Goal: Task Accomplishment & Management: Manage account settings

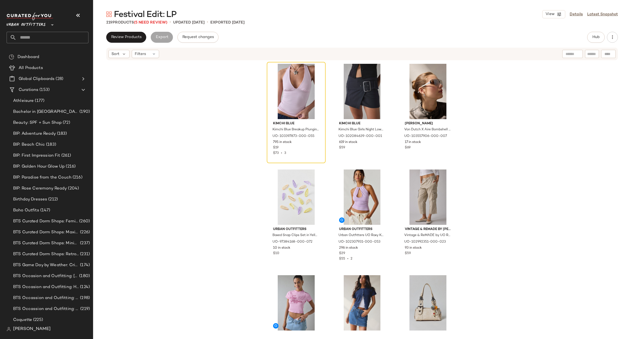
click at [44, 22] on span "Urban Outfitters" at bounding box center [26, 24] width 39 height 10
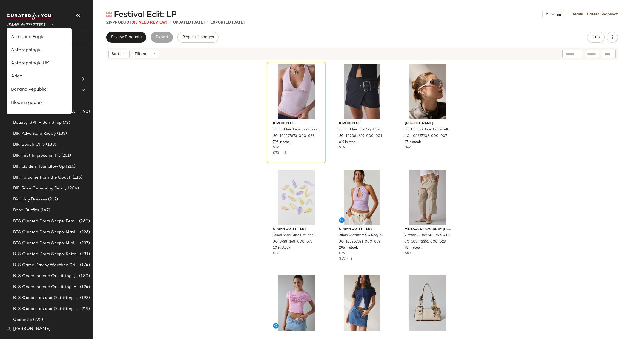
scroll to position [313, 0]
drag, startPoint x: 49, startPoint y: 67, endPoint x: 47, endPoint y: 64, distance: 3.0
click at [47, 64] on div "Urban Outfitters UK" at bounding box center [39, 65] width 56 height 7
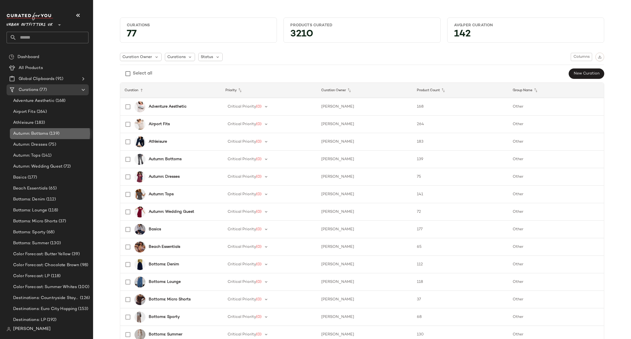
click at [74, 131] on div "Autumn: Bottoms (139)" at bounding box center [51, 134] width 78 height 6
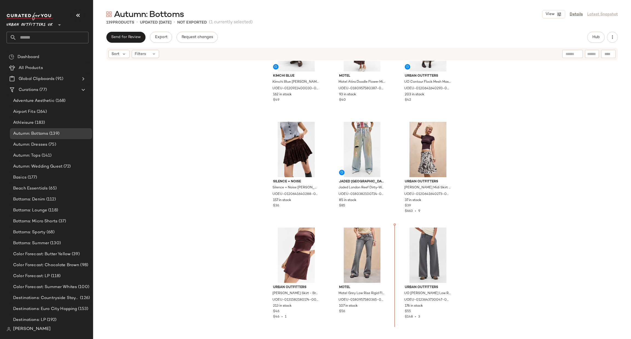
scroll to position [1968, 0]
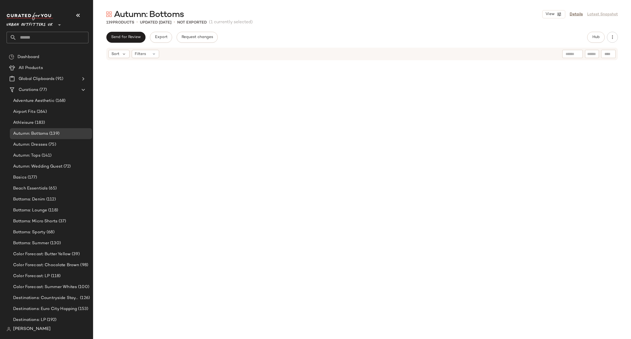
click at [494, 247] on div "BDG BDG Jaya Jeans - Brown 28W 32L at Urban Outfitters UOEU-0122593371417-000-0…" at bounding box center [362, 197] width 538 height 272
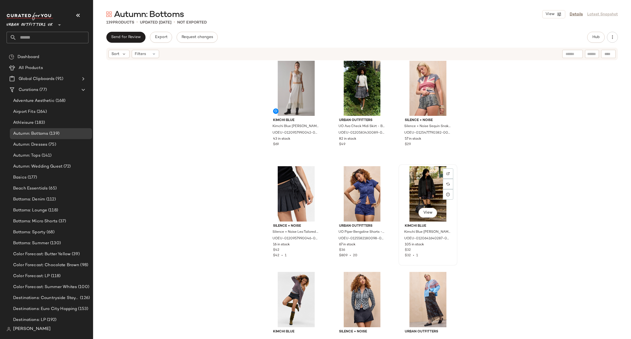
scroll to position [2387, 0]
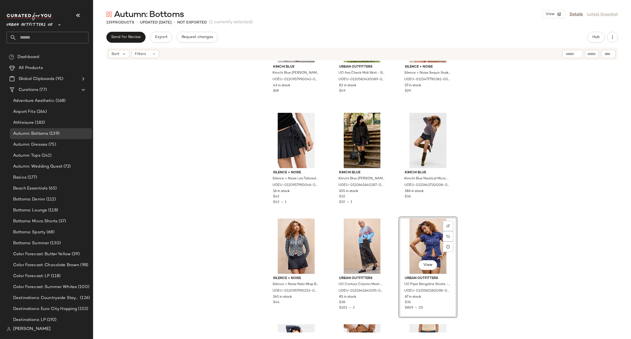
scroll to position [2470, 0]
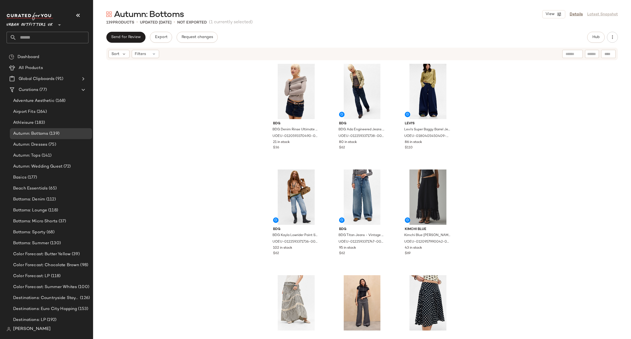
scroll to position [2963, 0]
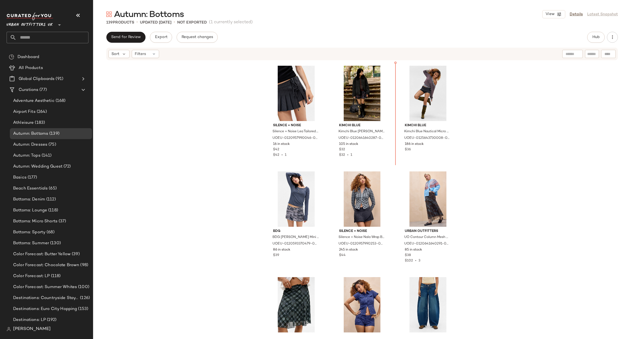
scroll to position [2396, 0]
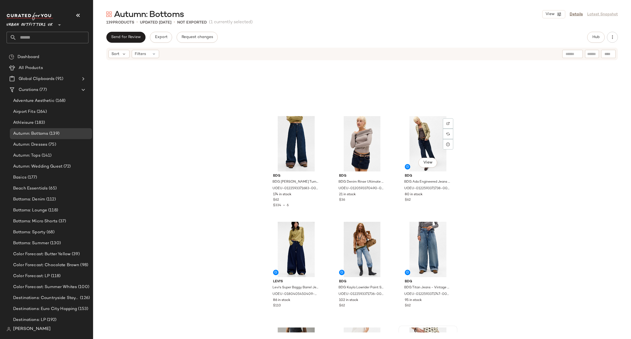
scroll to position [2971, 0]
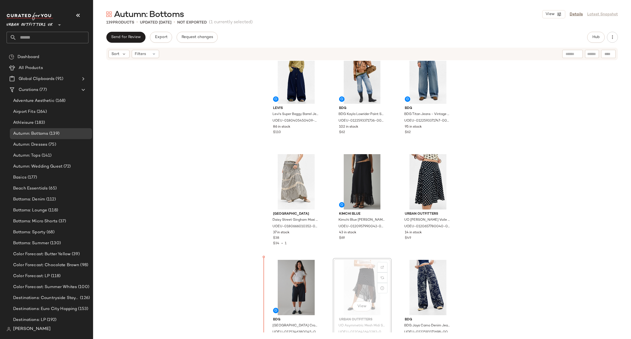
scroll to position [2984, 0]
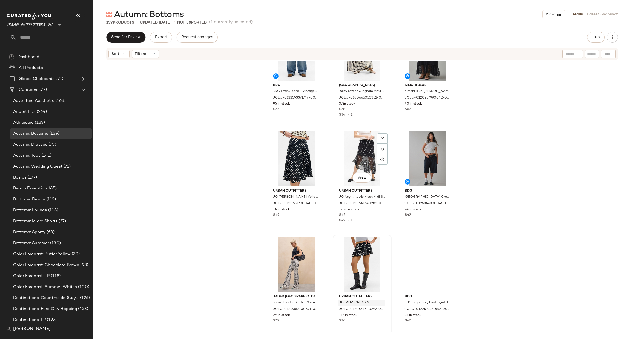
scroll to position [3158, 0]
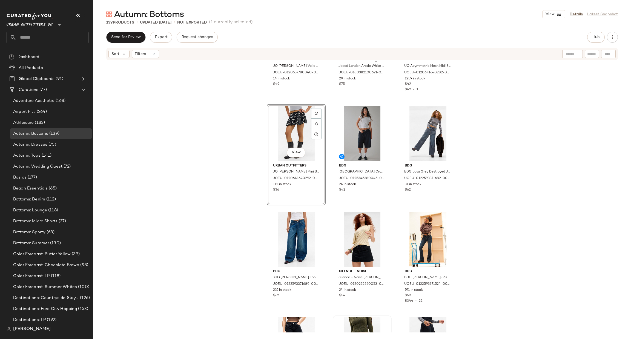
scroll to position [3405, 0]
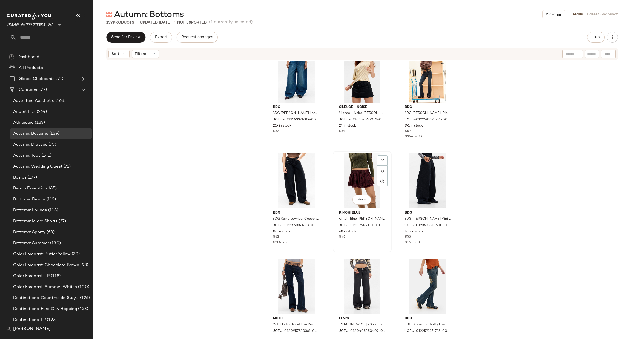
click at [359, 172] on div "View" at bounding box center [362, 180] width 55 height 55
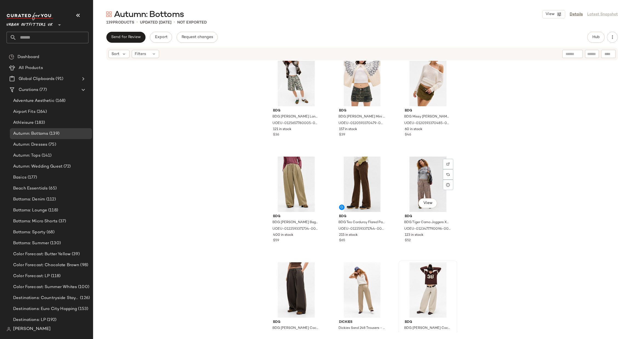
scroll to position [826, 0]
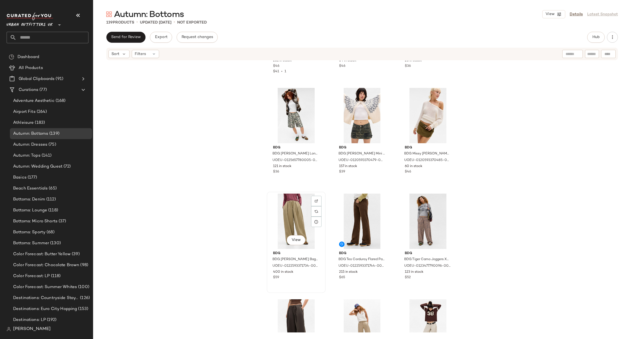
click at [292, 219] on div "View" at bounding box center [296, 221] width 55 height 55
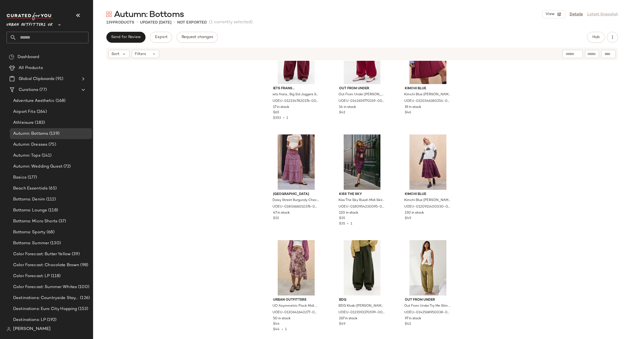
scroll to position [169, 0]
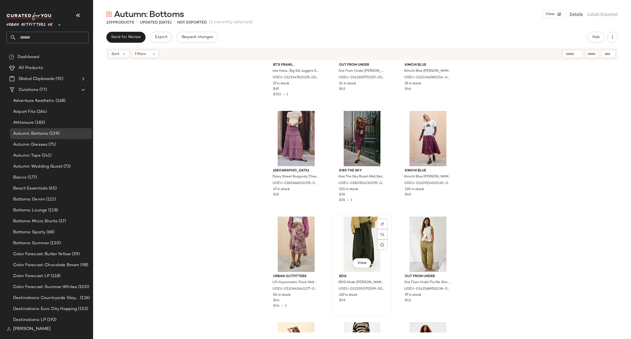
click at [364, 228] on div "View" at bounding box center [362, 244] width 55 height 55
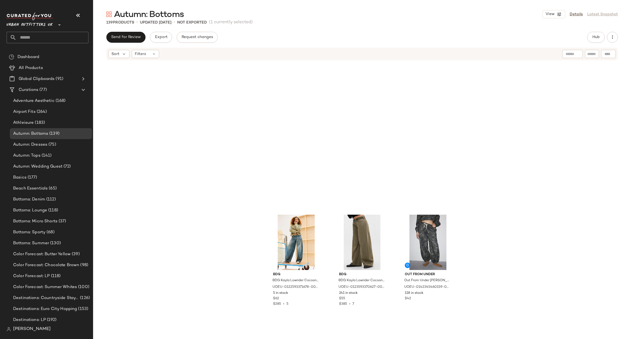
scroll to position [744, 0]
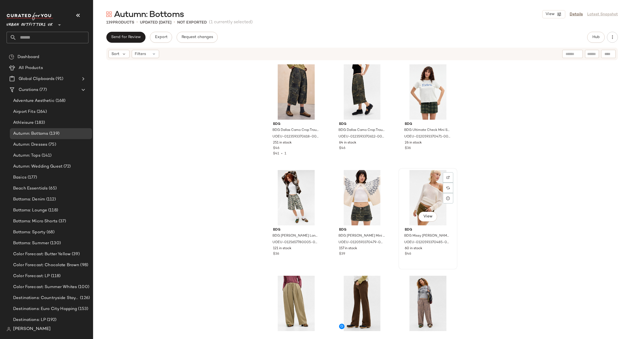
click at [422, 191] on div "View" at bounding box center [427, 197] width 55 height 55
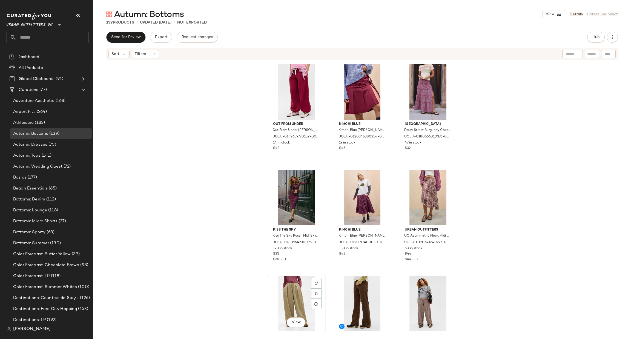
click at [288, 305] on div "View" at bounding box center [296, 303] width 55 height 55
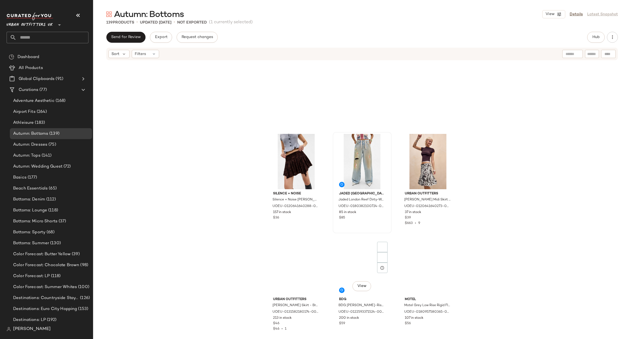
scroll to position [2059, 0]
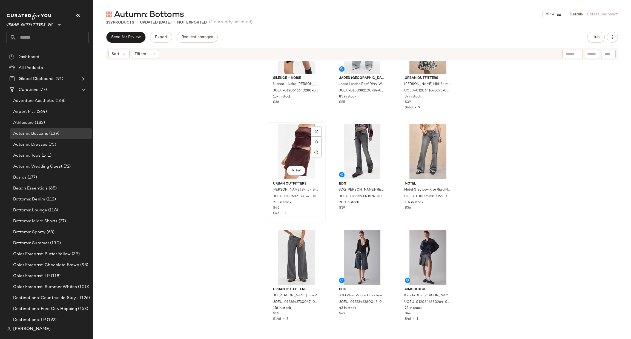
click at [297, 146] on div "View" at bounding box center [296, 151] width 55 height 55
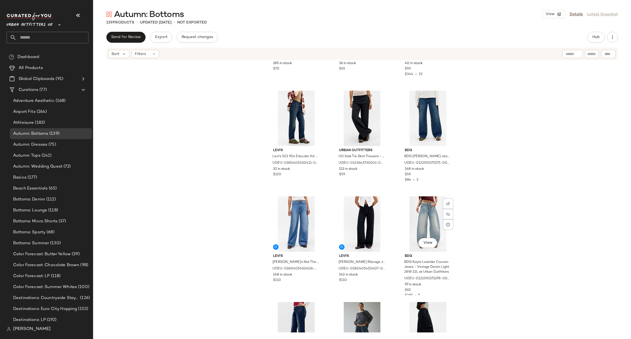
scroll to position [4699, 0]
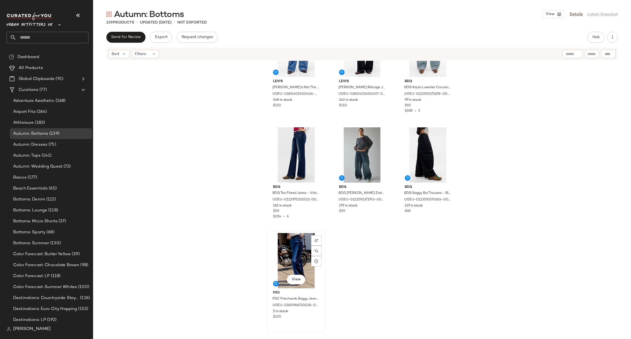
click at [292, 250] on div "View" at bounding box center [296, 260] width 55 height 55
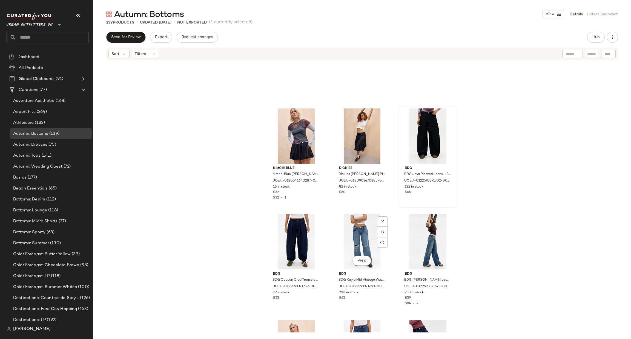
scroll to position [3877, 0]
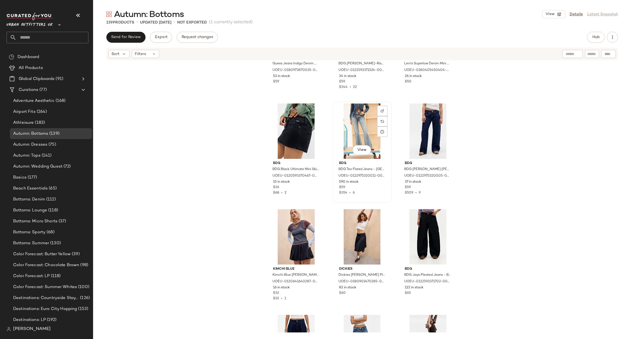
click at [351, 120] on div "View" at bounding box center [362, 131] width 55 height 55
drag, startPoint x: 351, startPoint y: 120, endPoint x: 408, endPoint y: 204, distance: 101.2
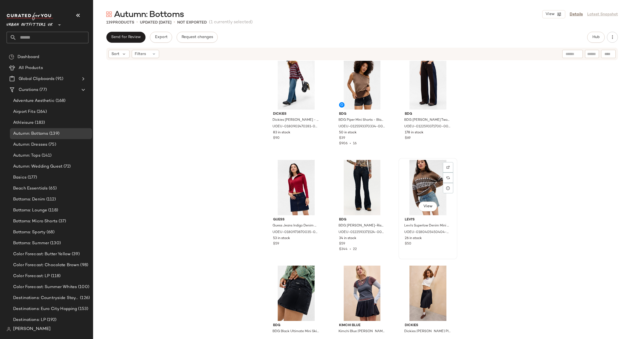
scroll to position [3713, 0]
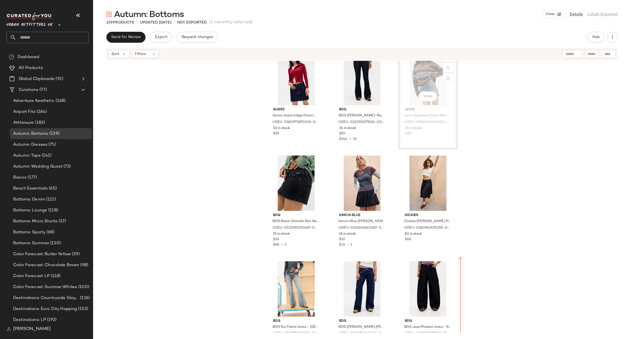
scroll to position [3831, 0]
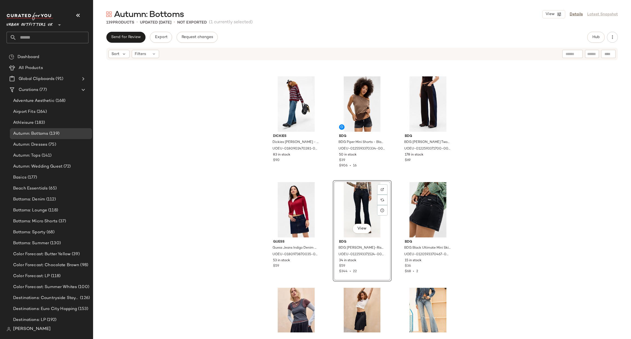
scroll to position [3681, 0]
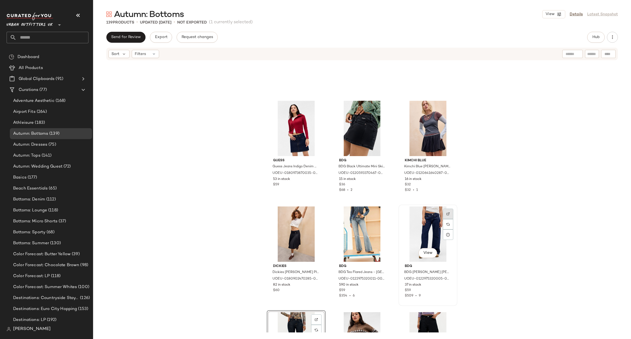
scroll to position [3692, 0]
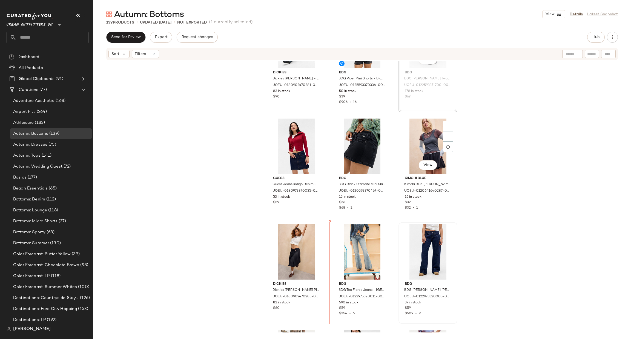
scroll to position [3763, 0]
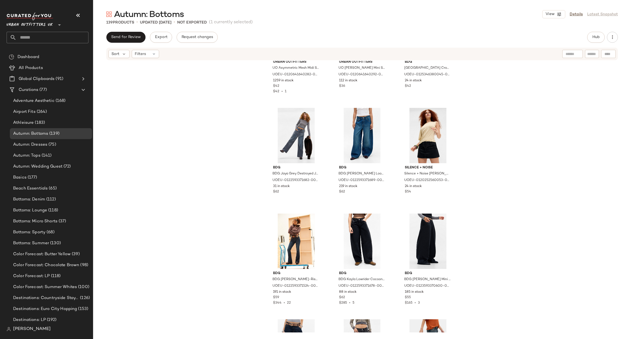
scroll to position [3352, 0]
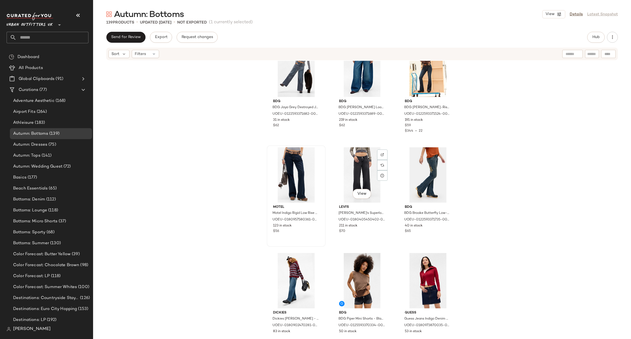
scroll to position [3517, 0]
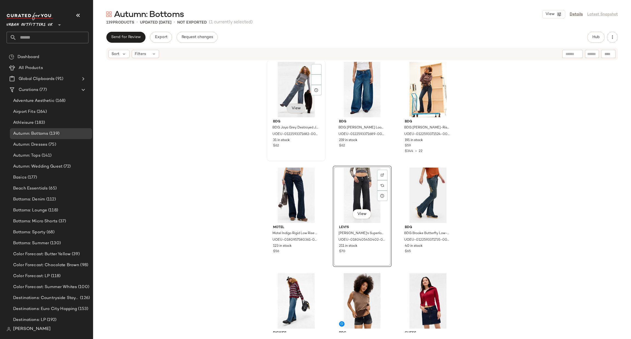
scroll to position [3491, 0]
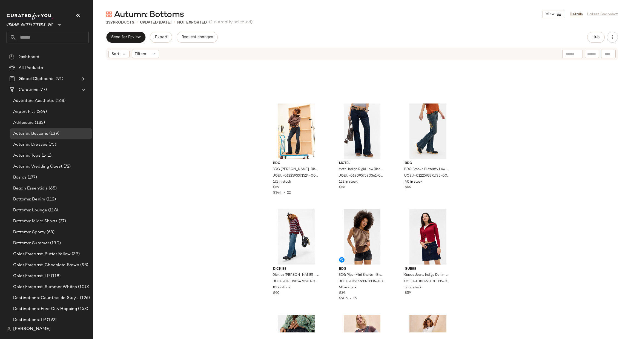
scroll to position [3655, 0]
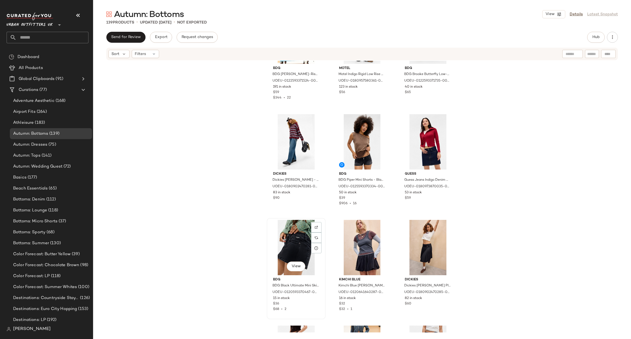
click at [279, 239] on div "View" at bounding box center [296, 247] width 55 height 55
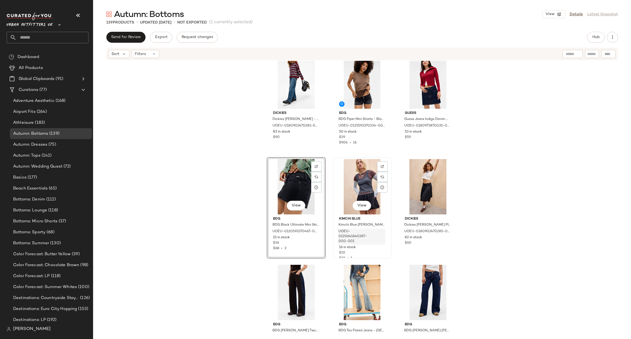
scroll to position [3737, 0]
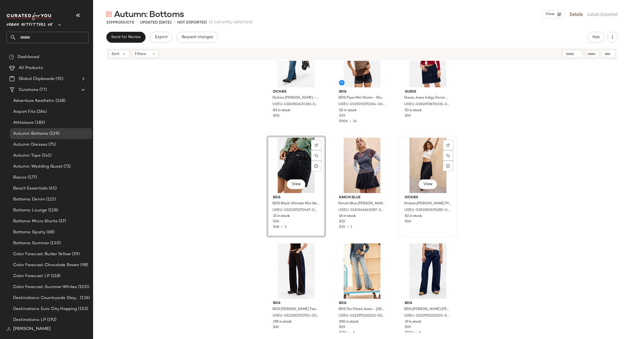
click at [415, 163] on div "View" at bounding box center [427, 165] width 55 height 55
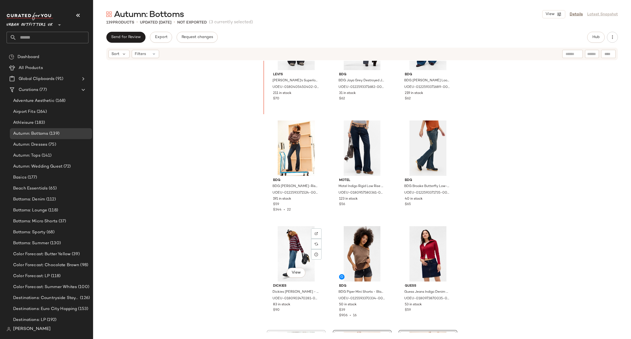
scroll to position [3514, 0]
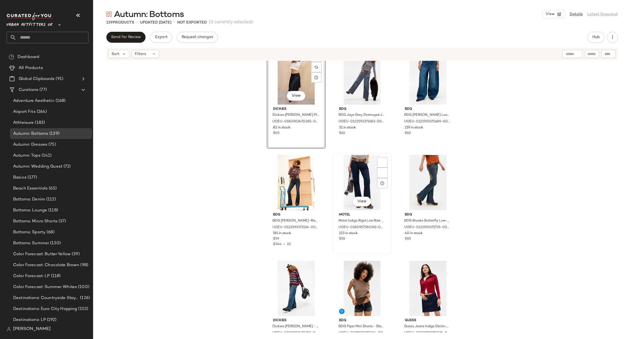
scroll to position [3678, 0]
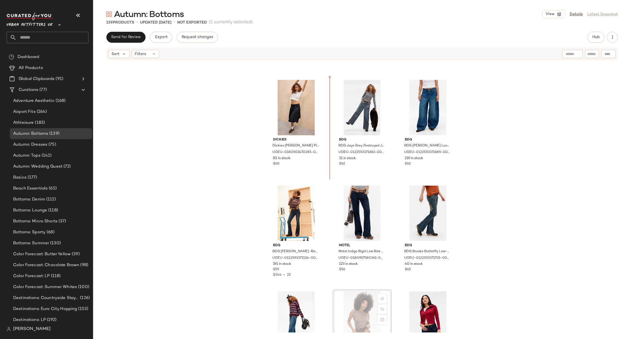
scroll to position [3573, 0]
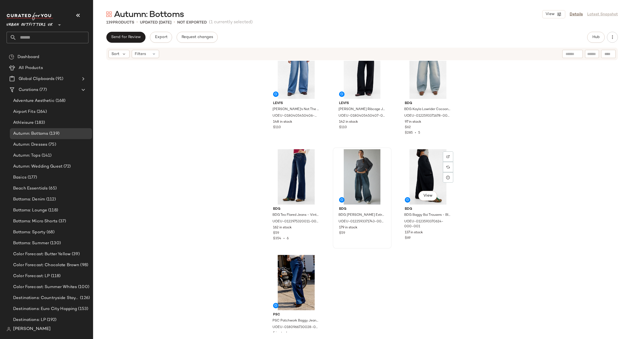
scroll to position [4699, 0]
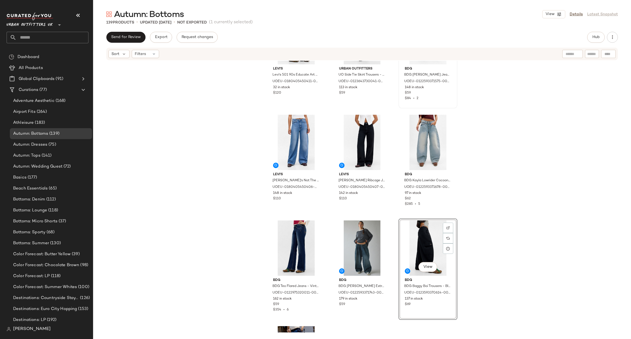
scroll to position [4582, 0]
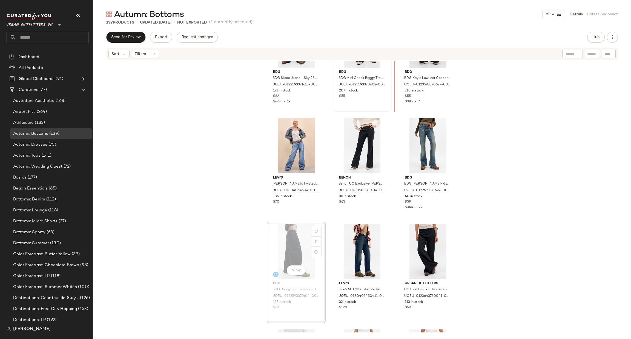
scroll to position [4380, 0]
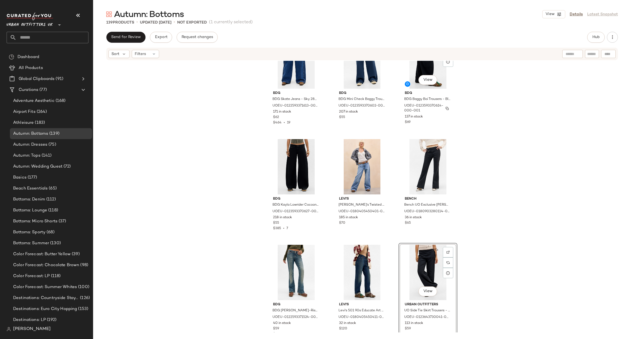
scroll to position [4370, 0]
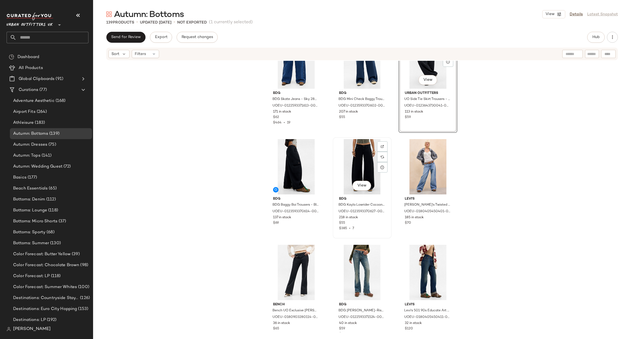
click at [357, 154] on div "View" at bounding box center [362, 166] width 55 height 55
click at [412, 70] on div "View" at bounding box center [427, 60] width 55 height 55
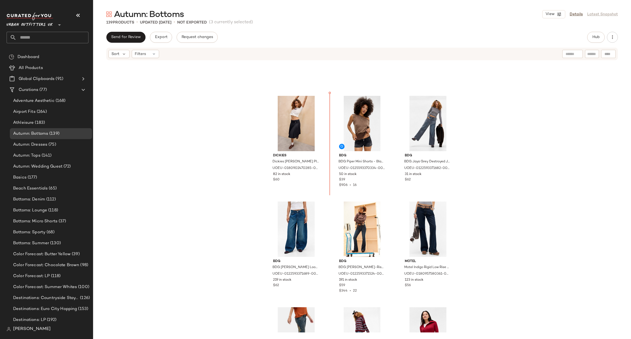
scroll to position [3542, 0]
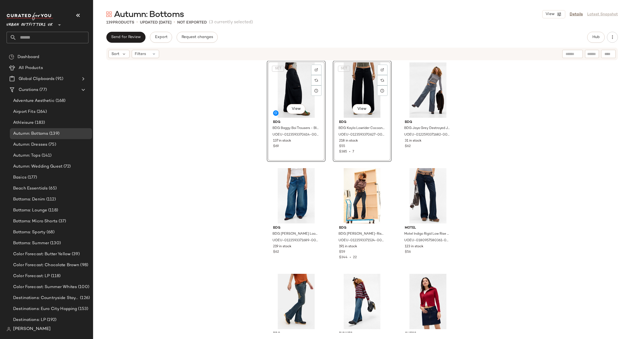
click at [486, 200] on div "Dickies Dickies Delrose Pleated Midi Skirt - Black S at Urban Outfitters UOEU-0…" at bounding box center [362, 197] width 538 height 272
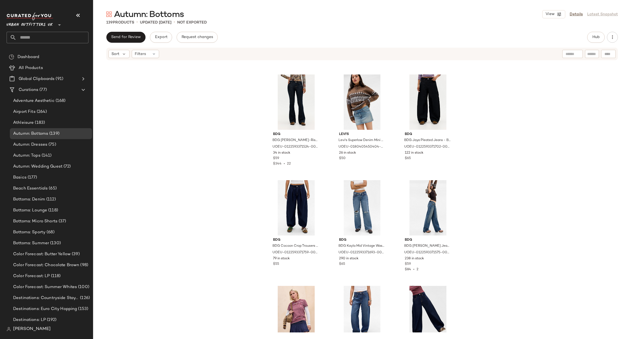
scroll to position [4200, 0]
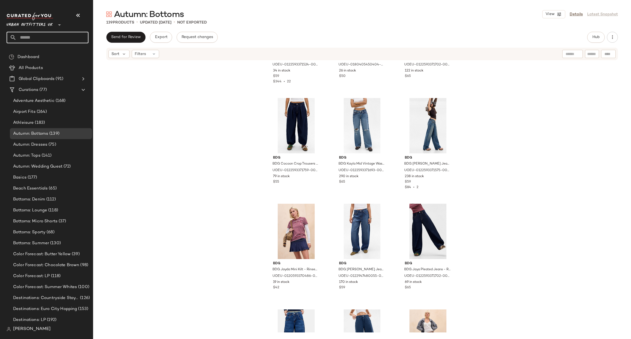
click at [56, 39] on input "text" at bounding box center [52, 38] width 72 height 12
click at [47, 28] on span "Urban Outfitters UK" at bounding box center [30, 24] width 46 height 10
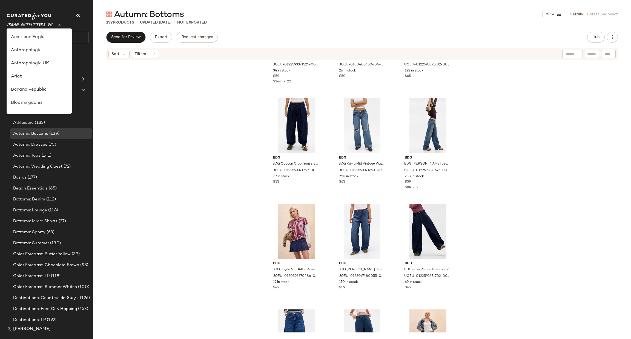
scroll to position [313, 0]
click at [43, 56] on div "Urban Outfitters" at bounding box center [39, 52] width 65 height 13
type input "**"
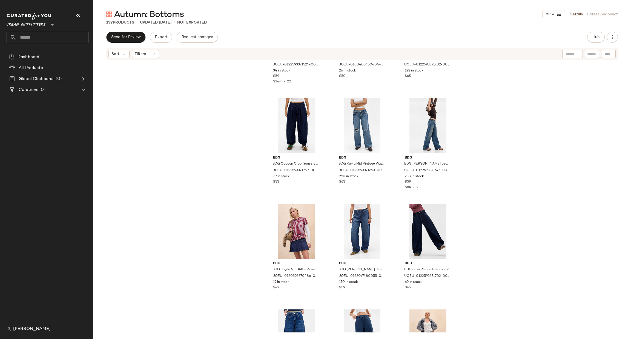
click at [59, 34] on input "text" at bounding box center [52, 38] width 72 height 12
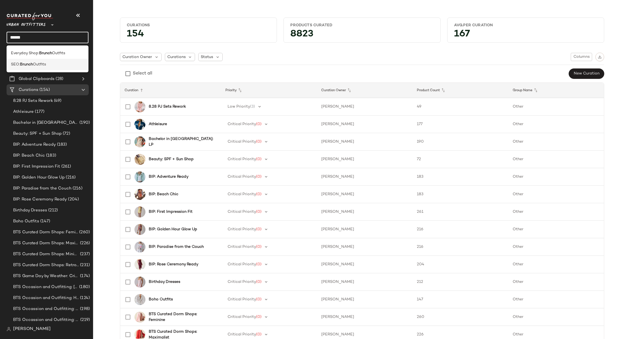
type input "******"
click at [52, 66] on div "SEO: Brunch Outfits" at bounding box center [47, 65] width 73 height 6
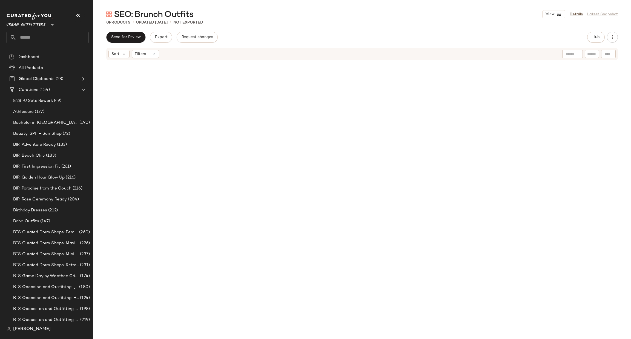
click at [67, 38] on input "text" at bounding box center [52, 38] width 72 height 12
click at [59, 36] on input "text" at bounding box center [52, 38] width 72 height 12
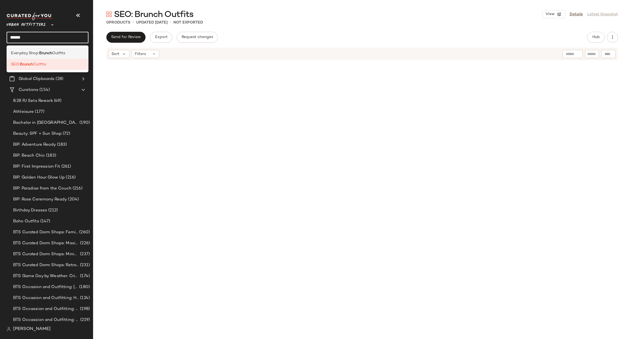
type input "******"
click at [75, 53] on div "Everyday Shop: Brunch Outfits" at bounding box center [47, 53] width 73 height 6
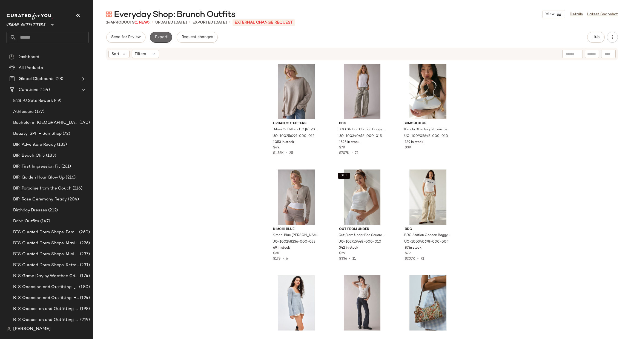
drag, startPoint x: 159, startPoint y: 34, endPoint x: 162, endPoint y: 35, distance: 2.9
click at [162, 35] on button "Export" at bounding box center [161, 37] width 22 height 11
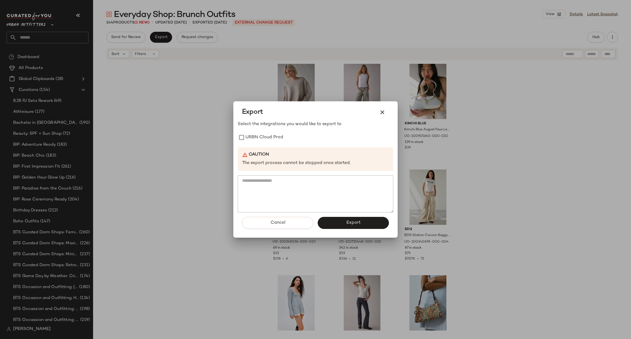
drag, startPoint x: 264, startPoint y: 134, endPoint x: 272, endPoint y: 145, distance: 13.2
click at [264, 134] on label "URBN Cloud Prod" at bounding box center [264, 137] width 38 height 11
click at [355, 221] on span "Export" at bounding box center [353, 222] width 15 height 5
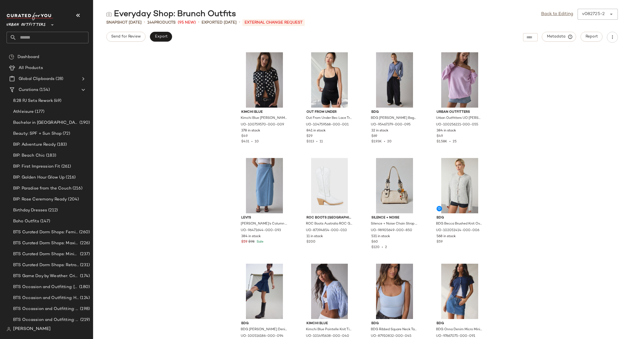
click at [51, 35] on input "text" at bounding box center [52, 38] width 72 height 12
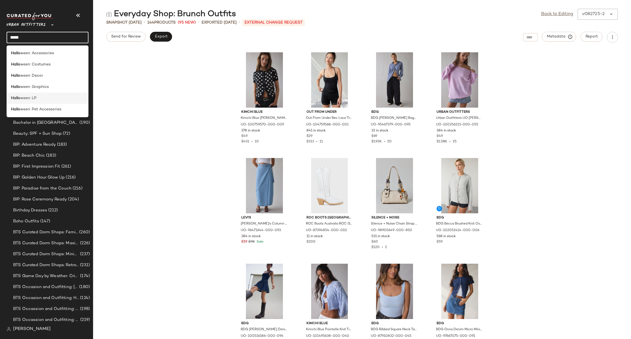
type input "*****"
click at [55, 99] on div "Hallo ween: LP" at bounding box center [47, 98] width 73 height 6
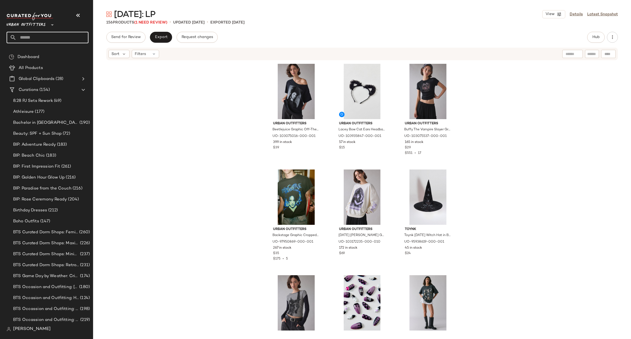
click at [37, 33] on input "text" at bounding box center [52, 38] width 72 height 12
type input "*****"
click at [55, 58] on div "Halloween: Costu mes" at bounding box center [48, 53] width 82 height 11
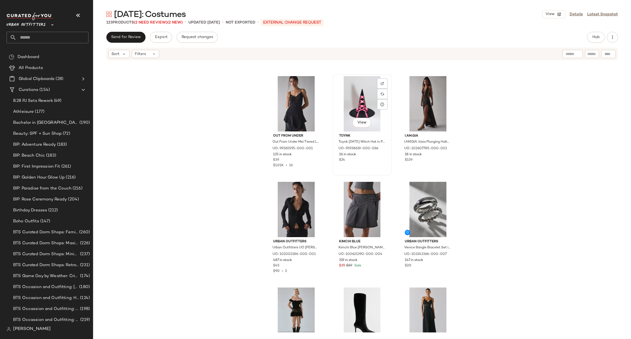
scroll to position [497, 0]
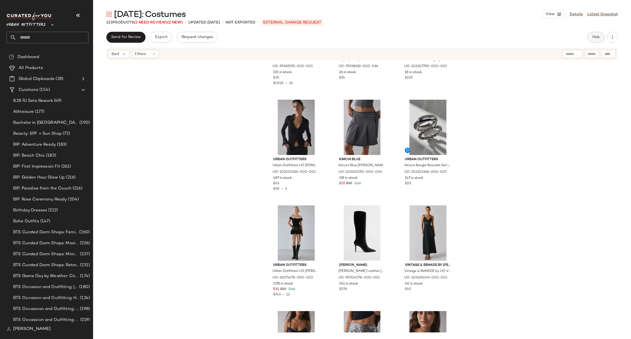
click at [597, 38] on span "Hub" at bounding box center [596, 37] width 8 height 4
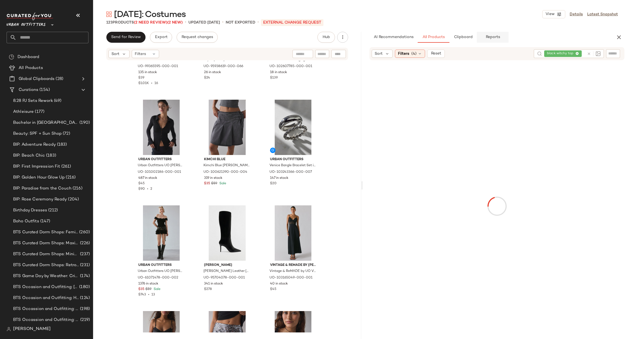
click at [477, 39] on button "Reports" at bounding box center [493, 37] width 32 height 11
click at [613, 58] on button "P1-72" at bounding box center [608, 56] width 19 height 8
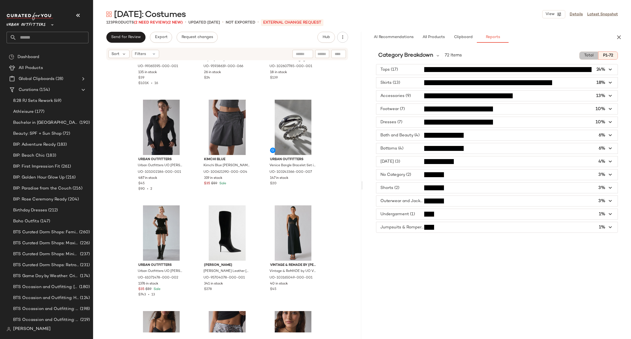
click at [592, 56] on span "Total" at bounding box center [589, 55] width 10 height 4
click at [601, 58] on button "P1-72" at bounding box center [608, 56] width 19 height 8
click at [590, 52] on button "Total" at bounding box center [588, 56] width 19 height 8
click at [414, 68] on span "button" at bounding box center [496, 69] width 241 height 10
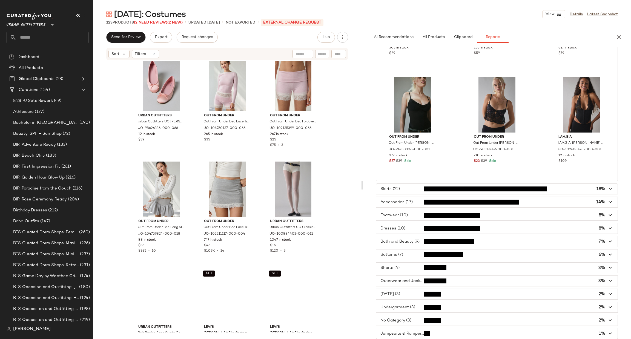
scroll to position [1319, 0]
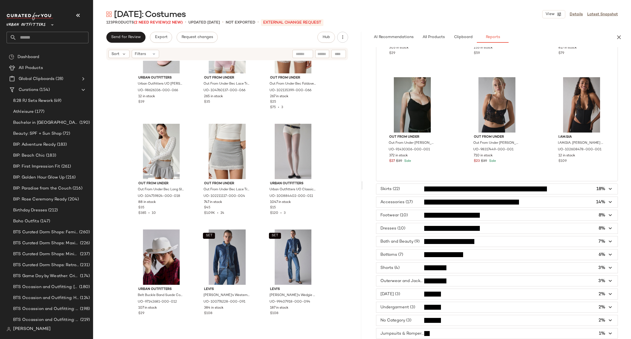
drag, startPoint x: 617, startPoint y: 42, endPoint x: 617, endPoint y: 35, distance: 7.4
click at [618, 41] on button "button" at bounding box center [619, 37] width 11 height 11
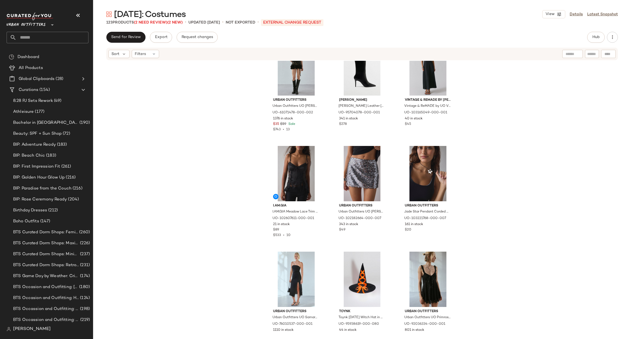
scroll to position [662, 0]
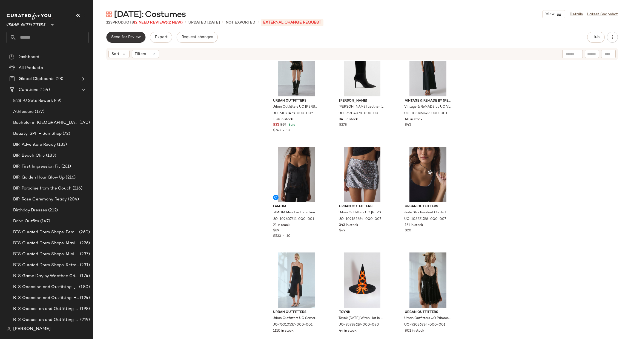
click at [132, 39] on span "Send for Review" at bounding box center [126, 37] width 30 height 4
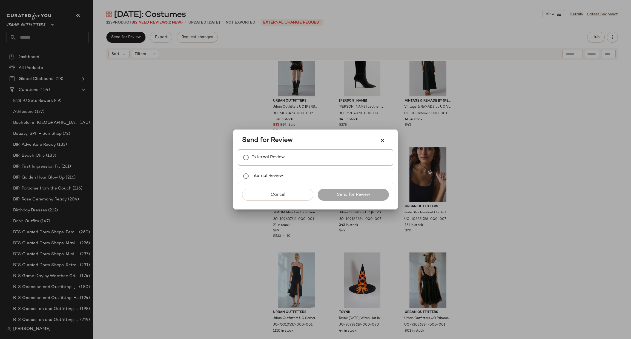
click at [287, 156] on div "External Review" at bounding box center [316, 157] width 156 height 16
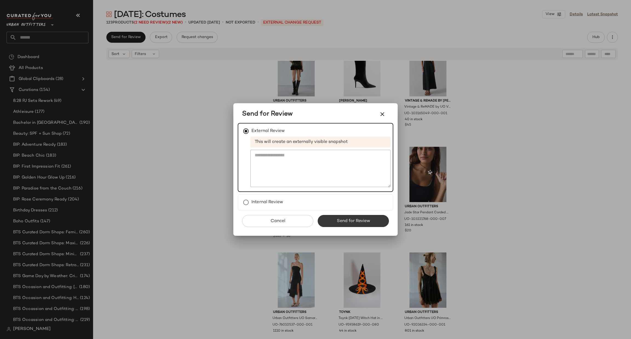
click at [361, 216] on button "Send for Review" at bounding box center [353, 221] width 71 height 12
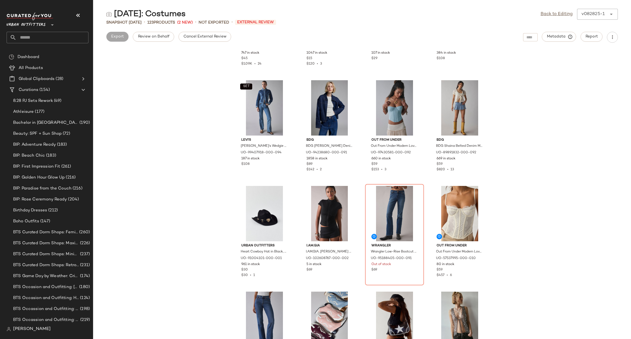
scroll to position [1072, 0]
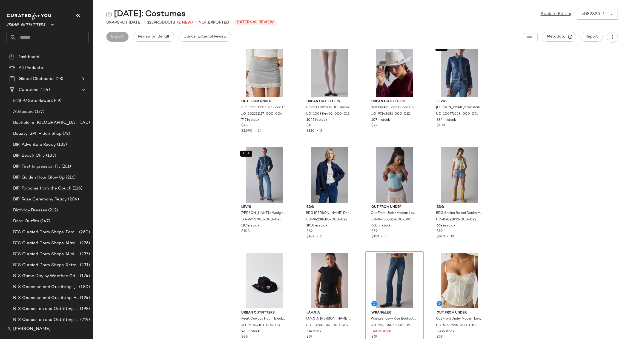
click at [38, 22] on span "Urban Outfitters" at bounding box center [26, 24] width 39 height 10
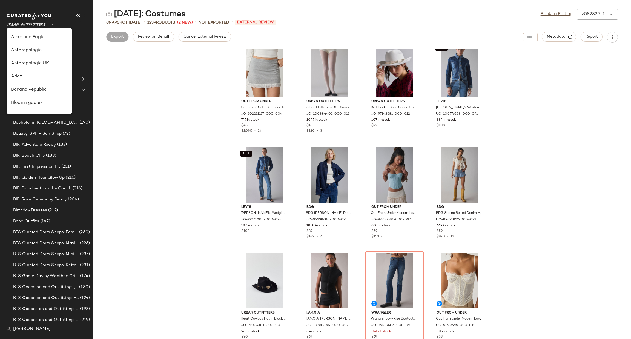
scroll to position [313, 0]
click at [50, 63] on div "Urban Outfitters UK" at bounding box center [39, 65] width 56 height 7
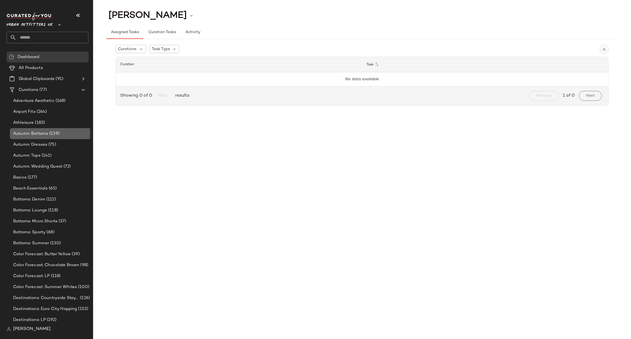
click at [57, 135] on span "(139)" at bounding box center [53, 134] width 11 height 6
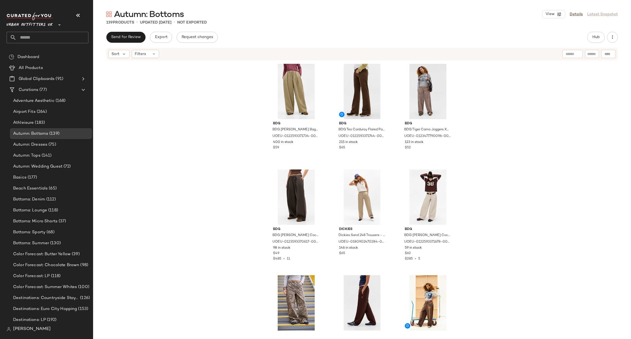
click at [52, 19] on span "Urban Outfitters UK" at bounding box center [30, 24] width 46 height 10
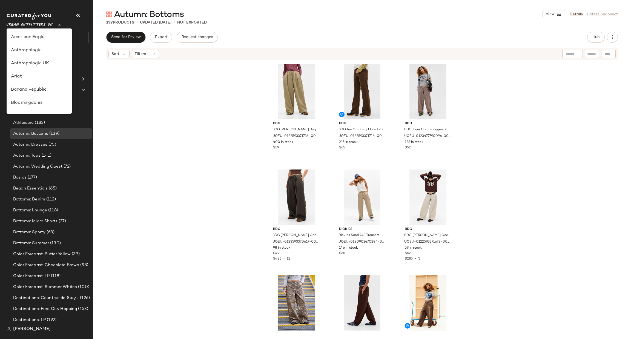
scroll to position [313, 0]
click at [43, 54] on div "Urban Outfitters" at bounding box center [39, 52] width 56 height 7
type input "**"
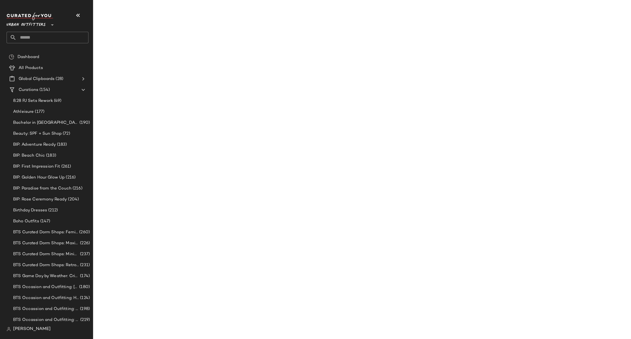
click at [49, 42] on input "text" at bounding box center [52, 38] width 72 height 12
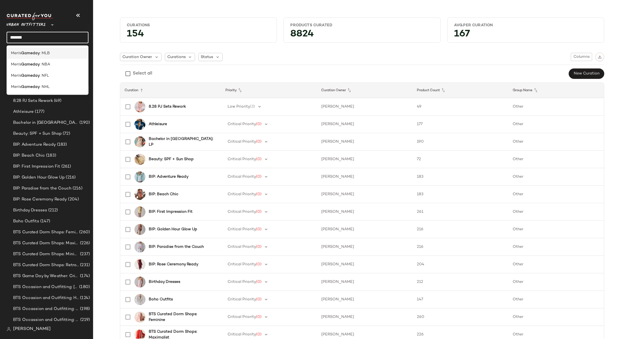
type input "*******"
click at [61, 56] on div "Men's Gameday : MLB" at bounding box center [47, 53] width 73 height 6
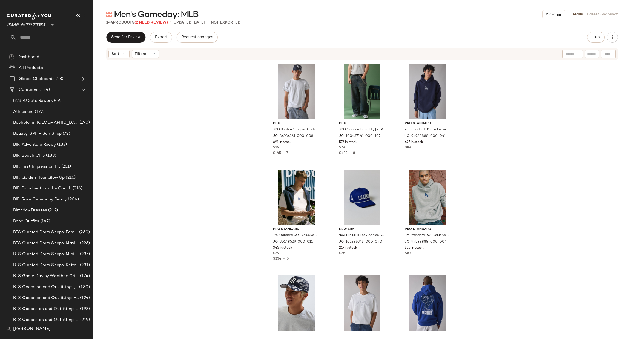
click at [47, 31] on div "Urban Outfitters **" at bounding box center [48, 28] width 82 height 31
click at [48, 39] on input "text" at bounding box center [52, 38] width 72 height 12
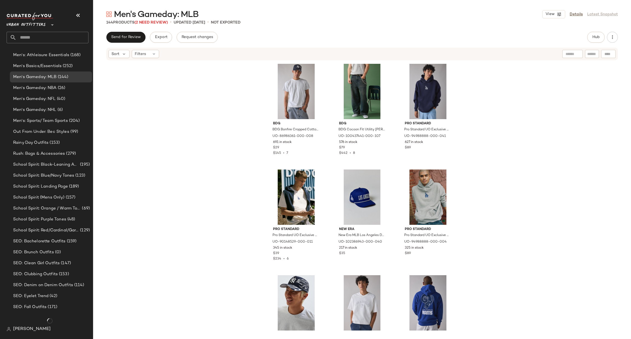
click at [142, 173] on div "BDG BDG Bonfire Cropped Cotton Tee in Grey, Men's at Urban Outfitters UO-869863…" at bounding box center [362, 197] width 538 height 272
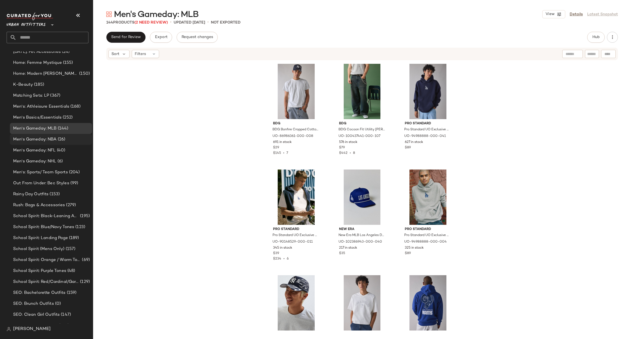
scroll to position [790, 0]
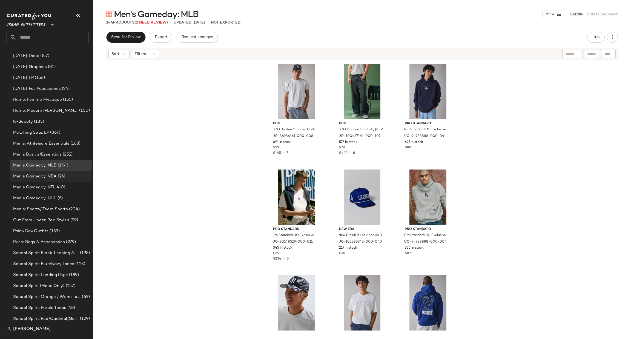
click at [75, 171] on div "Men's Gameday: NBA (26)" at bounding box center [51, 176] width 82 height 11
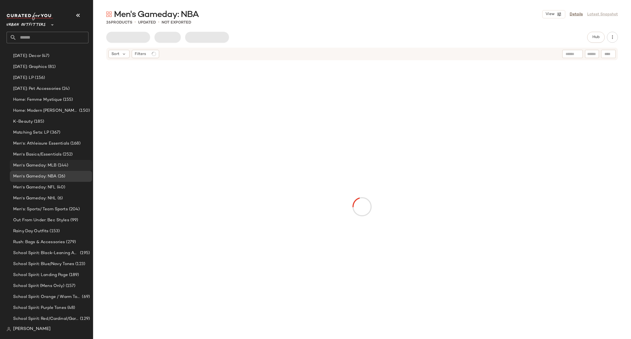
click at [76, 164] on div "Men's Gameday: MLB (144)" at bounding box center [51, 165] width 78 height 6
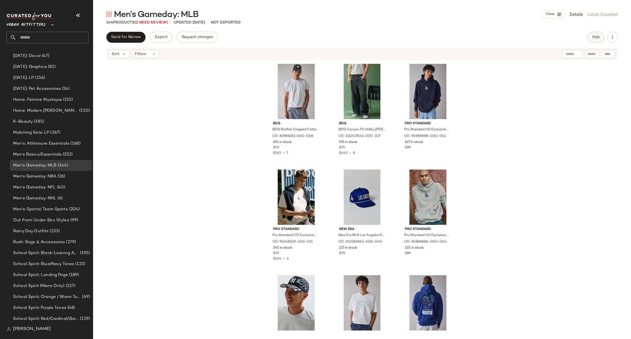
click at [591, 34] on button "Hub" at bounding box center [596, 37] width 18 height 11
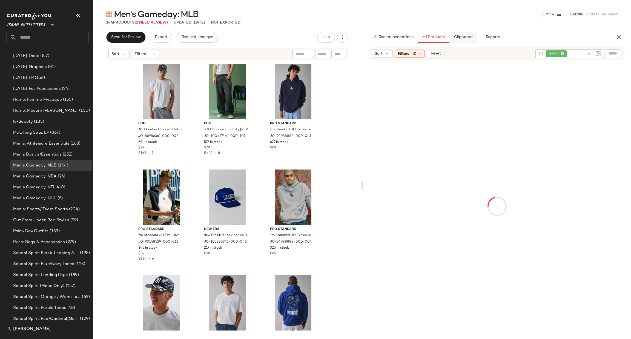
click at [465, 39] on span "Clipboard" at bounding box center [463, 37] width 19 height 4
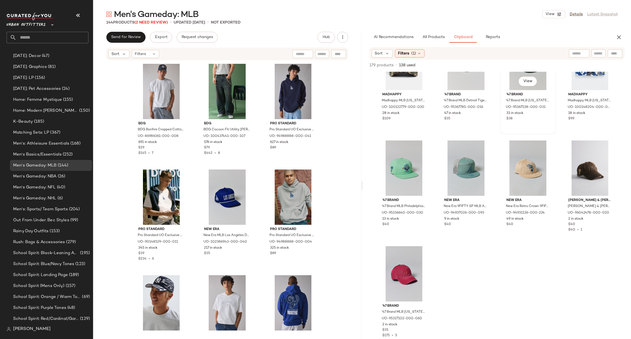
scroll to position [897, 0]
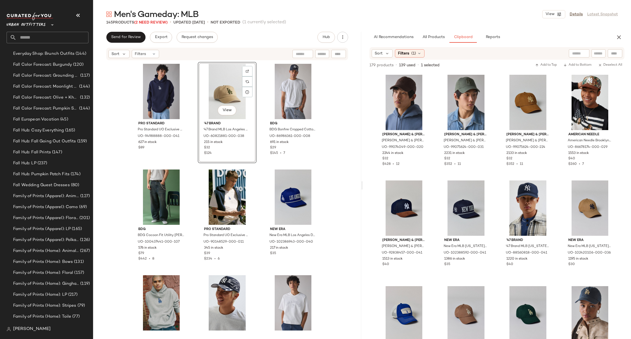
scroll to position [790, 0]
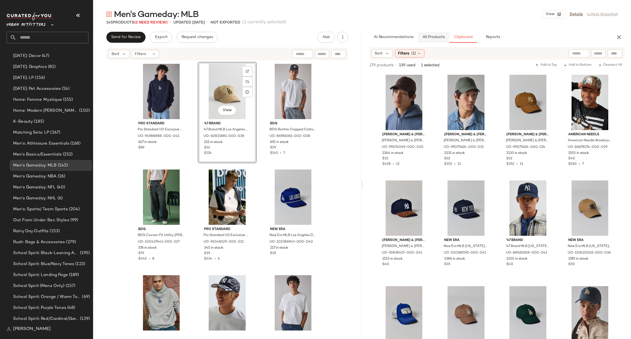
click at [432, 41] on button "All Products" at bounding box center [434, 37] width 32 height 11
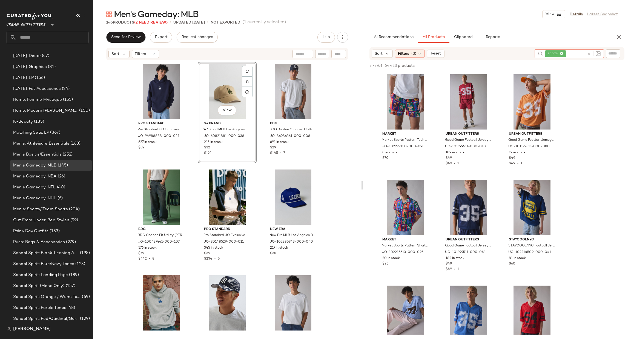
click at [589, 52] on icon at bounding box center [589, 54] width 4 height 4
click at [619, 55] on div at bounding box center [613, 53] width 14 height 8
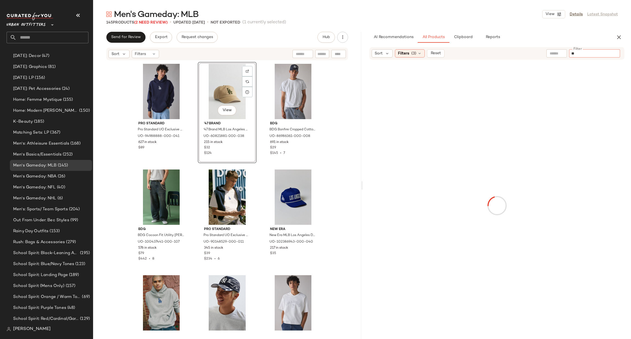
type input "***"
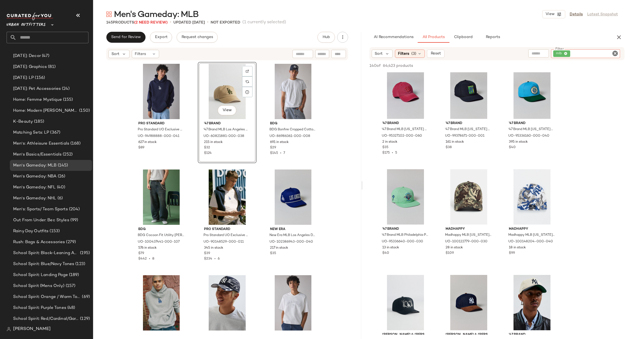
scroll to position [657, 0]
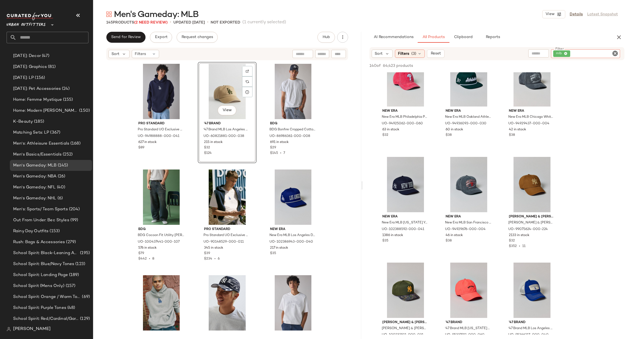
click at [613, 53] on icon "Clear Filter" at bounding box center [615, 53] width 7 height 7
click at [561, 48] on div "Sort Filters (3) Reset Filter Filter" at bounding box center [497, 53] width 255 height 13
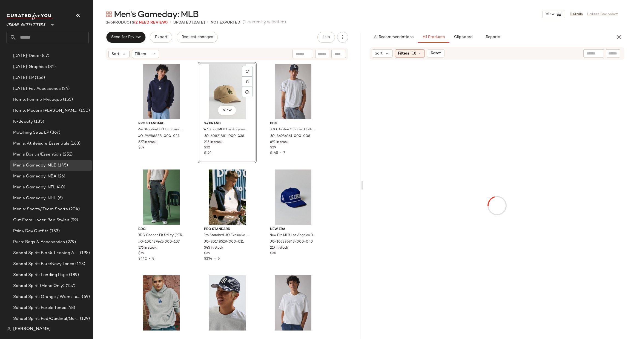
click at [596, 47] on div "Sort Filters (3) Reset" at bounding box center [497, 53] width 255 height 13
click at [597, 56] on div at bounding box center [593, 53] width 21 height 8
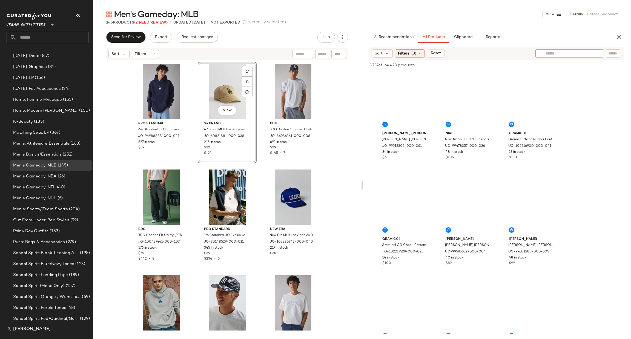
click at [594, 55] on div at bounding box center [597, 53] width 7 height 8
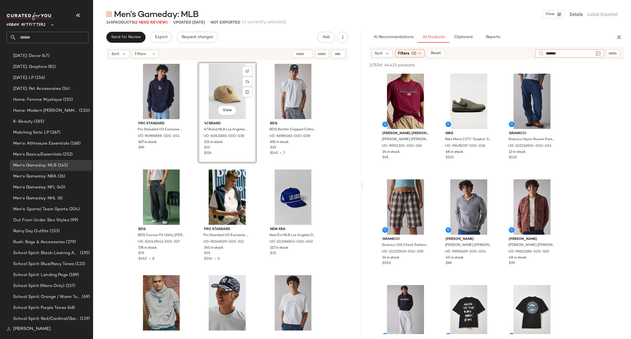
type input "********"
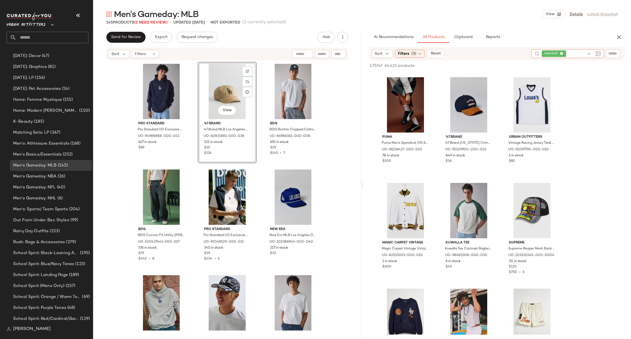
scroll to position [4027, 0]
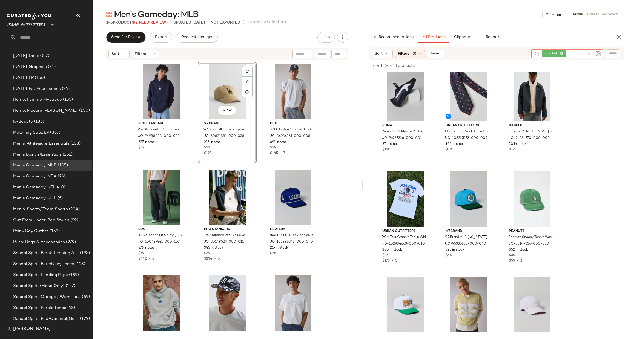
click at [224, 85] on div "View" at bounding box center [227, 91] width 55 height 55
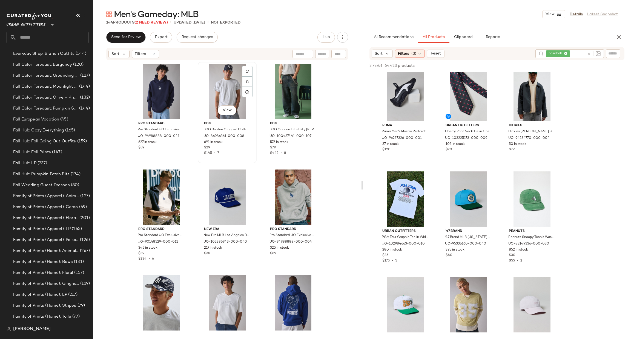
scroll to position [790, 0]
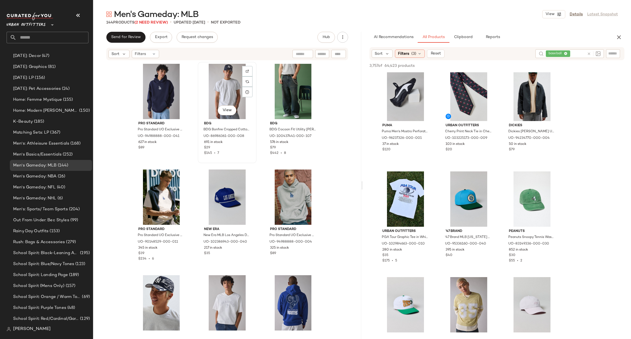
click at [214, 85] on div "View" at bounding box center [227, 91] width 55 height 55
click at [464, 35] on span "Clipboard" at bounding box center [463, 37] width 19 height 4
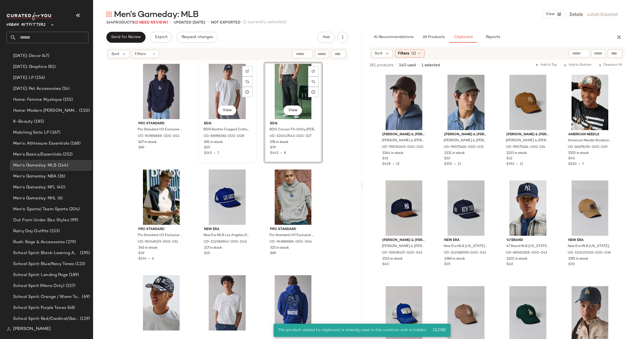
click at [218, 81] on div "View" at bounding box center [227, 91] width 55 height 55
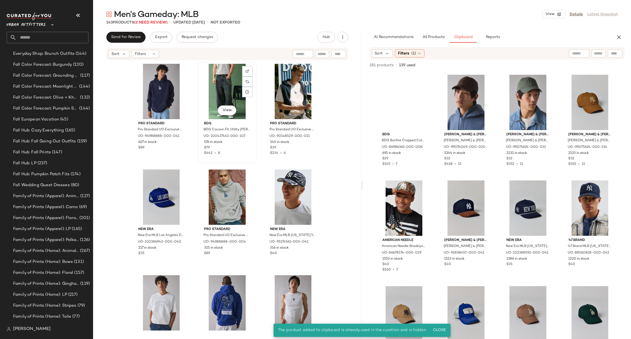
scroll to position [790, 0]
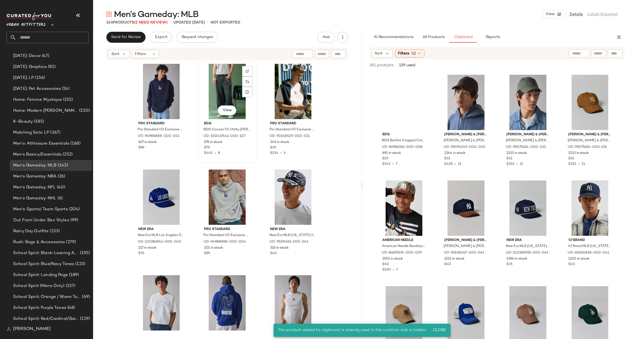
click at [230, 88] on div "View" at bounding box center [227, 91] width 55 height 55
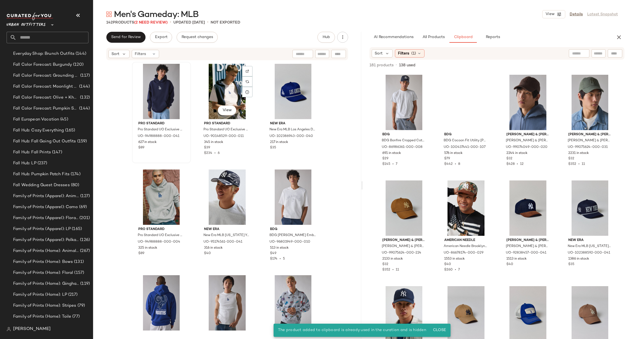
scroll to position [790, 0]
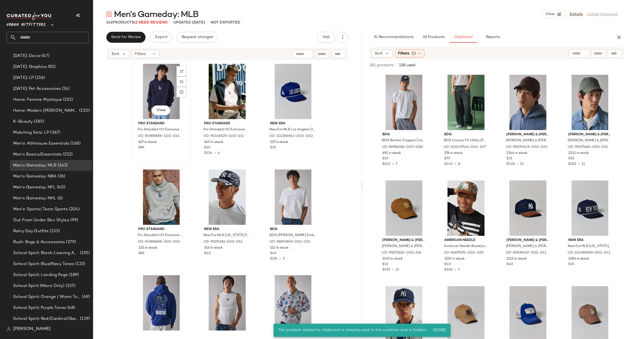
click at [153, 79] on div "View" at bounding box center [161, 91] width 55 height 55
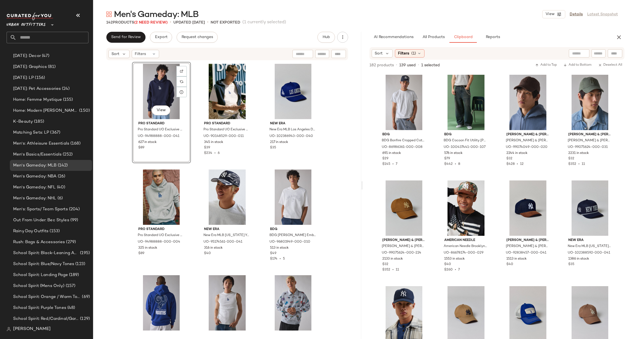
click at [153, 81] on div "View" at bounding box center [161, 91] width 55 height 55
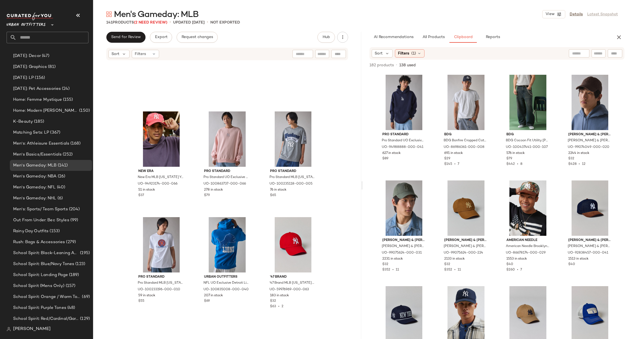
scroll to position [1401, 0]
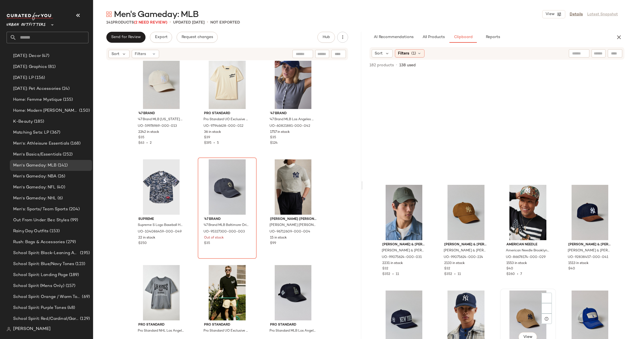
scroll to position [168, 0]
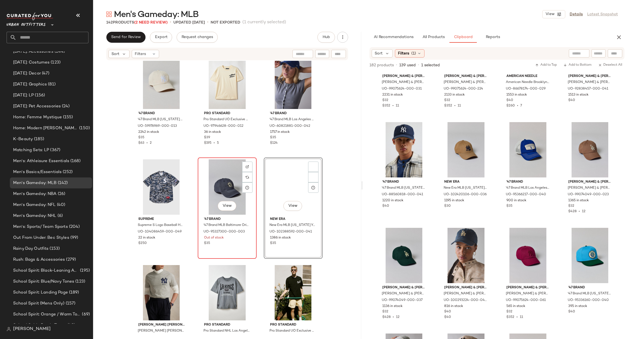
click at [211, 187] on div "View" at bounding box center [227, 186] width 55 height 55
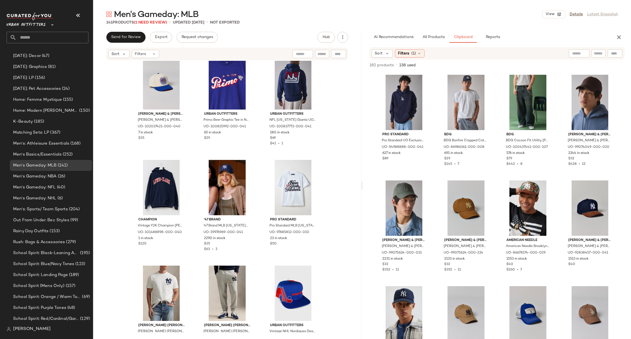
scroll to position [2387, 0]
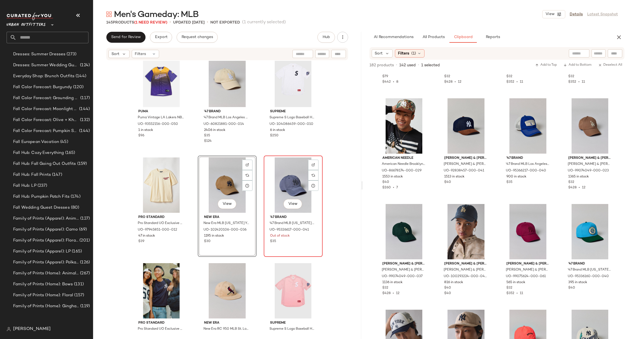
scroll to position [790, 0]
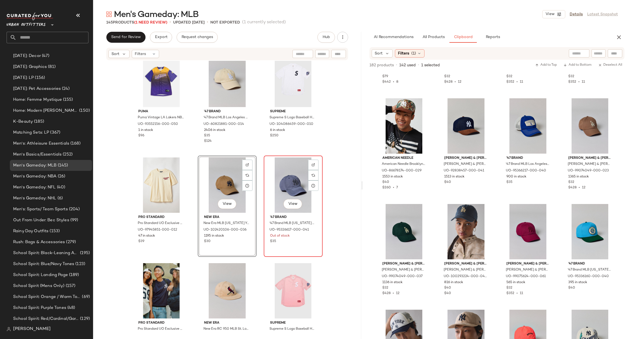
click at [282, 178] on div "View" at bounding box center [293, 185] width 55 height 55
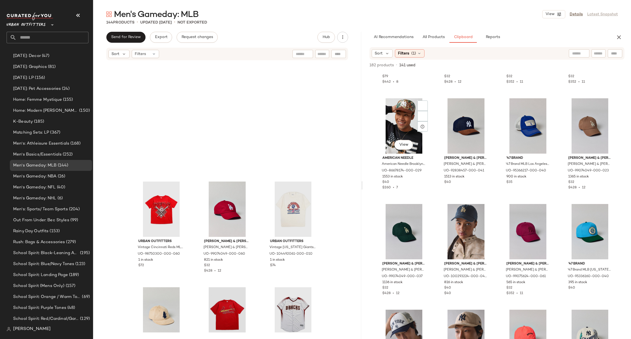
scroll to position [4281, 0]
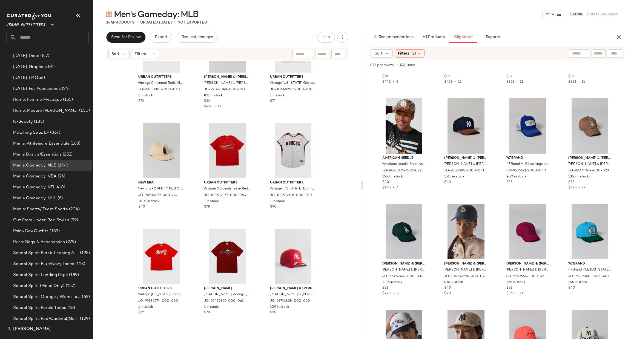
click at [627, 35] on div "AI Recommendations All Products Clipboard Reports" at bounding box center [497, 37] width 268 height 11
click at [615, 33] on button "button" at bounding box center [619, 37] width 11 height 11
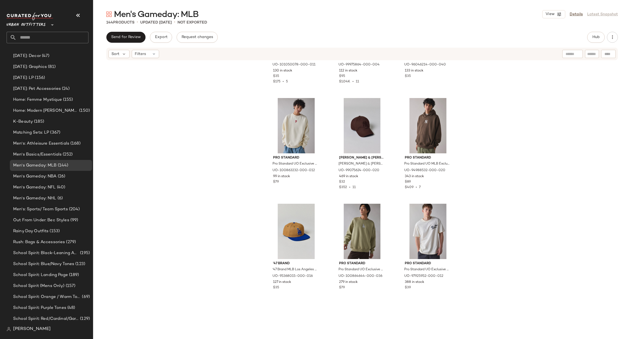
scroll to position [0, 0]
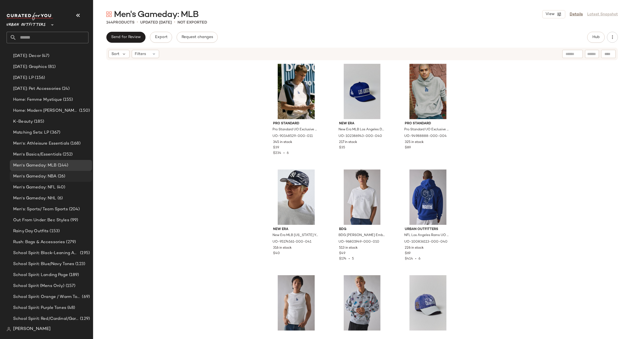
click at [57, 176] on span "(26)" at bounding box center [61, 176] width 9 height 6
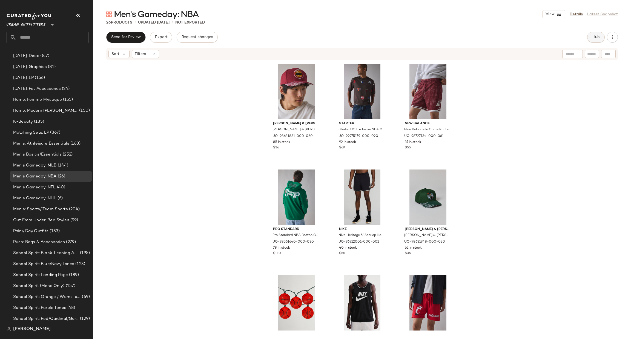
click at [596, 33] on button "Hub" at bounding box center [596, 37] width 18 height 11
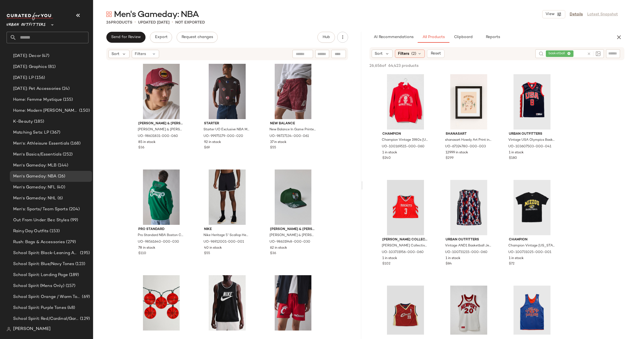
click at [590, 52] on icon at bounding box center [589, 54] width 4 height 4
click at [618, 53] on input "text" at bounding box center [613, 54] width 10 height 6
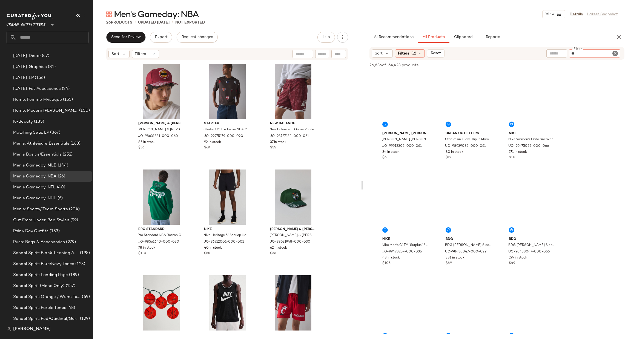
type input "***"
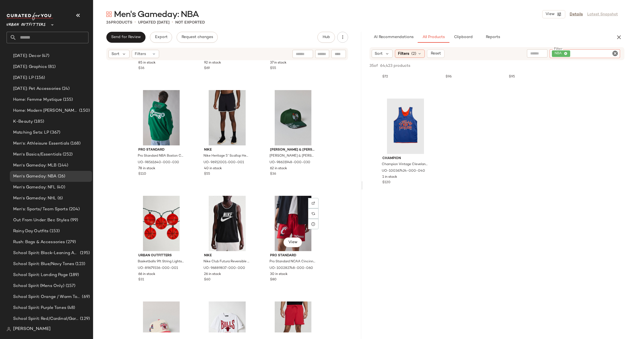
scroll to position [82, 0]
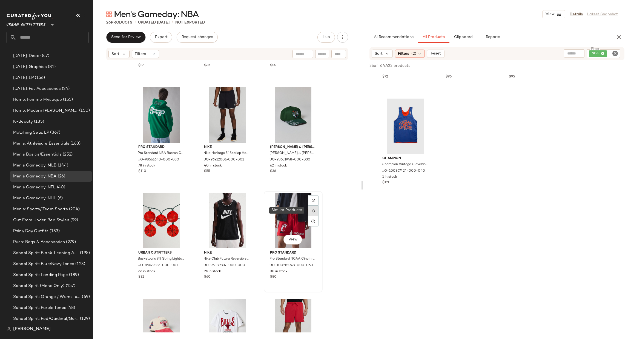
click at [309, 210] on div at bounding box center [313, 211] width 10 height 10
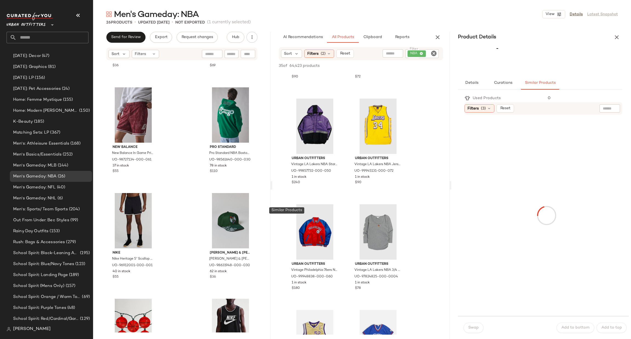
scroll to position [1139, 0]
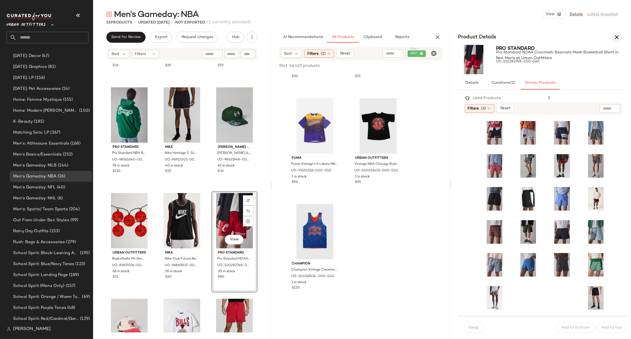
click at [617, 38] on icon "button" at bounding box center [617, 37] width 7 height 7
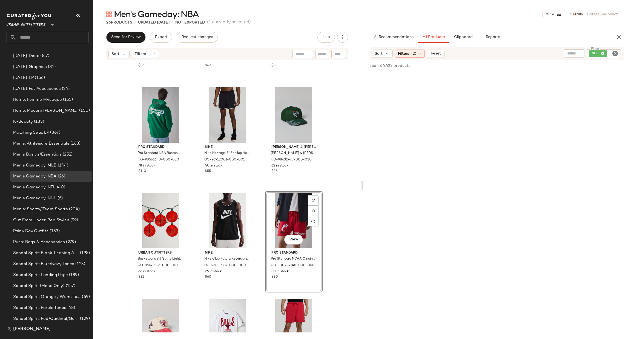
scroll to position [822, 0]
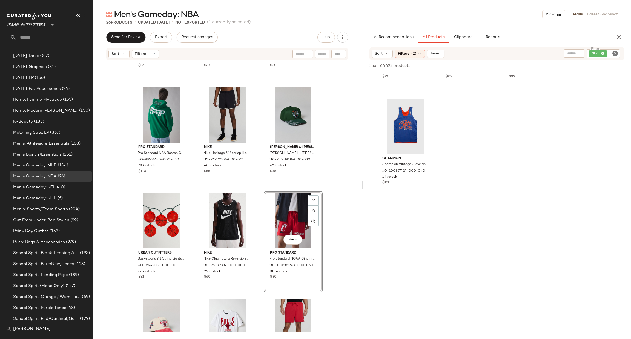
click at [615, 54] on icon "Clear Filter" at bounding box center [615, 53] width 7 height 7
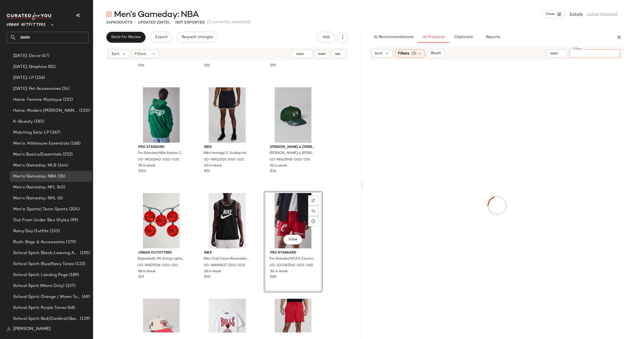
click at [556, 53] on input "text" at bounding box center [557, 54] width 14 height 6
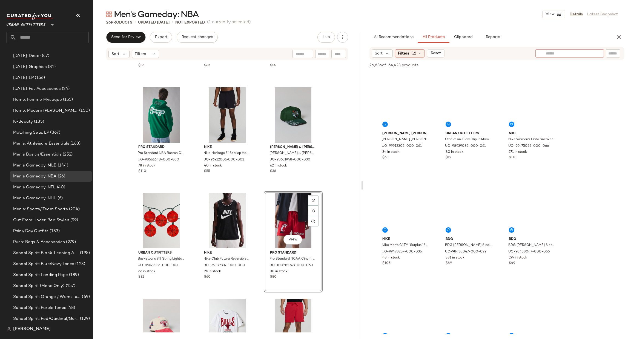
click at [555, 56] on div at bounding box center [570, 53] width 48 height 8
click at [555, 55] on input "text" at bounding box center [570, 54] width 48 height 6
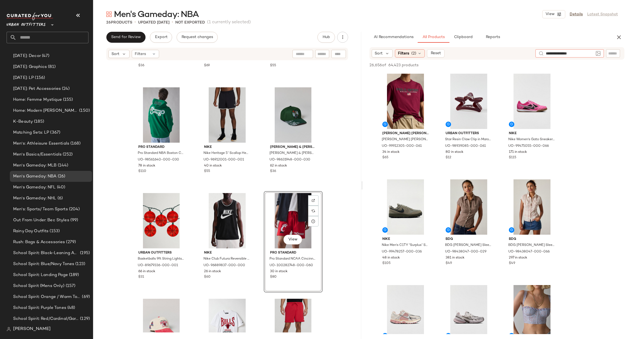
type input "**********"
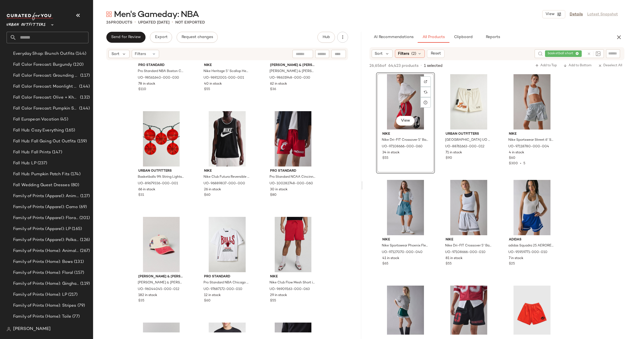
scroll to position [790, 0]
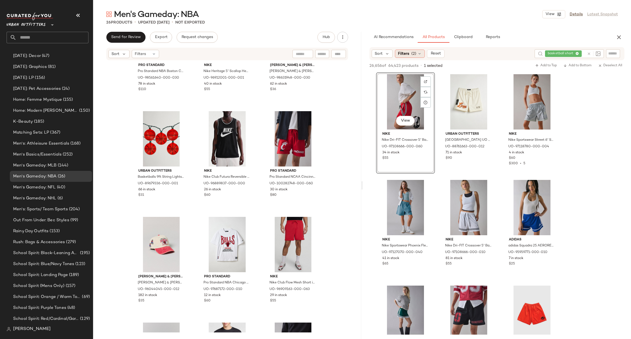
click at [409, 50] on div "Filters (2)" at bounding box center [410, 54] width 30 height 8
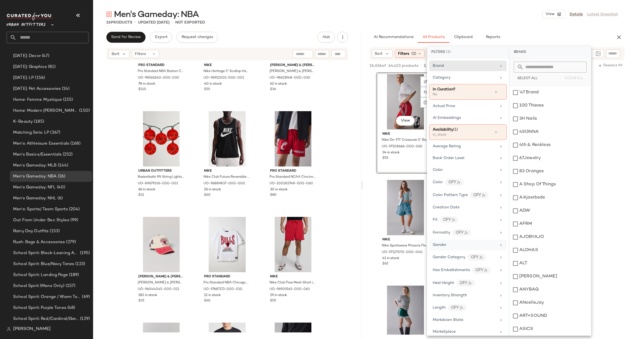
click at [494, 245] on div "Gender" at bounding box center [465, 245] width 64 height 6
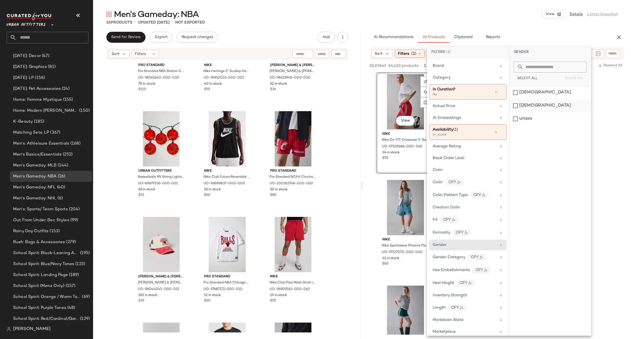
click at [521, 107] on div "male" at bounding box center [551, 105] width 82 height 13
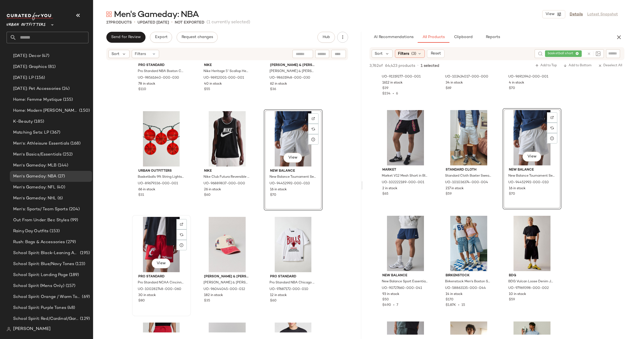
click at [158, 238] on div "View" at bounding box center [161, 244] width 55 height 55
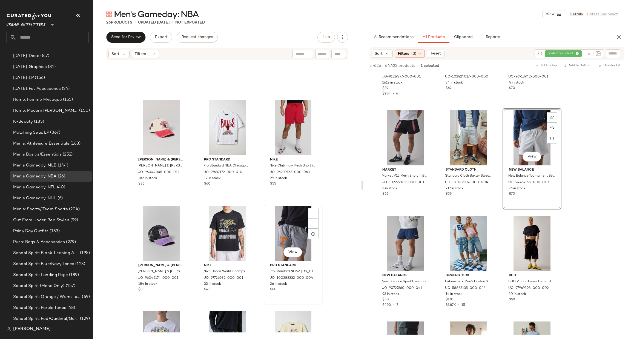
scroll to position [333, 0]
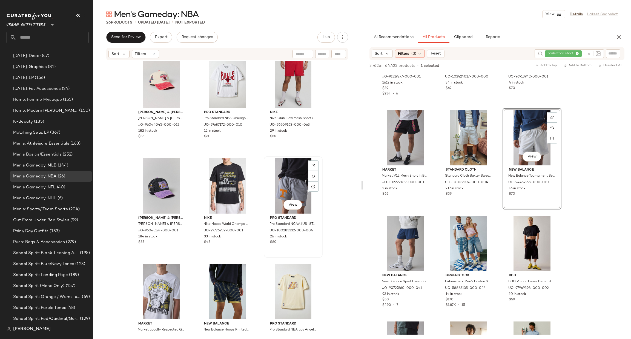
click at [288, 183] on div "View" at bounding box center [293, 185] width 55 height 55
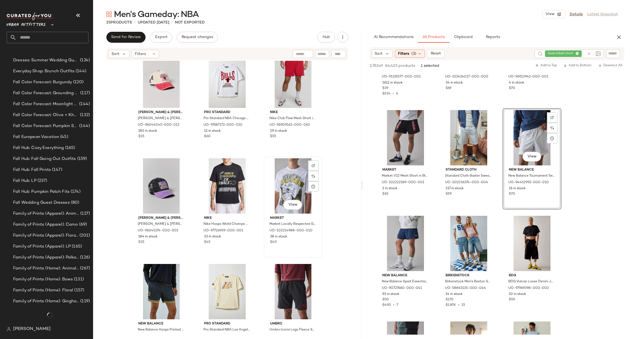
scroll to position [790, 0]
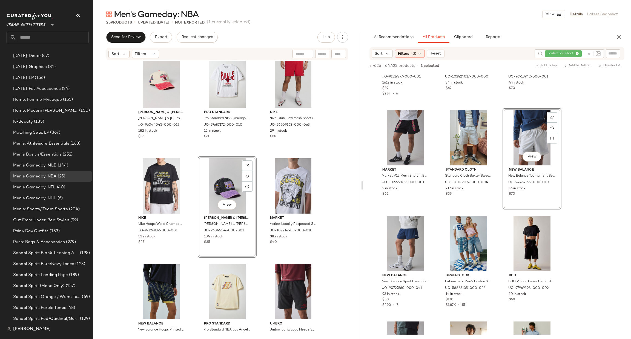
scroll to position [415, 0]
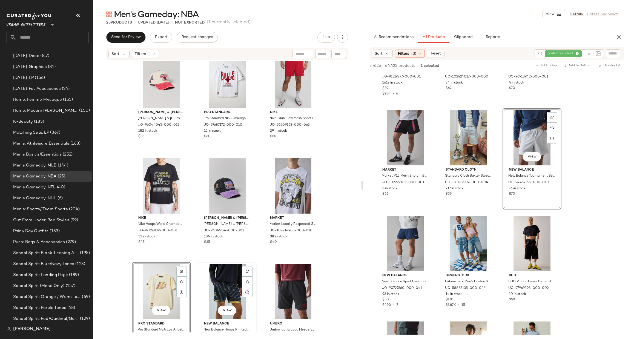
scroll to position [415, 0]
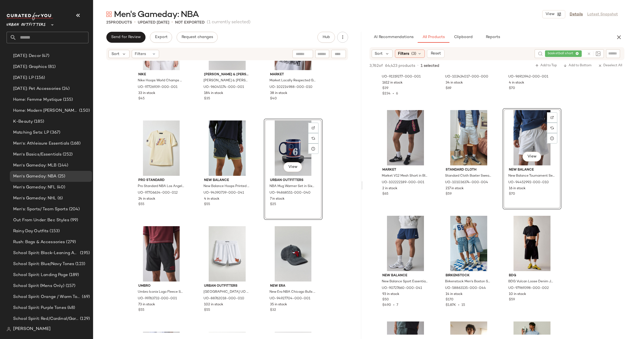
scroll to position [497, 0]
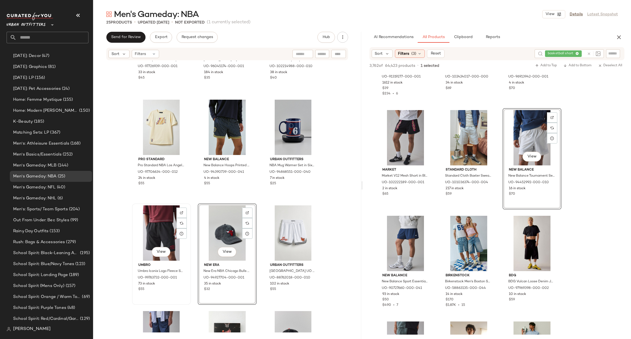
click at [160, 218] on div "View" at bounding box center [161, 232] width 55 height 55
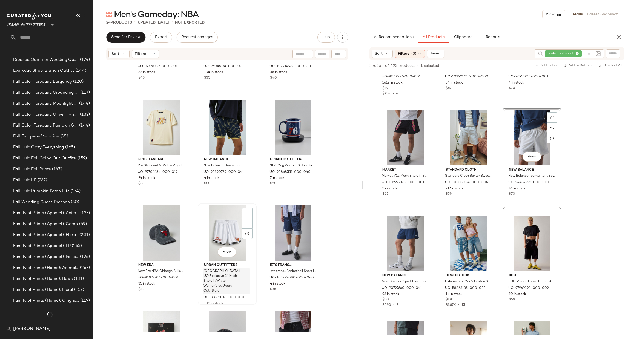
scroll to position [790, 0]
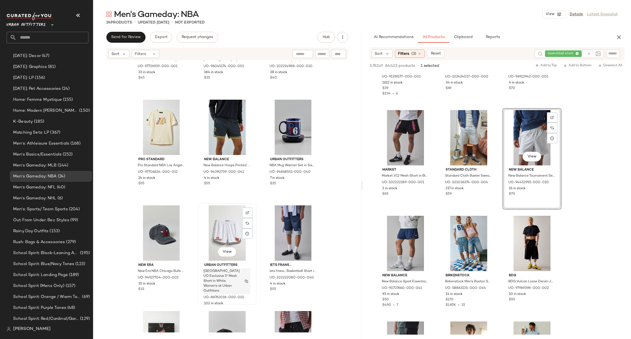
click at [232, 274] on span "Lincoln University UO Exclusive 5" Mesh Short in White, Women's at Urban Outfit…" at bounding box center [222, 281] width 36 height 25
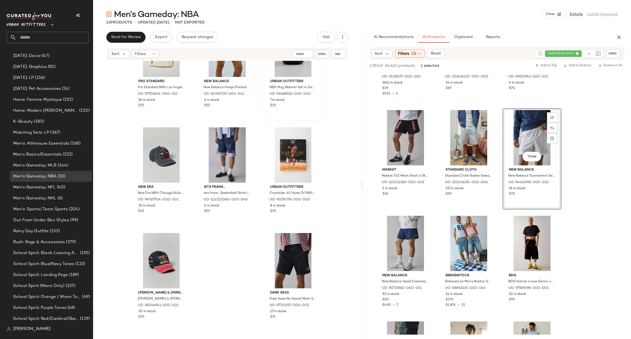
scroll to position [493, 0]
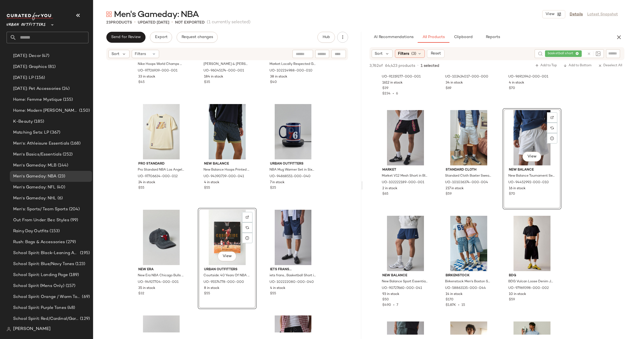
scroll to position [575, 0]
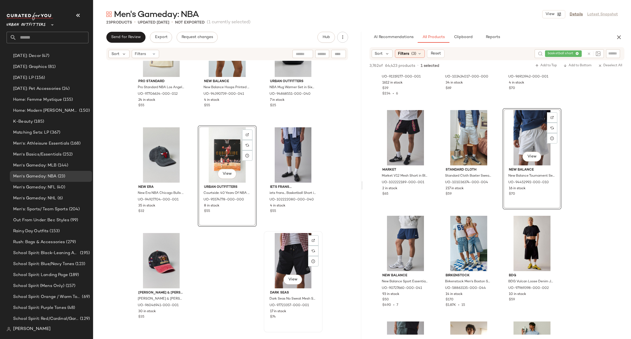
click at [286, 250] on div "View" at bounding box center [293, 260] width 55 height 55
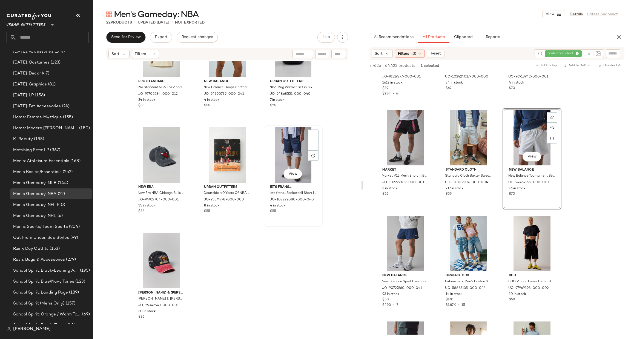
click at [288, 153] on div "View" at bounding box center [293, 154] width 55 height 55
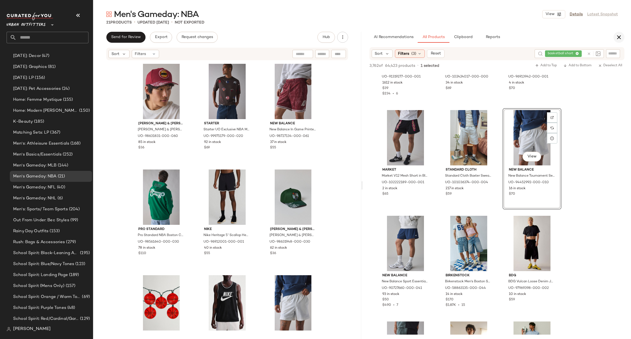
click at [619, 37] on icon "button" at bounding box center [619, 37] width 7 height 7
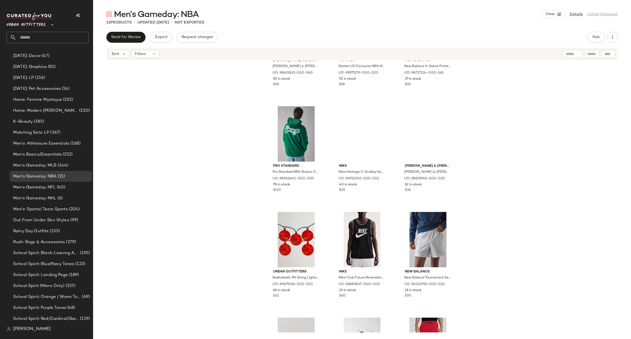
scroll to position [54, 0]
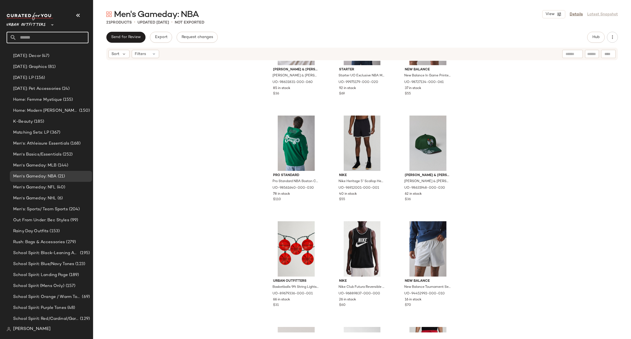
click at [70, 37] on input "text" at bounding box center [52, 38] width 72 height 12
type input "***"
click at [71, 48] on div "Men's Gameday: NFL" at bounding box center [48, 53] width 82 height 11
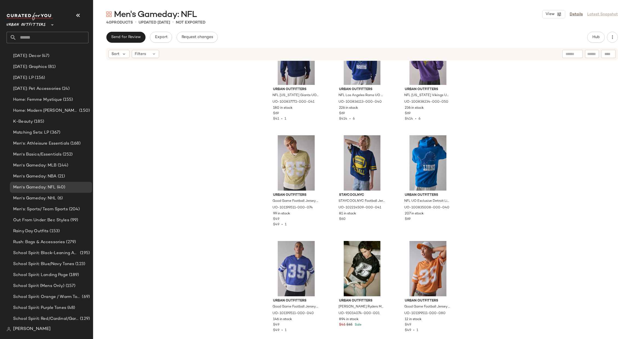
scroll to position [1210, 0]
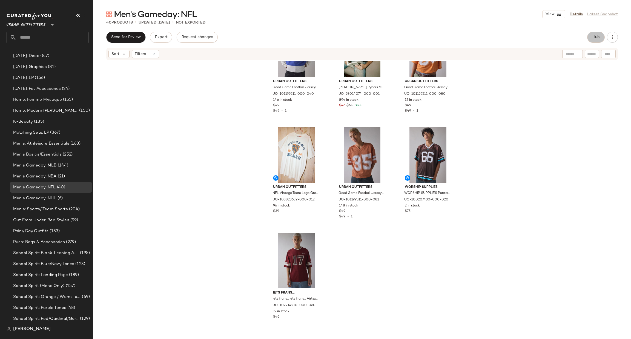
click at [596, 39] on span "Hub" at bounding box center [596, 37] width 8 height 4
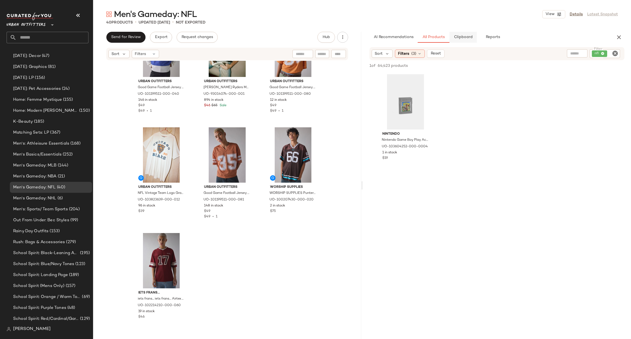
click at [460, 37] on span "Clipboard" at bounding box center [463, 37] width 19 height 4
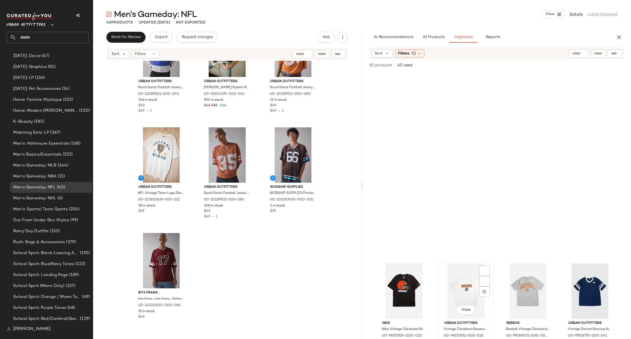
scroll to position [897, 0]
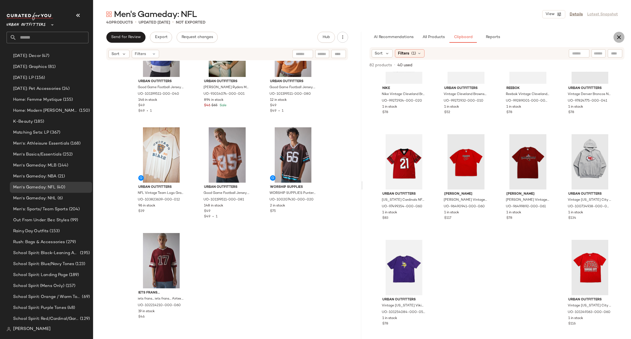
click at [619, 37] on icon "button" at bounding box center [619, 37] width 7 height 7
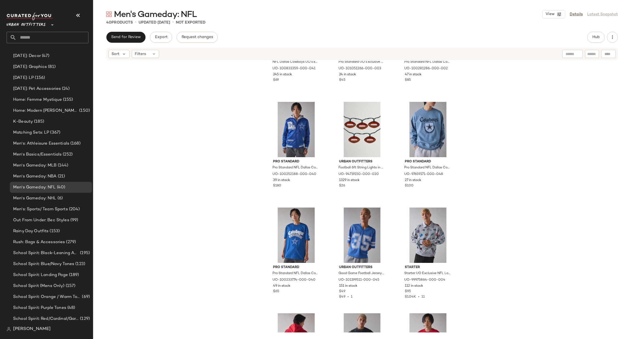
scroll to position [0, 0]
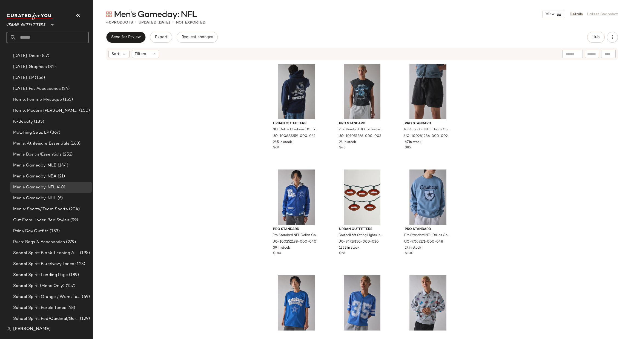
click at [64, 40] on input "text" at bounding box center [52, 38] width 72 height 12
type input "****"
click at [62, 54] on div "Takeover: Ling erie Sets" at bounding box center [47, 53] width 73 height 6
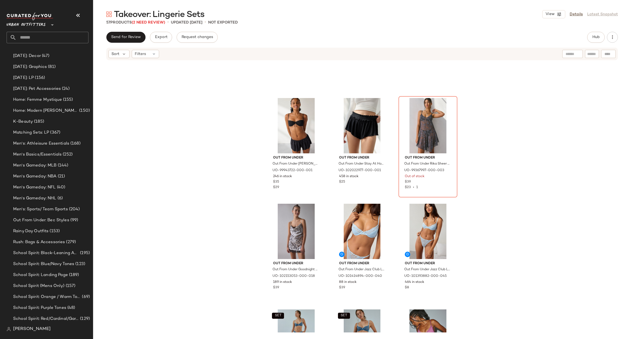
scroll to position [168, 0]
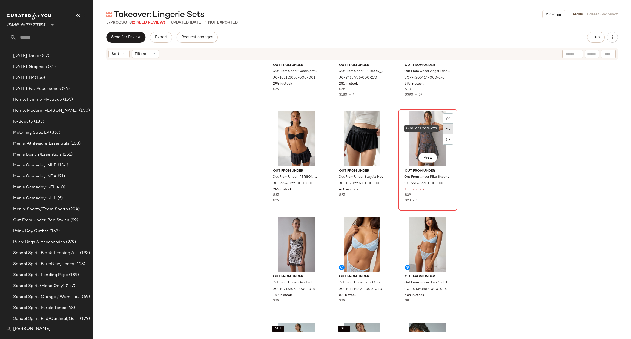
click at [450, 127] on div at bounding box center [448, 129] width 10 height 10
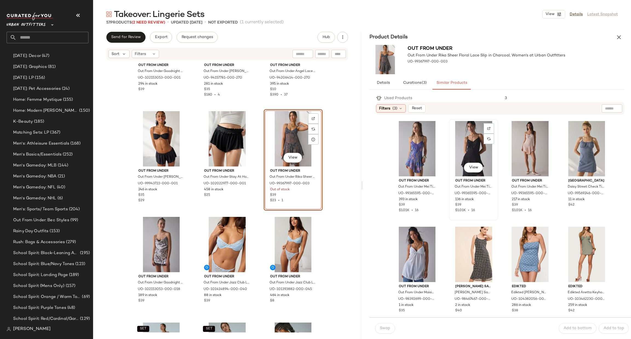
click at [494, 148] on div "View" at bounding box center [473, 148] width 45 height 55
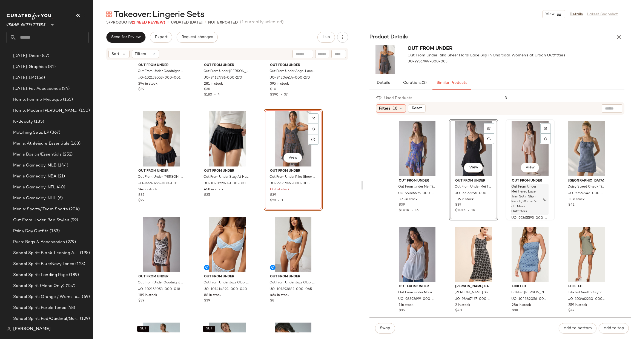
click at [524, 189] on span "Out From Under Mei Tiered Lace Trim Satin Slip in Peach, Women's at Urban Outfi…" at bounding box center [524, 200] width 26 height 30
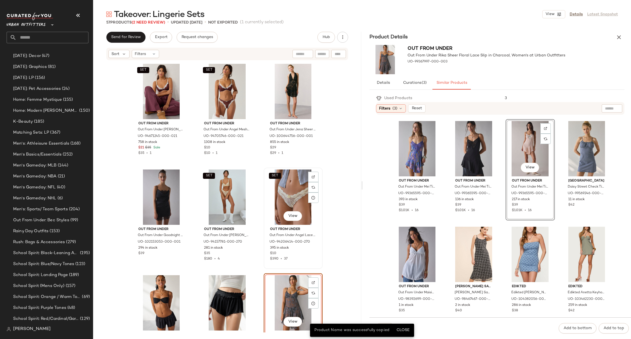
scroll to position [168, 0]
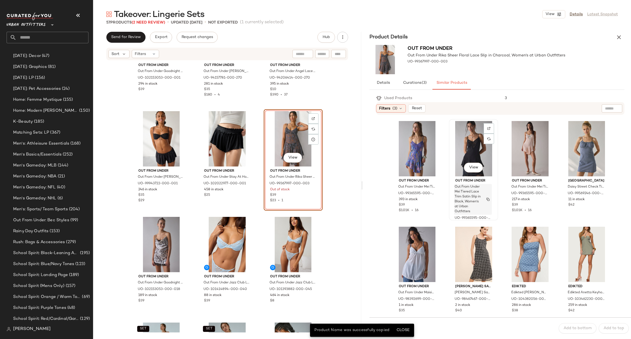
click at [476, 194] on span "Out From Under Mei Tiered Lace Trim Satin Slip in Black, Women's at Urban Outfi…" at bounding box center [468, 200] width 26 height 30
click at [394, 327] on button "Close" at bounding box center [403, 330] width 18 height 10
click at [402, 330] on span "Close" at bounding box center [402, 330] width 13 height 4
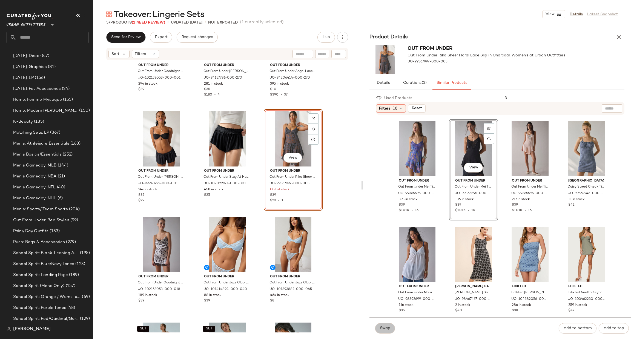
click at [392, 330] on button "Swap" at bounding box center [385, 328] width 20 height 10
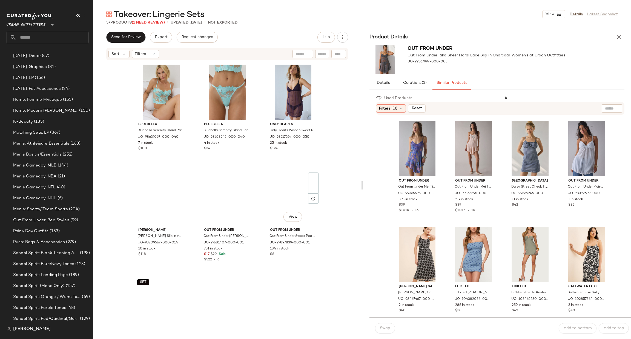
scroll to position [579, 0]
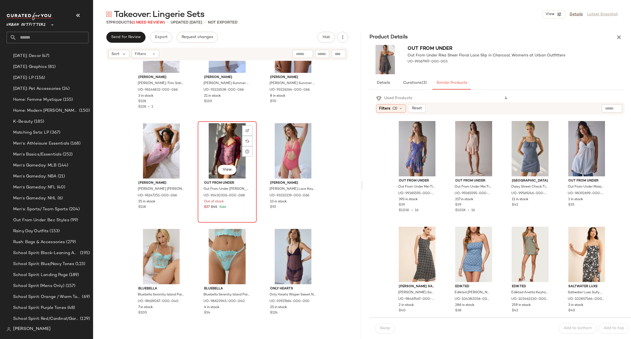
click at [229, 148] on div "View" at bounding box center [227, 150] width 55 height 55
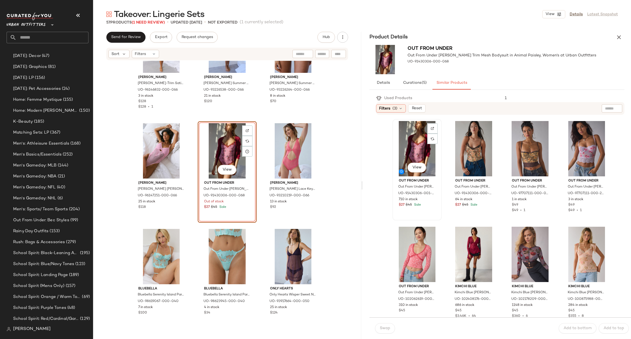
click at [426, 155] on div "View" at bounding box center [416, 148] width 45 height 55
click at [390, 330] on button "Swap" at bounding box center [385, 328] width 20 height 10
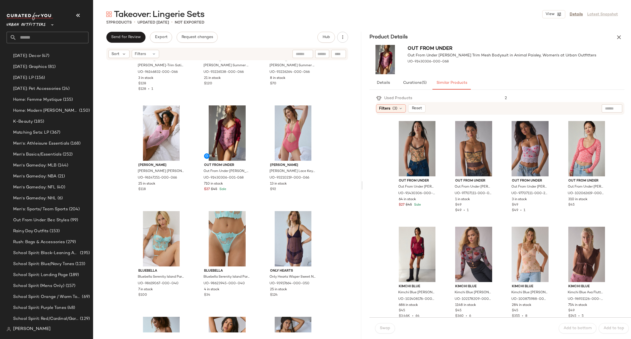
scroll to position [588, 0]
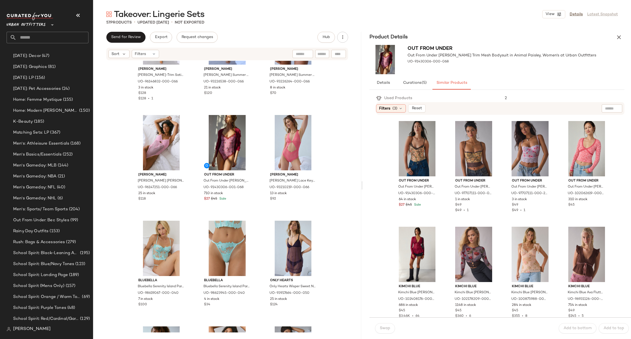
click at [70, 39] on input "text" at bounding box center [52, 38] width 72 height 12
type input "**"
click at [63, 52] on div "Takeover: PJ Sets" at bounding box center [47, 53] width 73 height 6
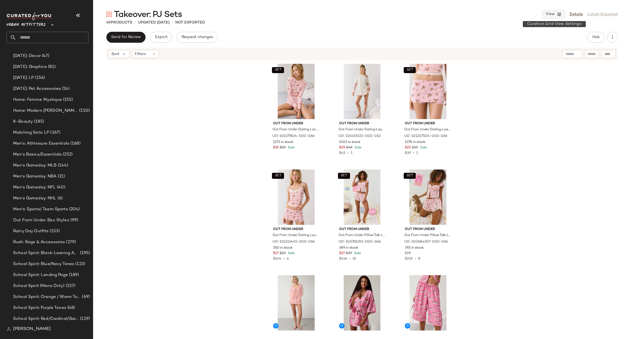
click at [560, 13] on icon "button" at bounding box center [559, 14] width 5 height 5
click at [537, 45] on label "Mobile (2 Grid)" at bounding box center [523, 47] width 32 height 11
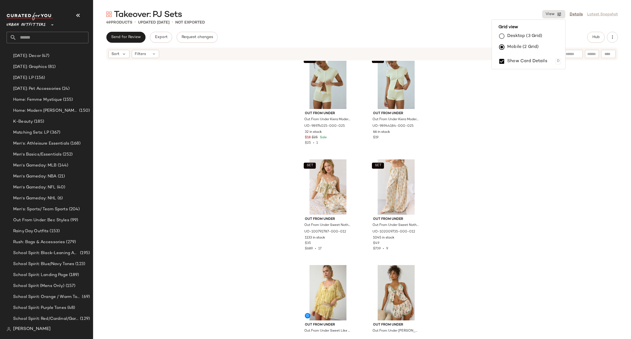
scroll to position [1648, 0]
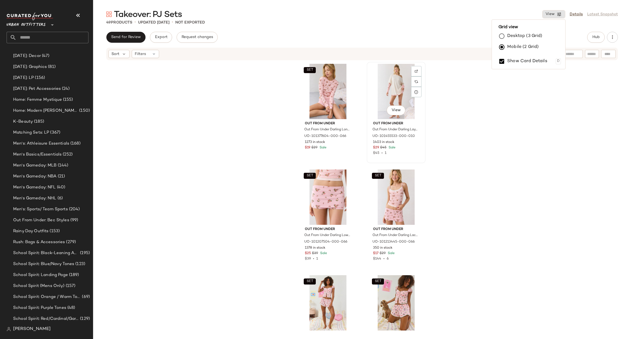
click at [391, 87] on div "View" at bounding box center [396, 91] width 55 height 55
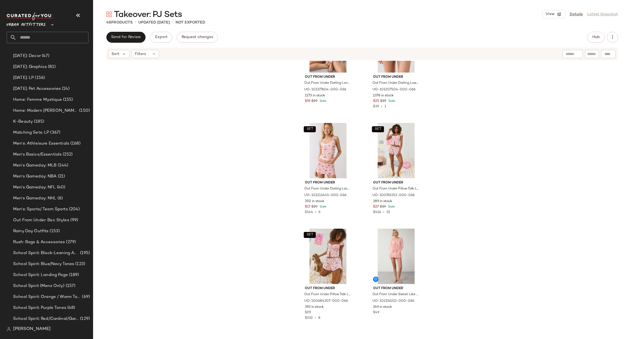
scroll to position [82, 0]
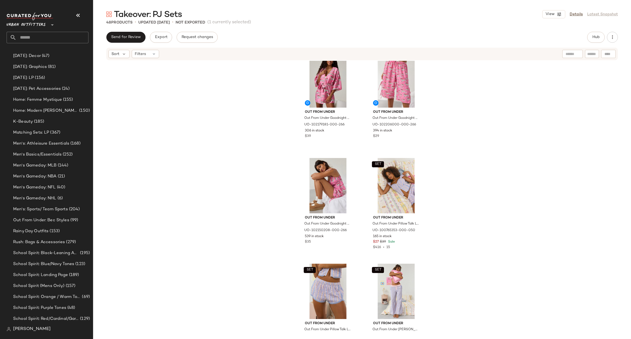
scroll to position [415, 0]
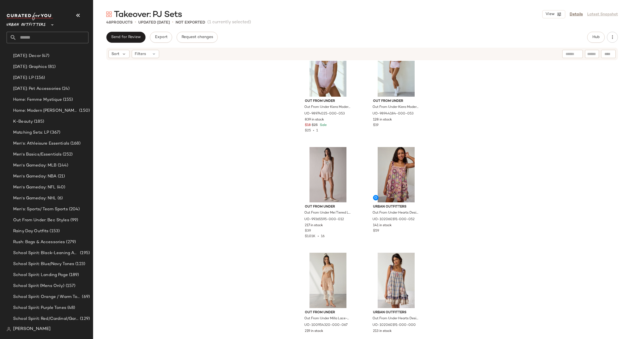
scroll to position [662, 0]
click at [311, 170] on div "View" at bounding box center [328, 174] width 55 height 55
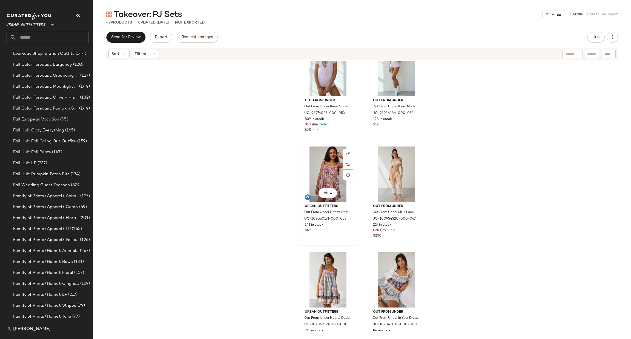
click at [312, 169] on div "View" at bounding box center [328, 174] width 55 height 55
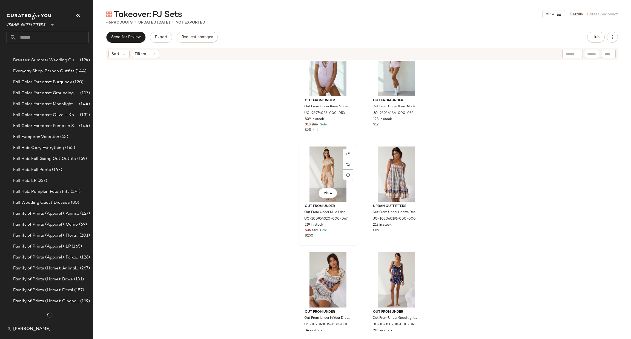
scroll to position [790, 0]
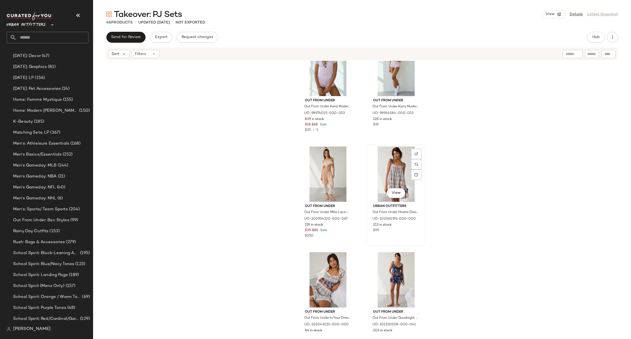
click at [384, 168] on div "View" at bounding box center [396, 174] width 55 height 55
click at [380, 165] on div "View" at bounding box center [396, 174] width 55 height 55
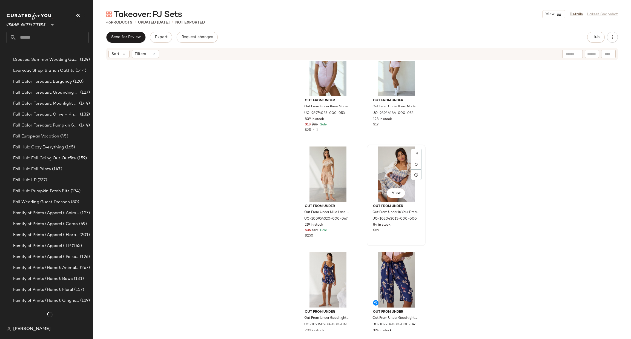
click at [382, 167] on div "View" at bounding box center [396, 174] width 55 height 55
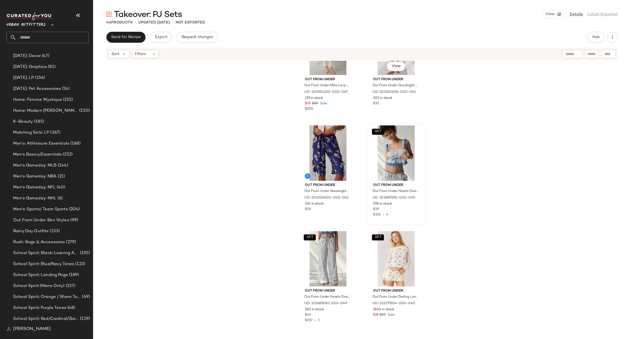
scroll to position [826, 0]
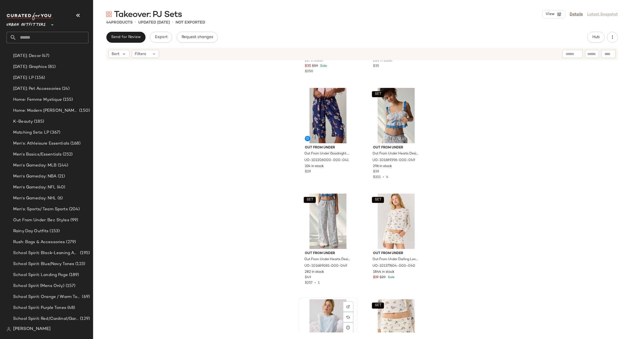
click at [327, 304] on div "View" at bounding box center [328, 326] width 55 height 55
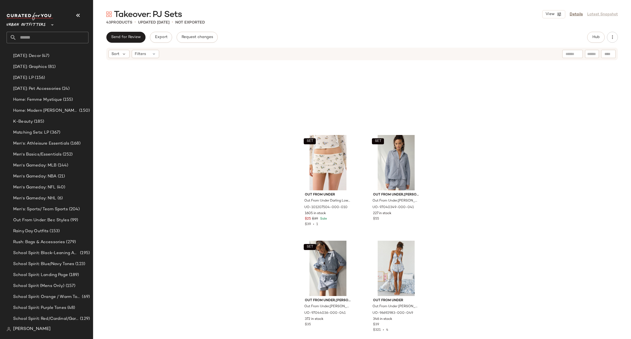
scroll to position [1155, 0]
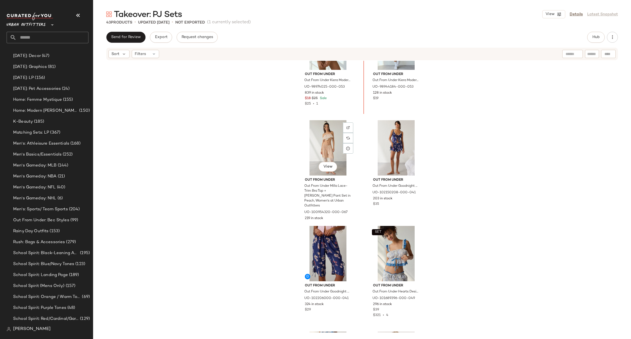
scroll to position [670, 0]
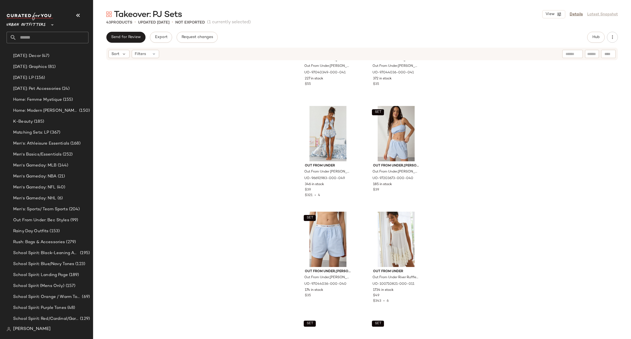
scroll to position [1237, 0]
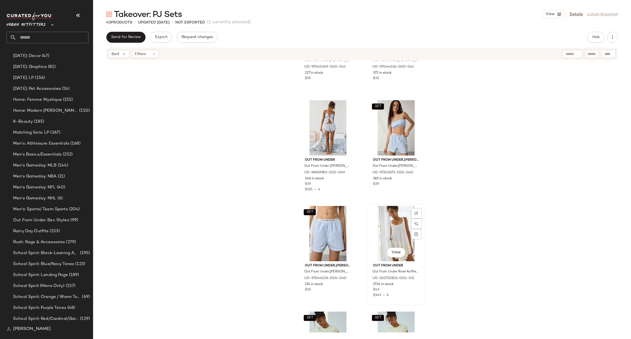
click at [396, 222] on div "View" at bounding box center [396, 233] width 55 height 55
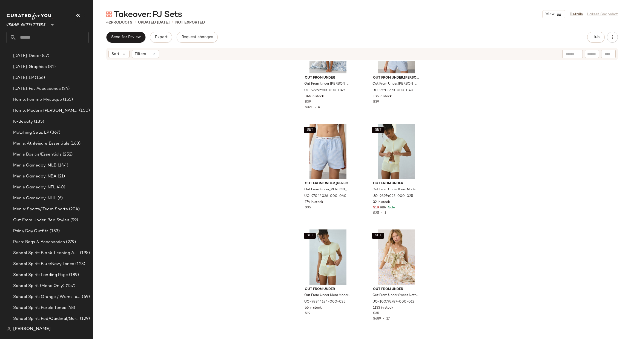
scroll to position [1483, 0]
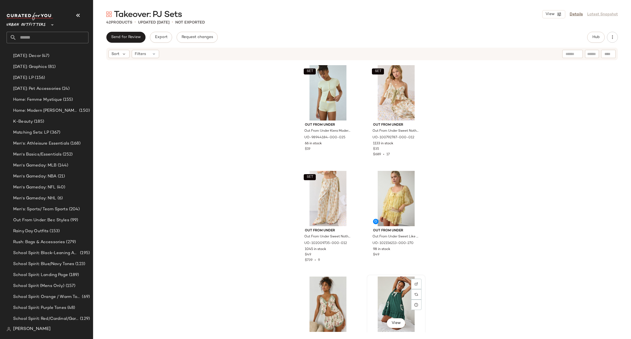
click at [392, 287] on div "View" at bounding box center [396, 304] width 55 height 55
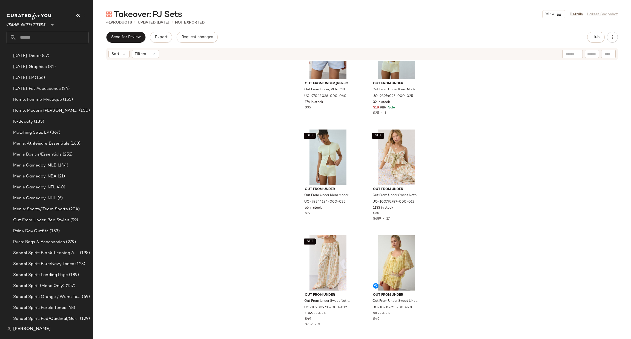
scroll to position [1401, 0]
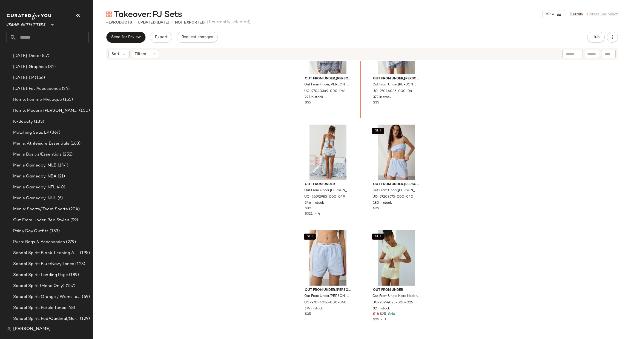
scroll to position [1201, 0]
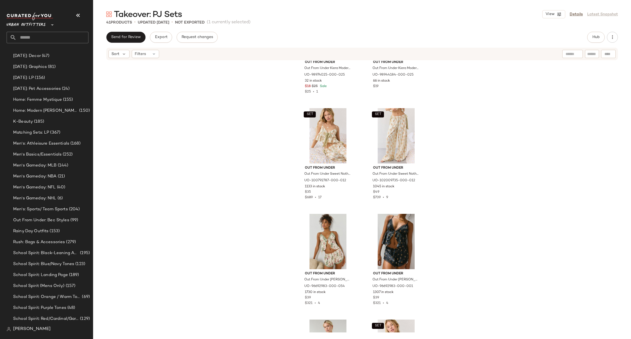
scroll to position [1621, 0]
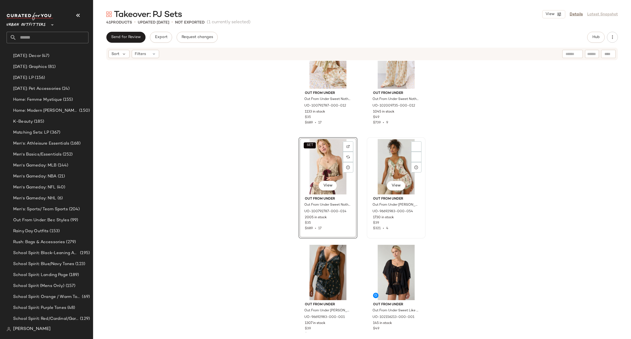
scroll to position [1703, 0]
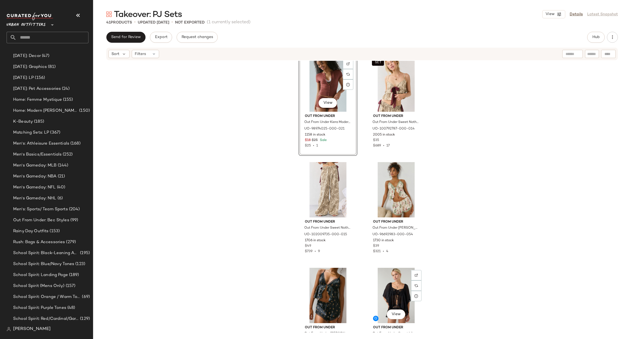
scroll to position [1868, 0]
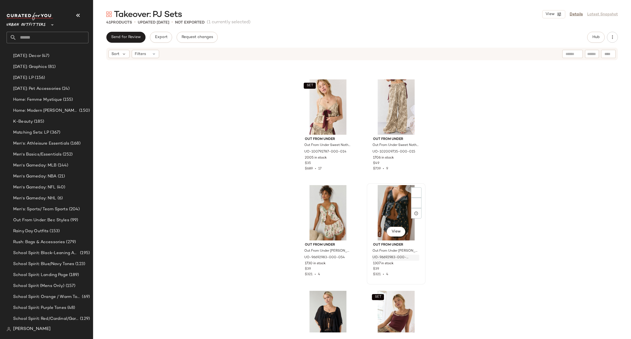
scroll to position [1872, 0]
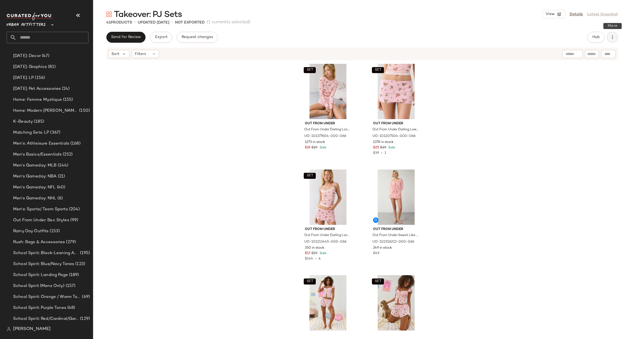
click at [614, 36] on icon "button" at bounding box center [612, 37] width 5 height 5
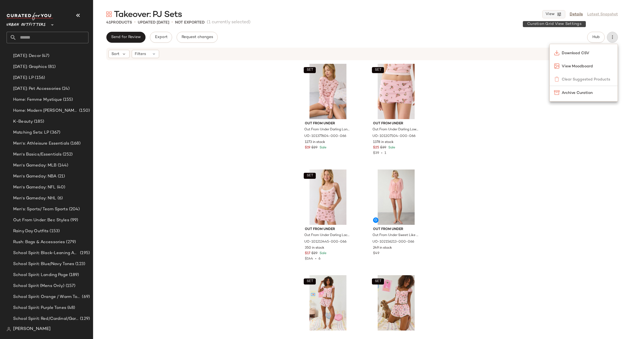
click at [561, 15] on icon "button" at bounding box center [559, 14] width 5 height 5
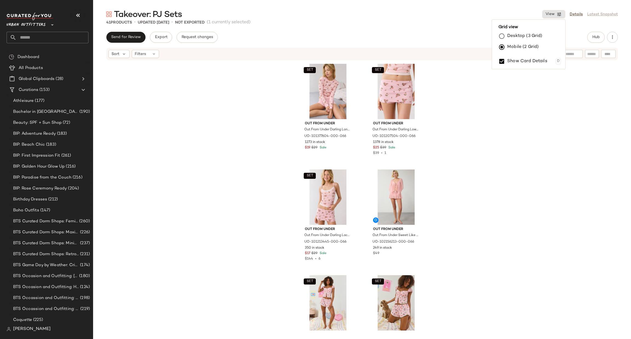
scroll to position [790, 0]
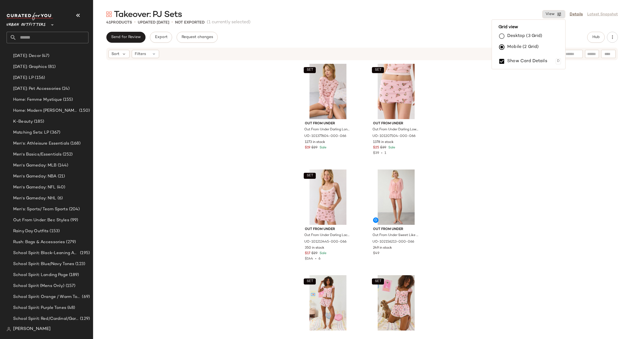
click at [536, 38] on label "Desktop (3 Grid)" at bounding box center [524, 36] width 35 height 11
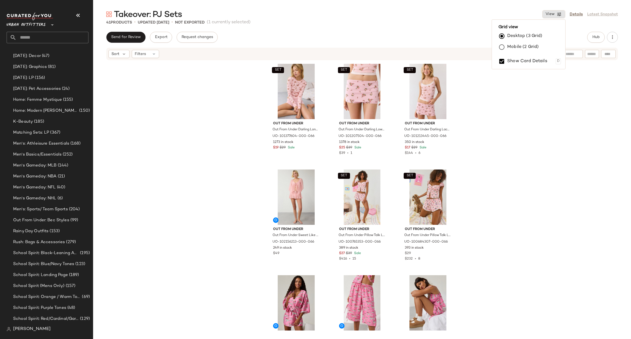
click at [517, 114] on div "SET Out From Under Out From Under Darling Long Sleeve Slim Tee in Pink Floral, …" at bounding box center [362, 197] width 538 height 272
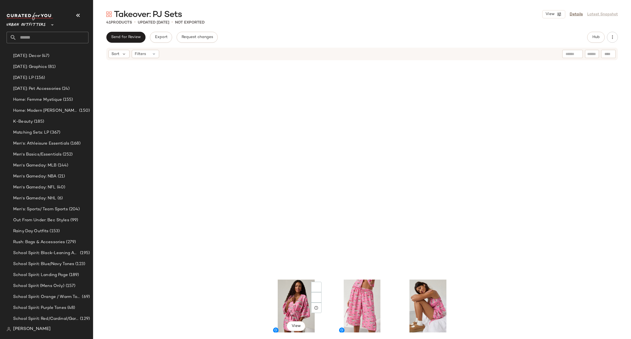
scroll to position [251, 0]
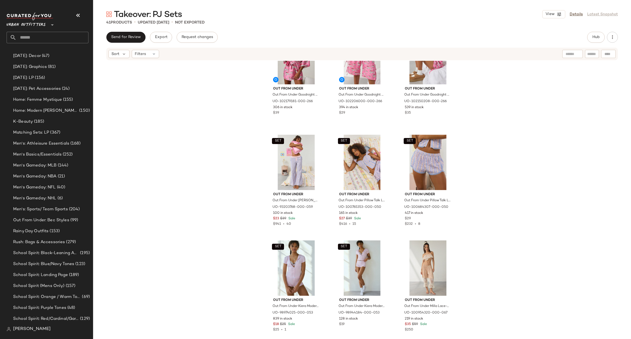
click at [62, 38] on input "text" at bounding box center [52, 38] width 72 height 12
type input "****"
click at [67, 54] on div "Takeover: Ling erie Sets" at bounding box center [47, 53] width 73 height 6
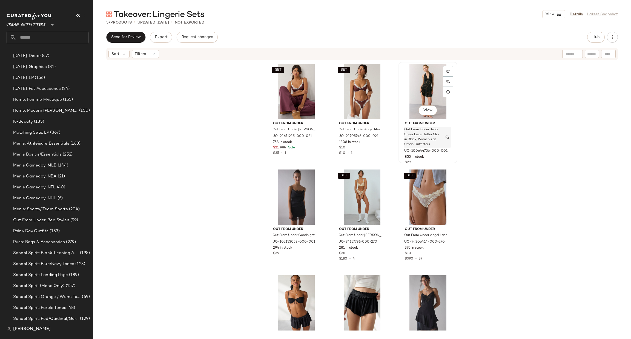
click at [428, 132] on span "Out From Under Jena Sheer Lace Halter Slip in Black, Women's at Urban Outfitters" at bounding box center [422, 137] width 36 height 20
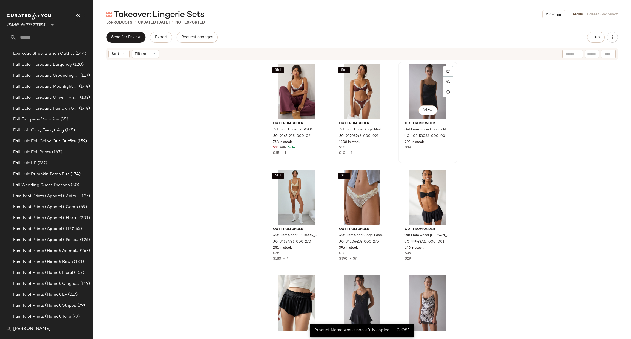
scroll to position [790, 0]
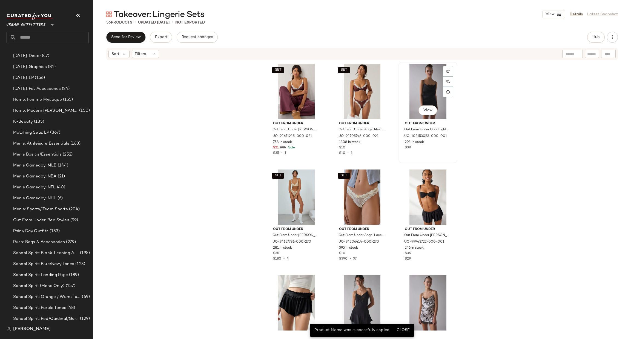
click at [430, 89] on div "View" at bounding box center [427, 91] width 55 height 55
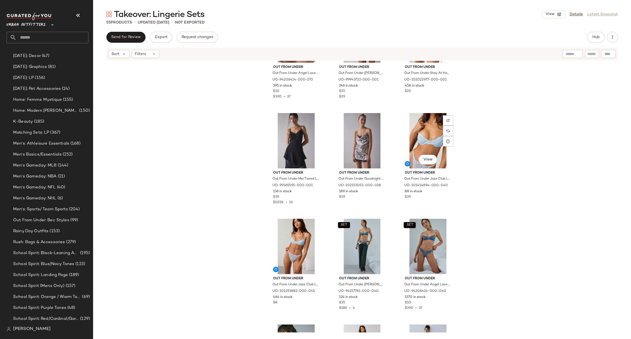
scroll to position [168, 0]
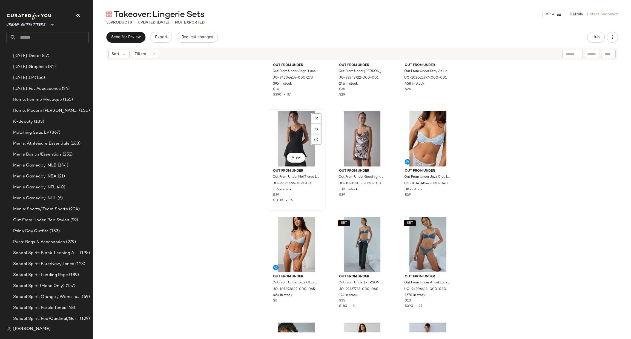
click at [286, 148] on div "View" at bounding box center [296, 138] width 55 height 55
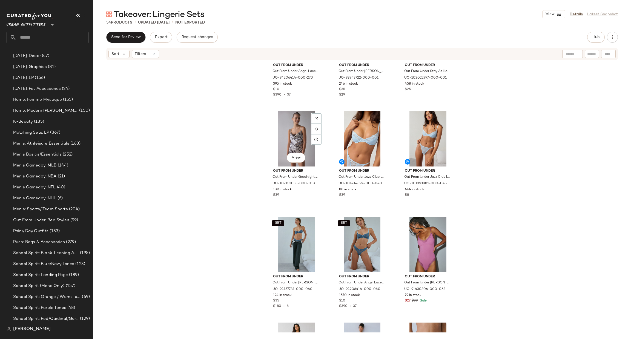
click at [286, 148] on div "View" at bounding box center [296, 138] width 55 height 55
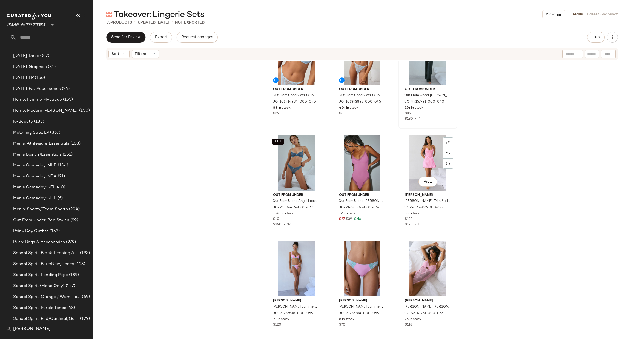
scroll to position [251, 0]
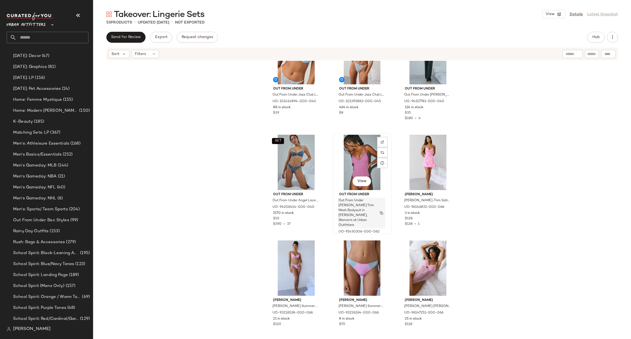
click at [366, 201] on span "Out From Under Felicia Lace Trim Mesh Bodysuit in Berry, Women's at Urban Outfi…" at bounding box center [357, 213] width 36 height 30
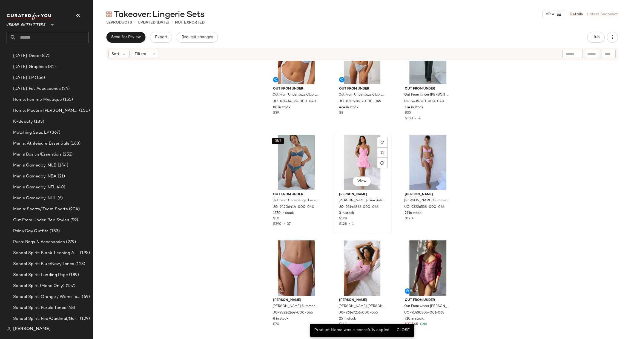
click at [347, 153] on div "View" at bounding box center [362, 162] width 55 height 55
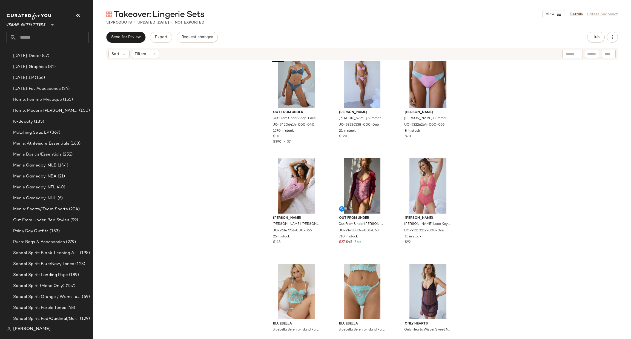
scroll to position [415, 0]
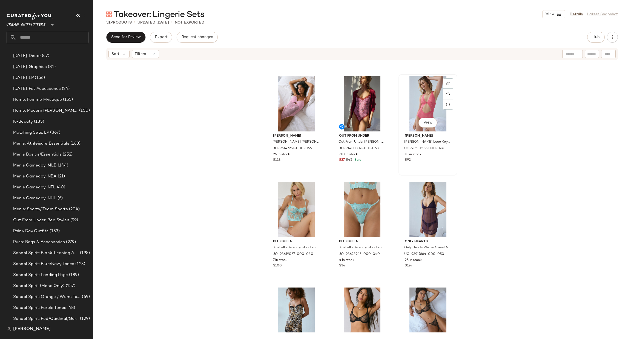
click at [428, 108] on div "View" at bounding box center [427, 103] width 55 height 55
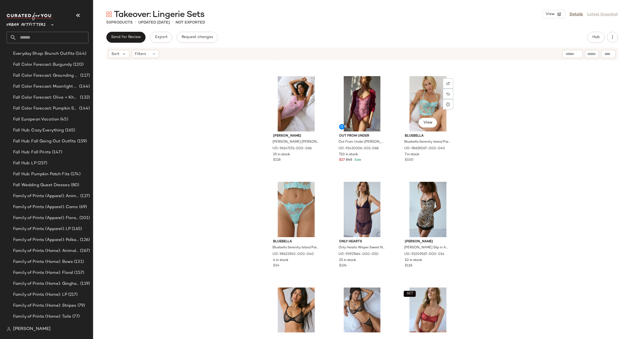
scroll to position [790, 0]
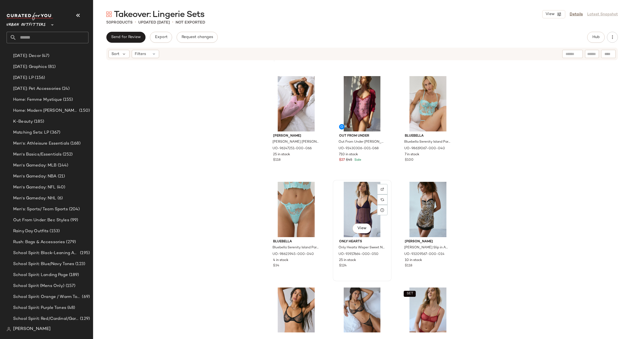
click at [356, 209] on div "View" at bounding box center [362, 209] width 55 height 55
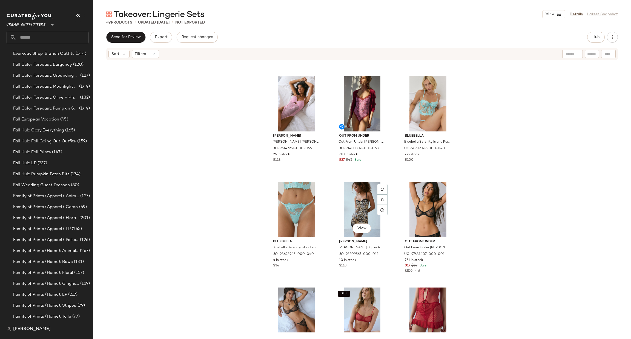
scroll to position [790, 0]
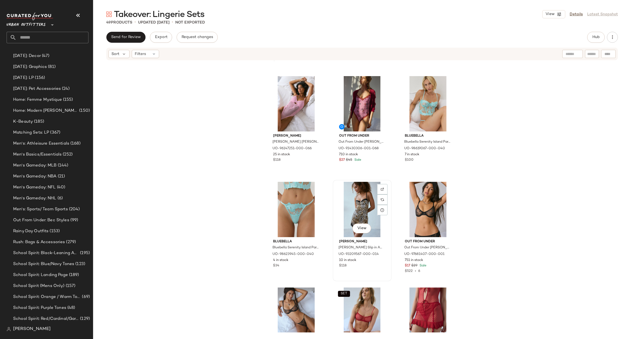
click at [357, 208] on div "View" at bounding box center [362, 209] width 55 height 55
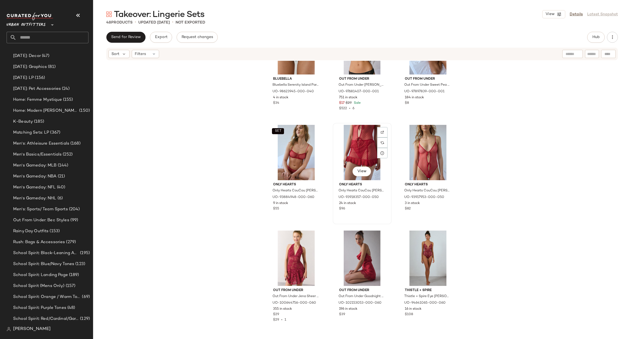
scroll to position [579, 0]
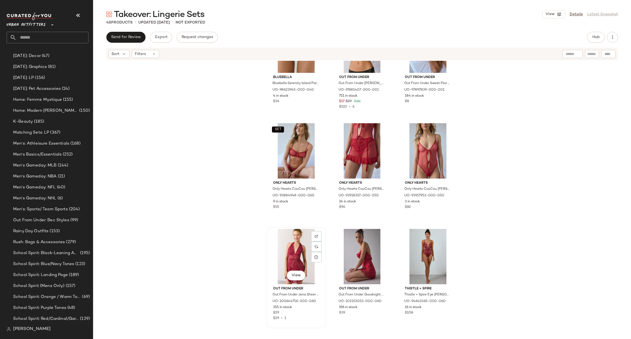
click at [285, 253] on div "View" at bounding box center [296, 256] width 55 height 55
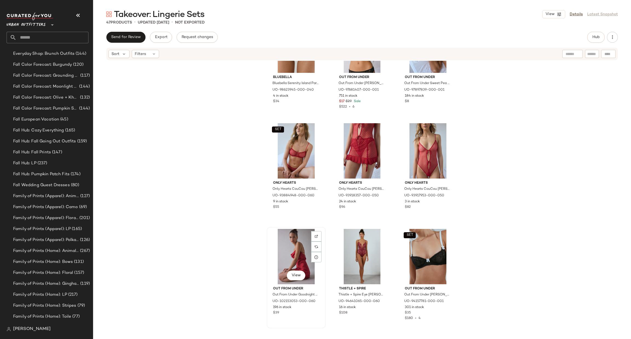
click at [290, 253] on div "View" at bounding box center [296, 256] width 55 height 55
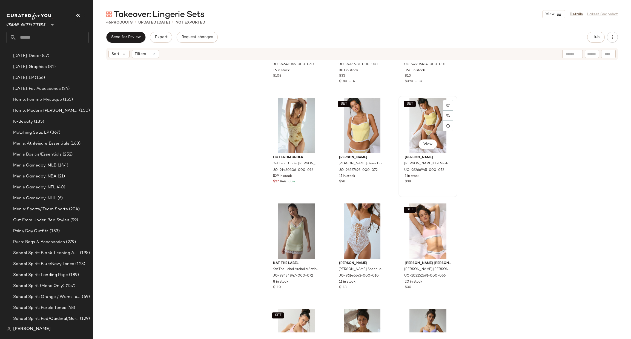
scroll to position [826, 0]
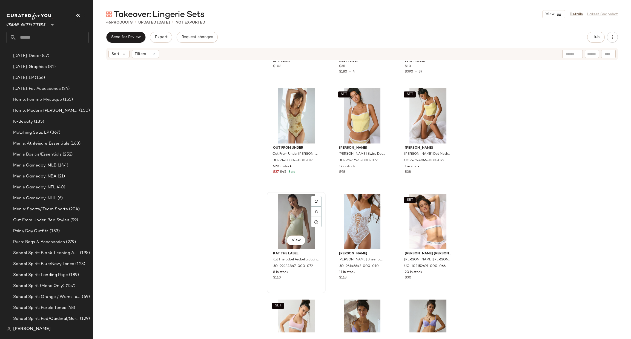
click at [301, 214] on div "View" at bounding box center [296, 221] width 55 height 55
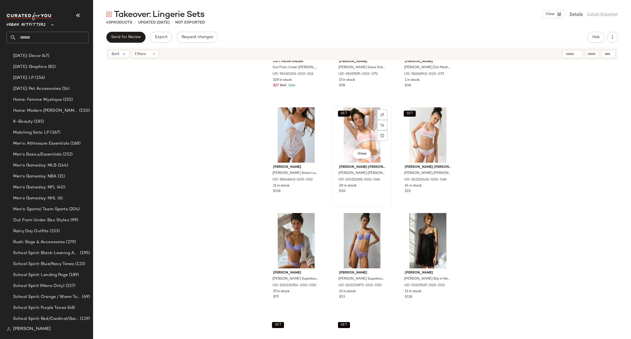
scroll to position [990, 0]
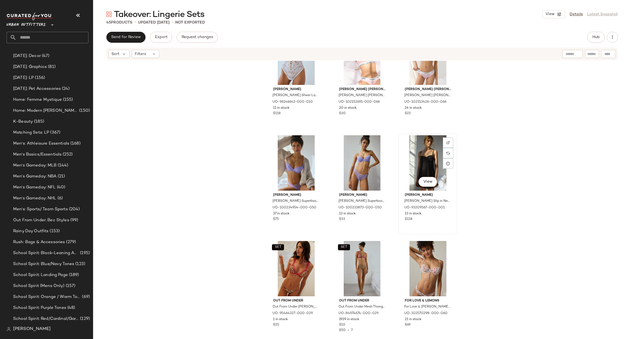
click at [423, 157] on div "View" at bounding box center [427, 162] width 55 height 55
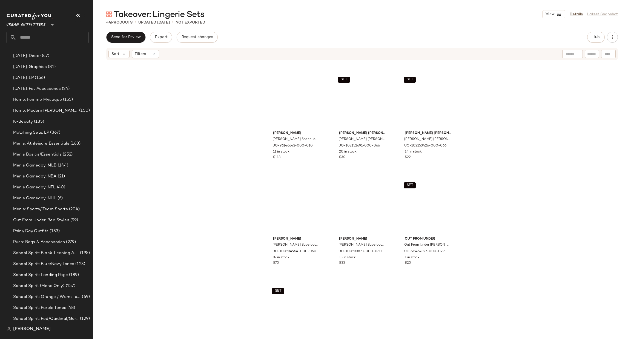
scroll to position [904, 0]
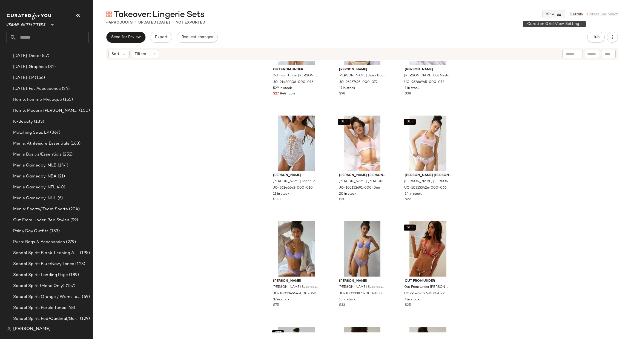
click at [559, 13] on icon "button" at bounding box center [559, 14] width 5 height 5
click at [534, 44] on label "Mobile (2 Grid)" at bounding box center [523, 47] width 32 height 11
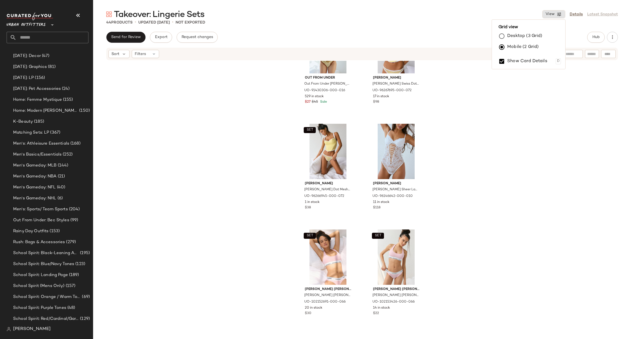
scroll to position [1237, 0]
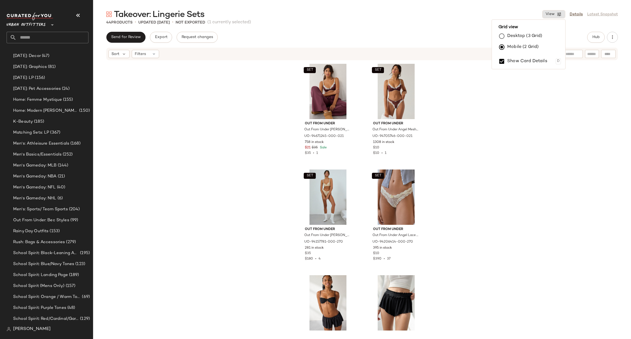
click at [551, 128] on div "SET Out From Under Out From Under Eva Angel Mesh Underwire Bra in Chocolate, Wo…" at bounding box center [362, 197] width 538 height 272
click at [38, 38] on input "text" at bounding box center [52, 38] width 72 height 12
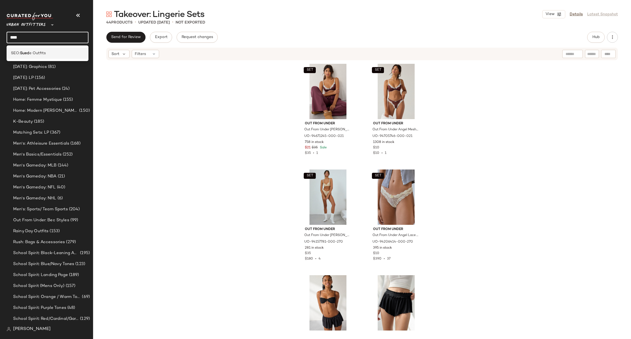
type input "****"
click at [50, 50] on div "SEO: Sued e Outfits" at bounding box center [48, 53] width 82 height 11
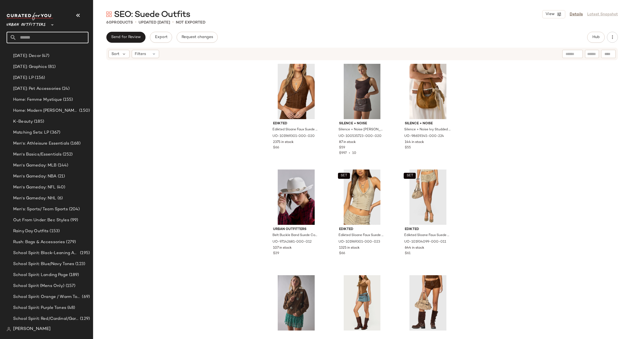
drag, startPoint x: 58, startPoint y: 34, endPoint x: 56, endPoint y: 36, distance: 2.9
click at [57, 34] on input "text" at bounding box center [52, 38] width 72 height 12
type input "****"
click at [45, 56] on div "SEO: Lace Outfit" at bounding box center [47, 53] width 73 height 6
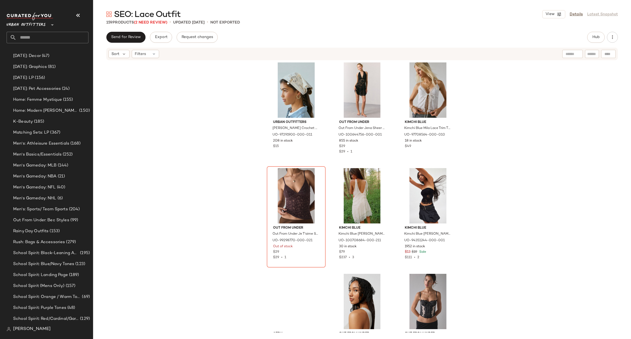
scroll to position [2634, 0]
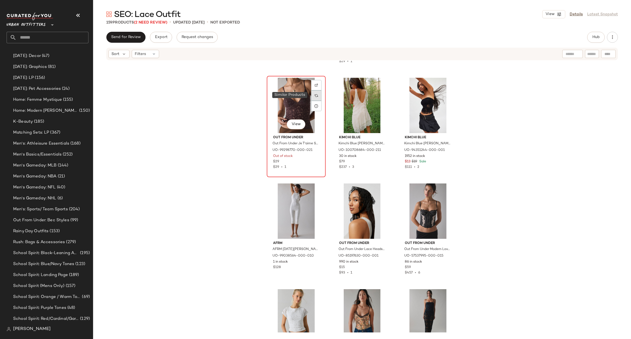
click at [318, 94] on div at bounding box center [316, 95] width 10 height 10
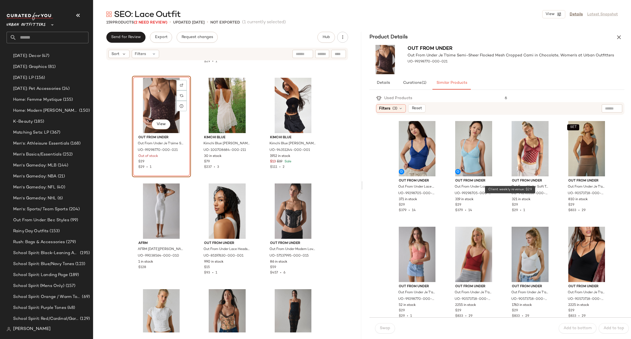
scroll to position [326, 0]
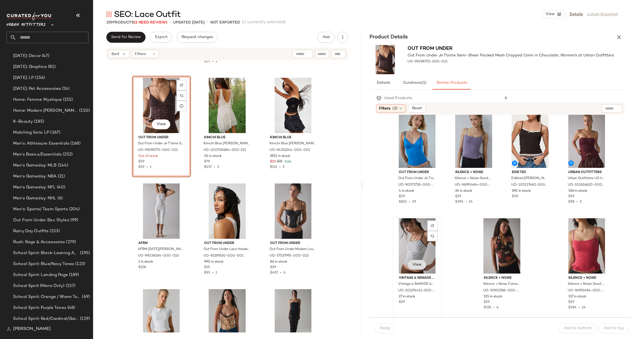
click at [413, 264] on span "View" at bounding box center [416, 265] width 9 height 4
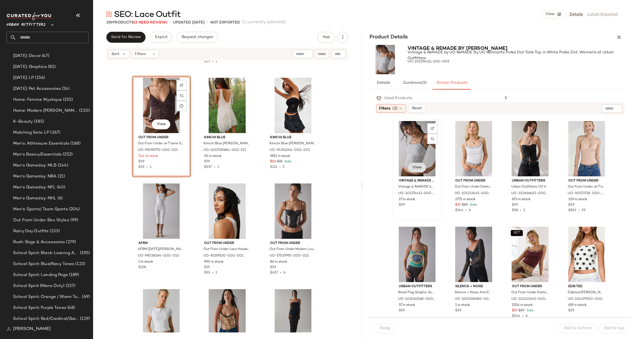
click at [415, 166] on span "View" at bounding box center [416, 167] width 9 height 4
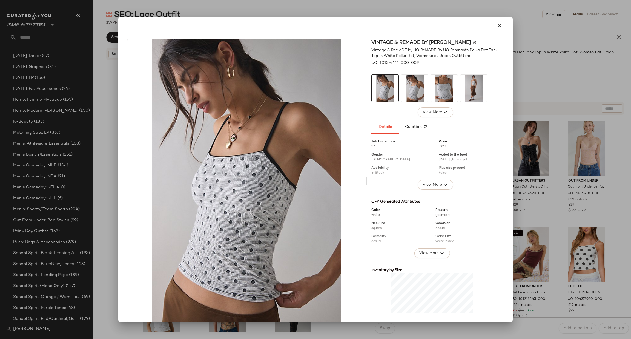
click at [538, 115] on div at bounding box center [315, 169] width 631 height 339
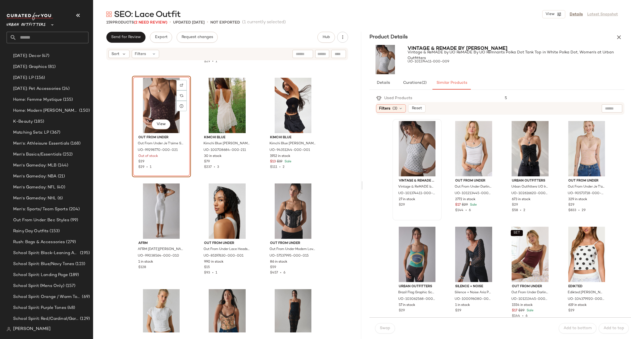
scroll to position [246, 0]
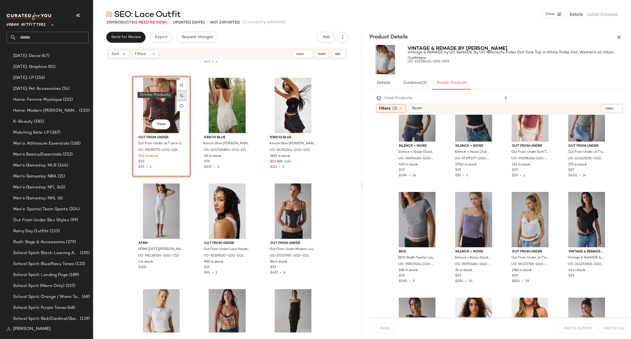
click at [181, 90] on div at bounding box center [181, 95] width 10 height 10
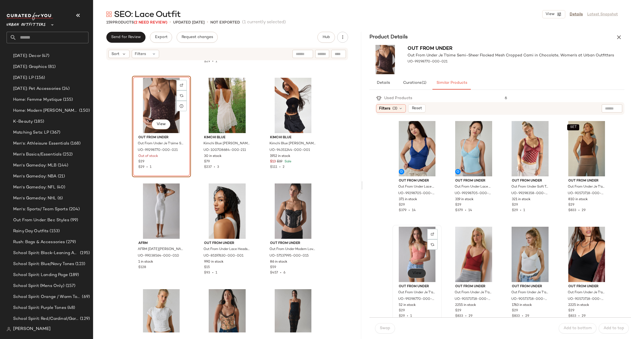
click at [416, 274] on span "View" at bounding box center [416, 273] width 9 height 4
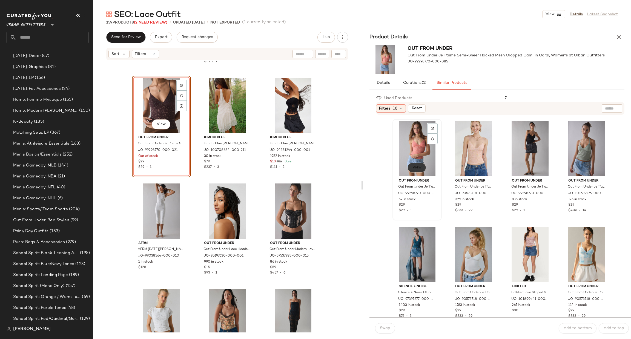
click at [418, 166] on span "View" at bounding box center [416, 167] width 9 height 4
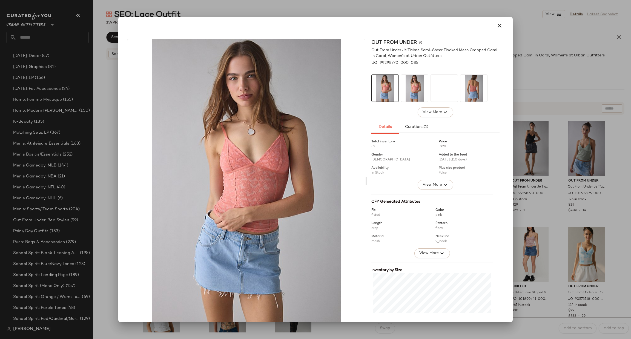
click at [556, 93] on div at bounding box center [315, 169] width 631 height 339
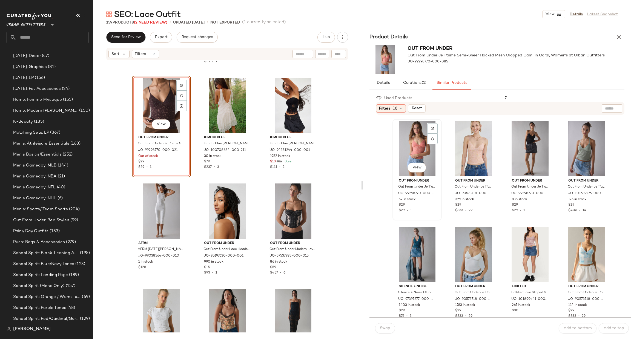
click at [419, 148] on div "View" at bounding box center [416, 148] width 45 height 55
click at [384, 327] on span "Swap" at bounding box center [385, 328] width 11 height 4
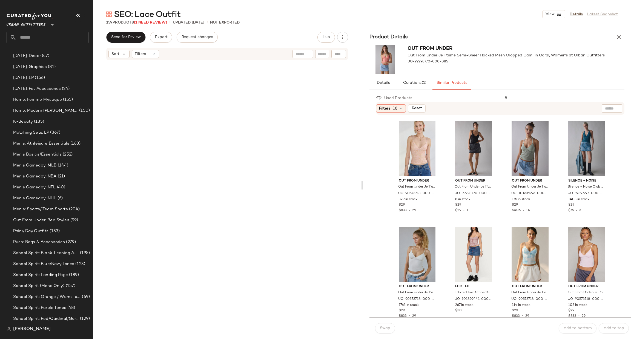
scroll to position [3127, 0]
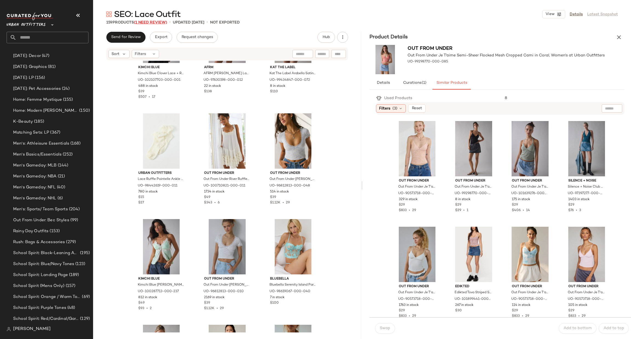
click at [147, 24] on span "(1 Need Review)" at bounding box center [150, 23] width 33 height 4
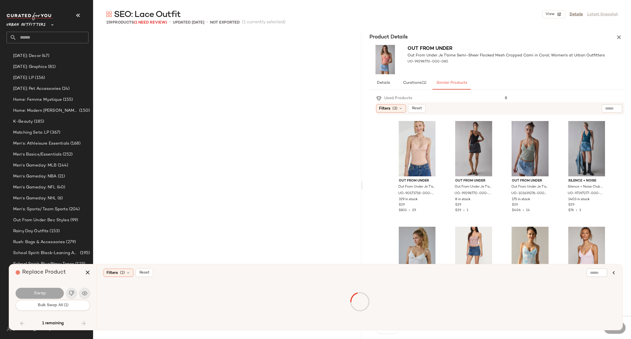
scroll to position [4018, 0]
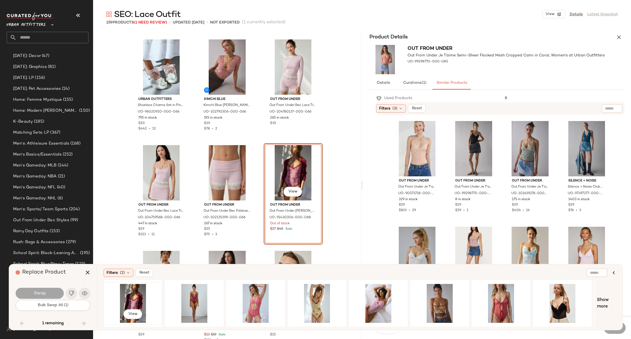
click at [135, 293] on div "View" at bounding box center [132, 303] width 55 height 39
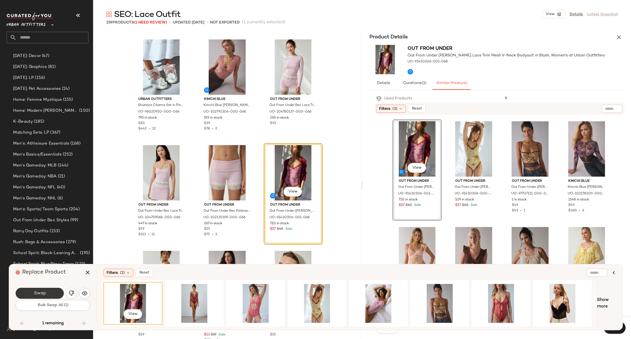
click at [56, 294] on button "Swap" at bounding box center [40, 293] width 48 height 11
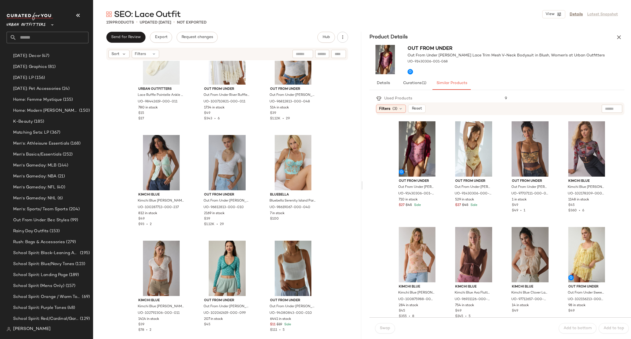
scroll to position [3196, 0]
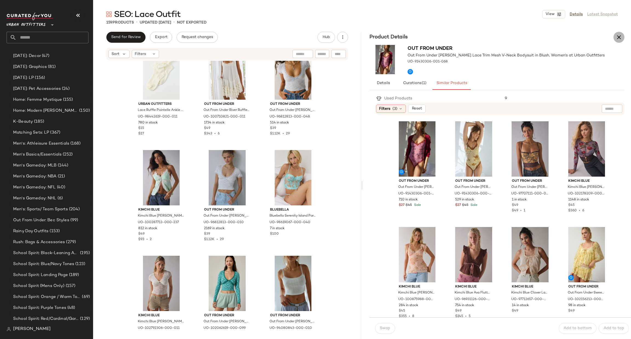
click at [622, 35] on icon "button" at bounding box center [619, 37] width 7 height 7
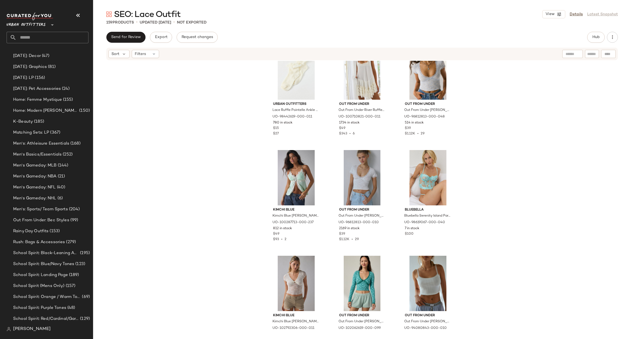
click at [39, 36] on input "text" at bounding box center [52, 38] width 72 height 12
type input "*****"
click at [46, 57] on div "SEO: Clubb ing Outfits" at bounding box center [48, 53] width 82 height 11
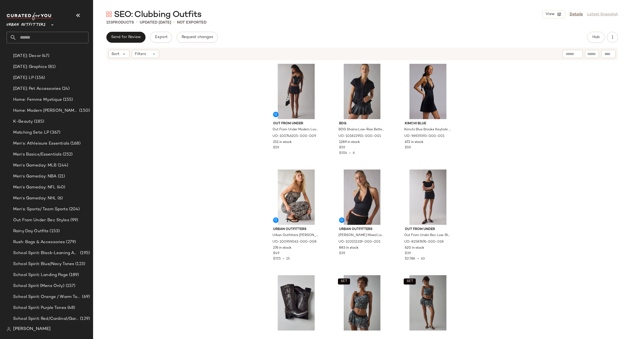
click at [75, 35] on input "text" at bounding box center [52, 38] width 72 height 12
type input "*********"
click at [66, 53] on div "SEO: Clean Gir l Outfits" at bounding box center [47, 53] width 73 height 6
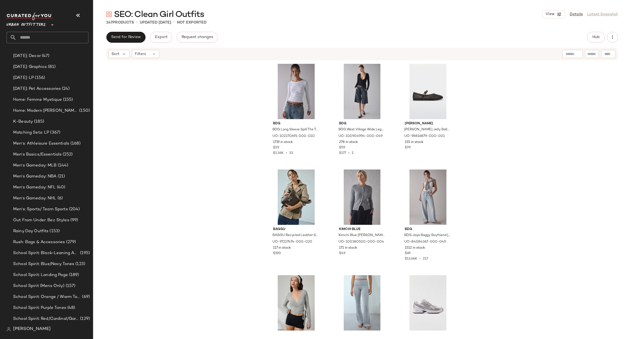
click at [48, 39] on input "text" at bounding box center [52, 38] width 72 height 12
type input "***"
click at [53, 47] on div "SEO: Pil ates Outfit" at bounding box center [48, 53] width 82 height 16
click at [47, 43] on input "***" at bounding box center [48, 38] width 82 height 12
click at [52, 49] on div "SEO: Pil ates Outfit" at bounding box center [48, 53] width 82 height 11
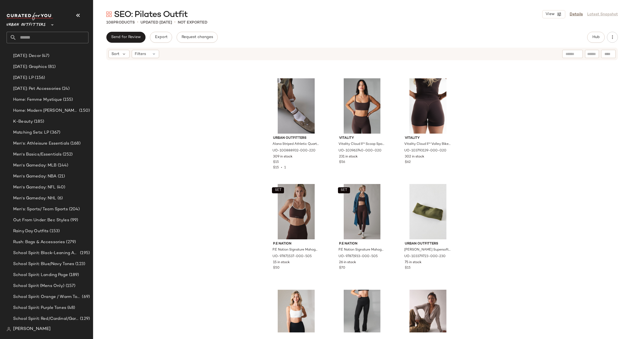
scroll to position [3536, 0]
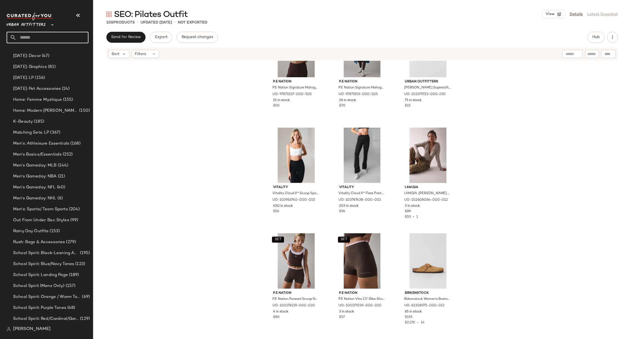
click at [47, 36] on input "text" at bounding box center [52, 38] width 72 height 12
click at [39, 38] on input "********" at bounding box center [48, 38] width 82 height 12
type input "********"
click at [40, 56] on span "Denim Outfits" at bounding box center [51, 53] width 26 height 6
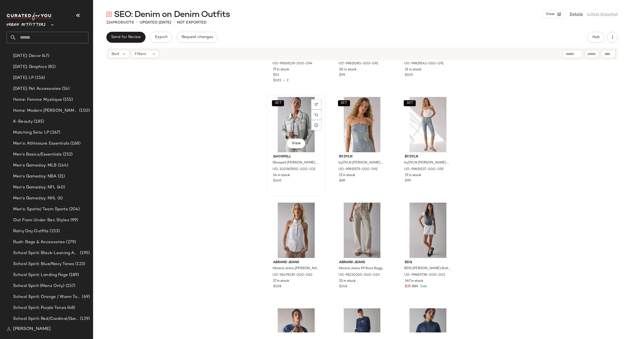
scroll to position [2104, 0]
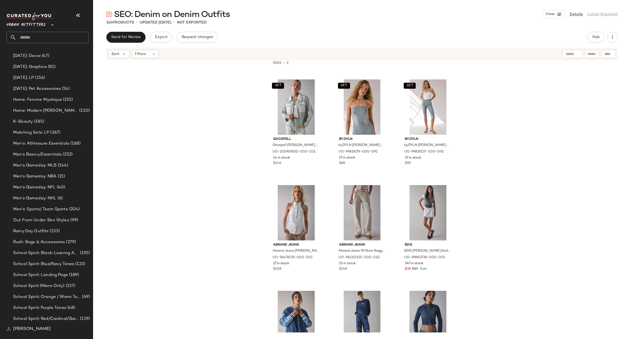
click at [63, 34] on input "text" at bounding box center [52, 38] width 72 height 12
type input "****"
click at [64, 53] on div "SEO: Eyel et Trend" at bounding box center [47, 53] width 73 height 6
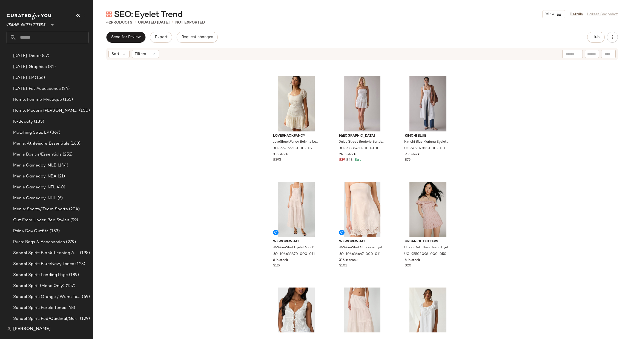
scroll to position [333, 0]
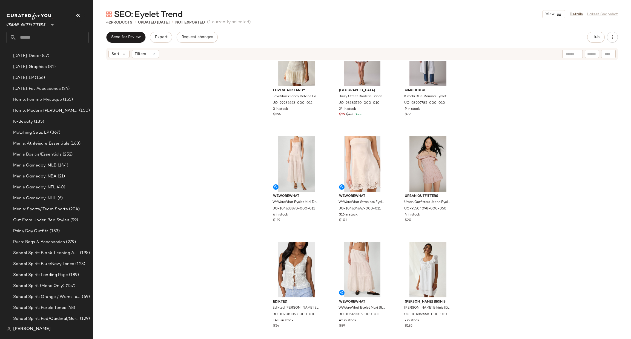
scroll to position [306, 0]
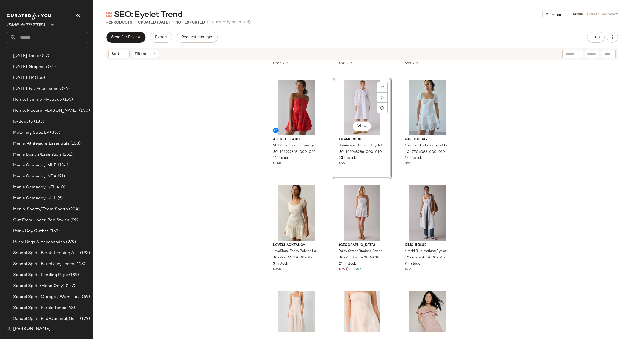
click at [23, 37] on input "text" at bounding box center [52, 38] width 72 height 12
type input "*****"
click at [39, 53] on span "ation Dresses" at bounding box center [44, 53] width 25 height 6
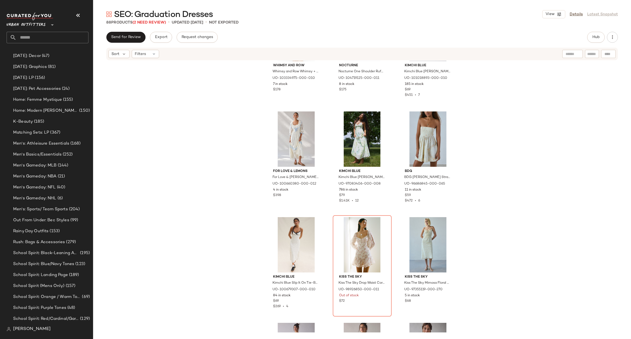
scroll to position [2490, 0]
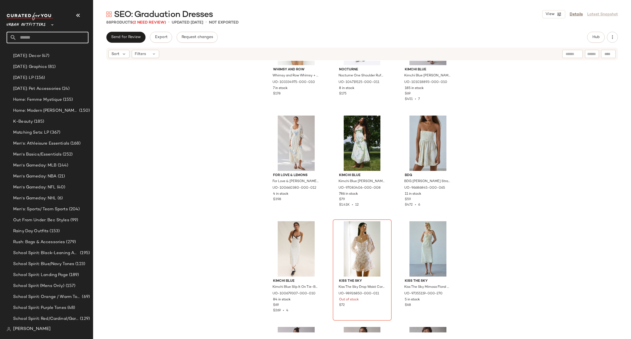
click at [55, 32] on input "text" at bounding box center [52, 38] width 72 height 12
type input "****"
click at [50, 52] on span "en Party Dresses" at bounding box center [45, 53] width 31 height 6
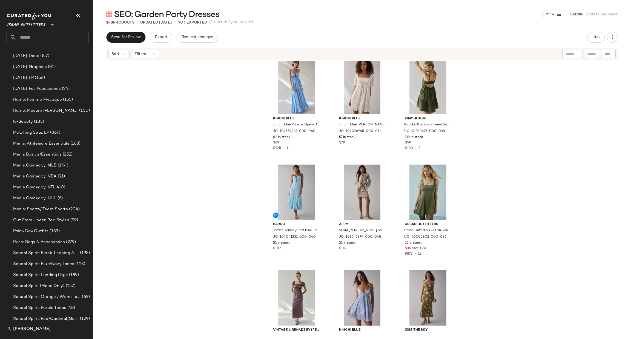
scroll to position [1488, 0]
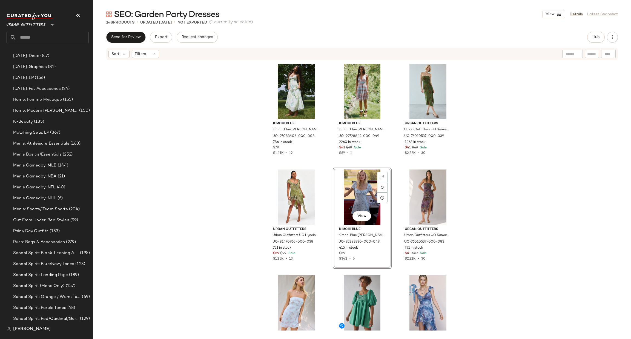
click at [50, 35] on input "text" at bounding box center [52, 38] width 72 height 12
type input "*****"
click at [66, 53] on div "SEO: Stree twear Outfits" at bounding box center [47, 53] width 73 height 6
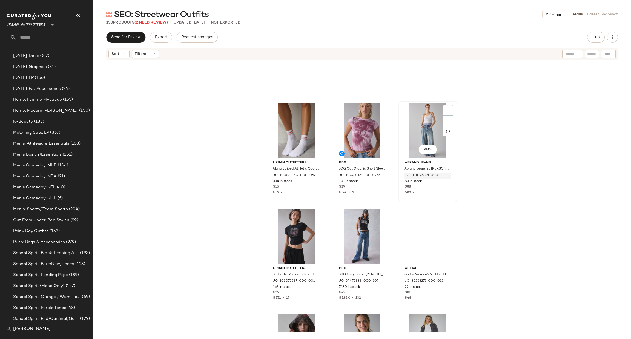
scroll to position [5016, 0]
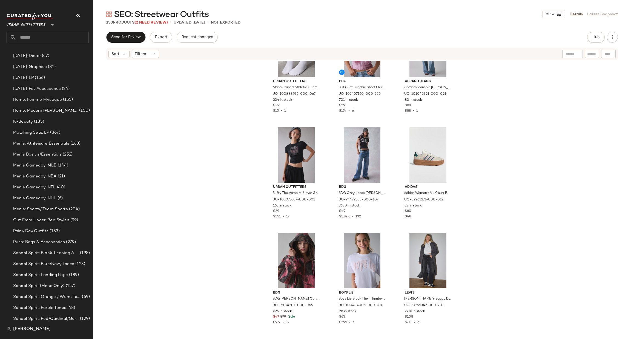
click at [158, 0] on main "SEO: Streetwear Outfits View Details Latest Snapshot 150 Products (2 Need Revie…" at bounding box center [315, 169] width 631 height 339
click at [26, 38] on input "text" at bounding box center [52, 38] width 72 height 12
type input "****"
click at [40, 52] on span "tes Outfit" at bounding box center [36, 53] width 18 height 6
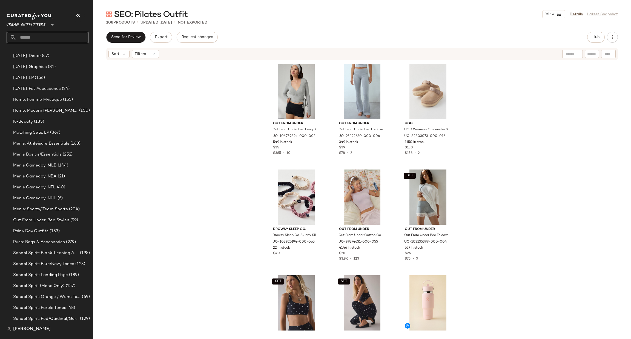
click at [59, 33] on input "text" at bounding box center [52, 38] width 72 height 12
type input "****"
click at [45, 53] on div "SEO: Lace Outfit" at bounding box center [47, 53] width 73 height 6
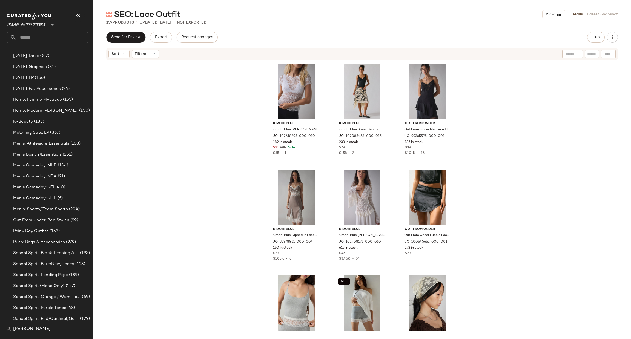
click at [56, 38] on input "text" at bounding box center [52, 38] width 72 height 12
type input "*****"
click at [55, 50] on div "SEO: Suede Outfits" at bounding box center [47, 53] width 73 height 6
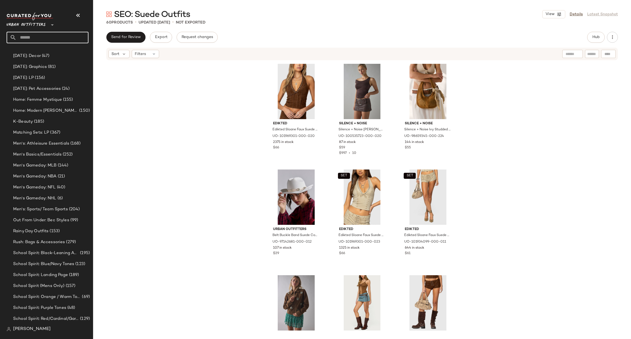
click at [38, 39] on input "text" at bounding box center [52, 38] width 72 height 12
type input "***"
click at [22, 52] on span "Men's Gameday:" at bounding box center [26, 53] width 31 height 6
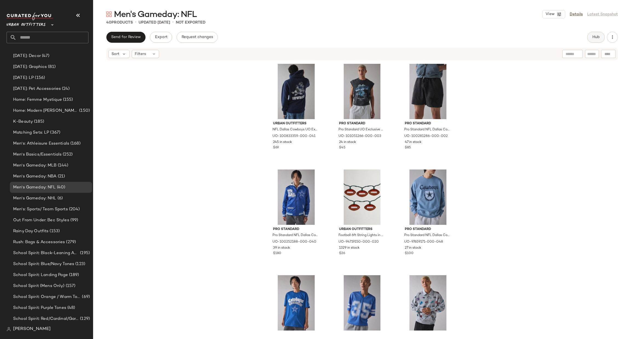
click at [593, 37] on span "Hub" at bounding box center [596, 37] width 8 height 4
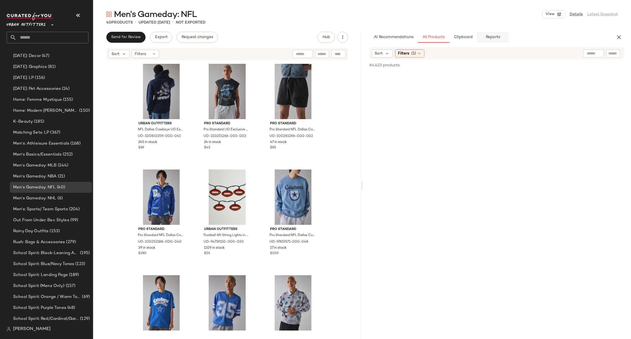
click at [497, 35] on button "Reports" at bounding box center [493, 37] width 32 height 11
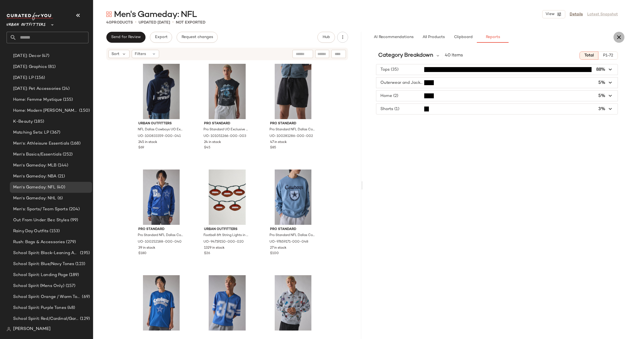
click at [620, 40] on icon "button" at bounding box center [619, 37] width 7 height 7
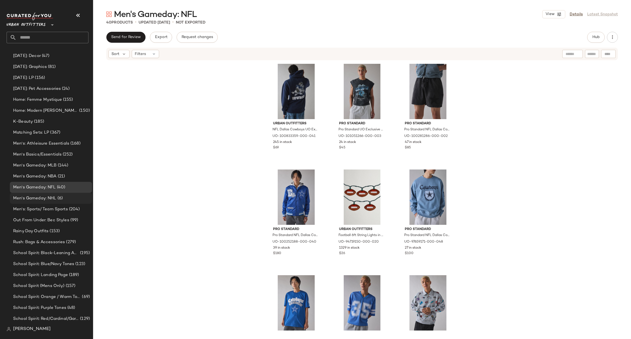
click at [71, 198] on div "Men's Gameday: NHL (6)" at bounding box center [51, 198] width 78 height 6
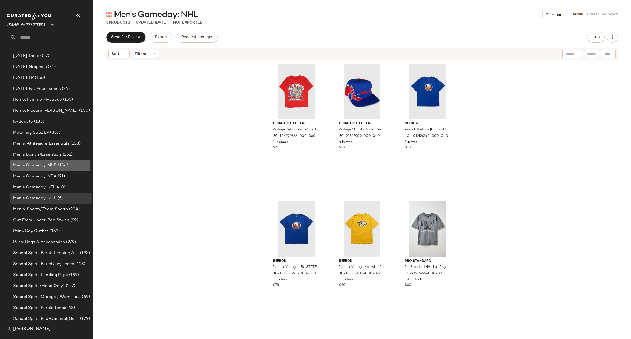
click at [66, 170] on div "Men's Gameday: MLB (144)" at bounding box center [51, 165] width 82 height 11
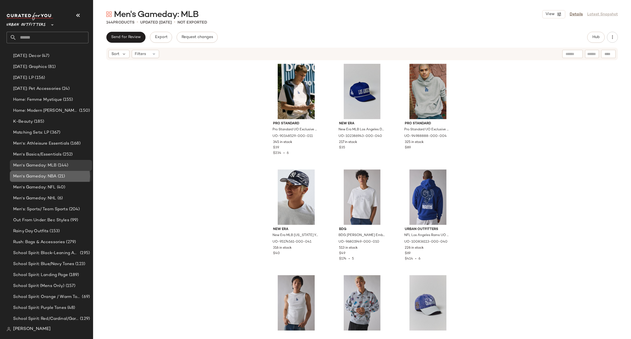
click at [56, 181] on div "Men's Gameday: NBA (21)" at bounding box center [51, 176] width 82 height 11
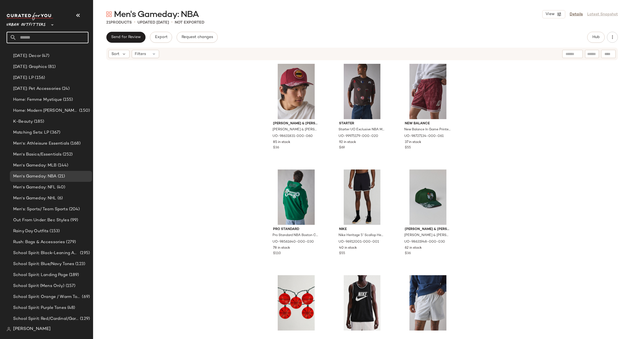
click at [52, 39] on input "text" at bounding box center [52, 38] width 72 height 12
type input "****"
drag, startPoint x: 34, startPoint y: 55, endPoint x: 37, endPoint y: 55, distance: 3.0
click at [35, 55] on b "Ling" at bounding box center [32, 53] width 8 height 6
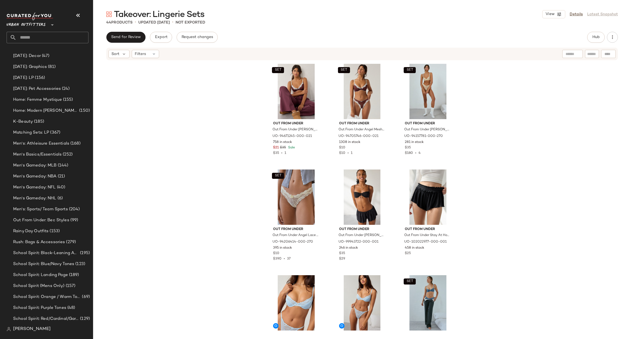
click at [69, 35] on input "text" at bounding box center [52, 38] width 72 height 12
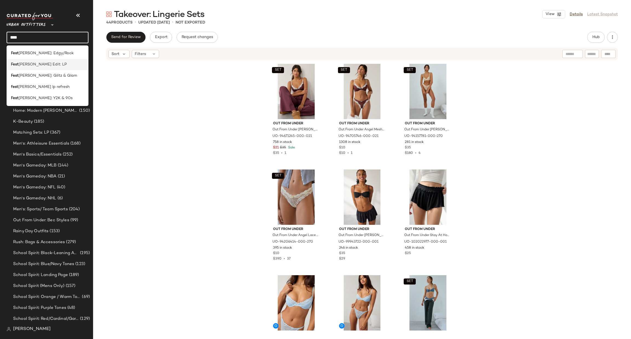
type input "****"
click at [45, 64] on div "Fest ival Edit: LP" at bounding box center [47, 65] width 73 height 6
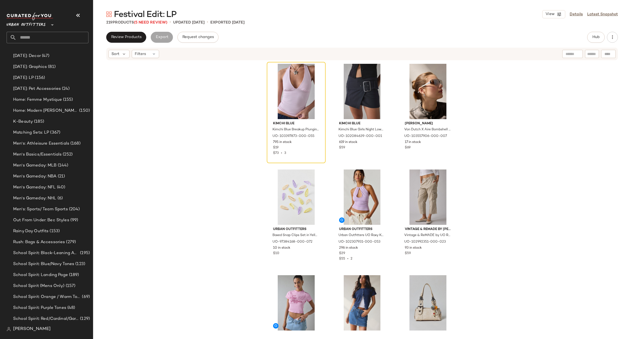
click at [49, 38] on input "text" at bounding box center [52, 38] width 72 height 12
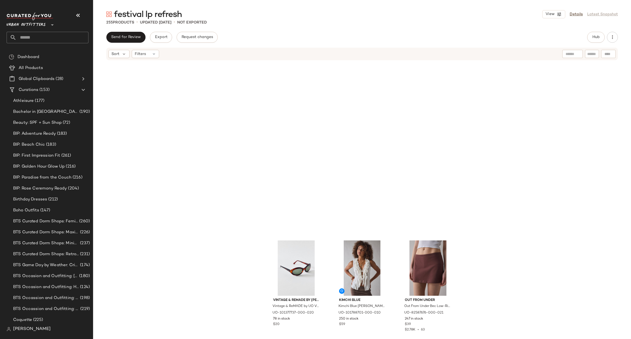
scroll to position [497, 0]
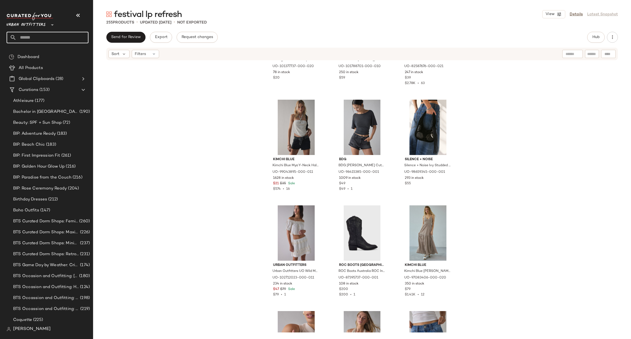
click at [44, 36] on input "text" at bounding box center [52, 38] width 72 height 12
type input "*******"
click at [35, 55] on b "Transit" at bounding box center [28, 53] width 13 height 6
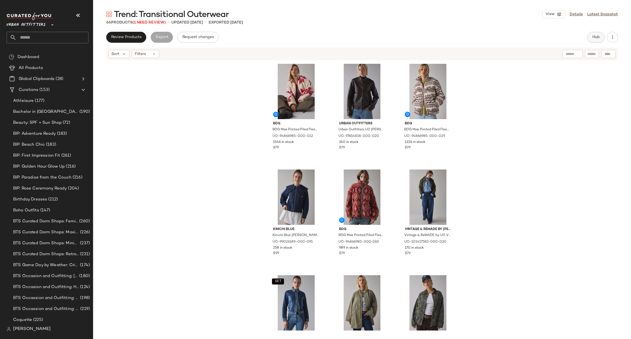
click at [594, 36] on span "Hub" at bounding box center [596, 37] width 8 height 4
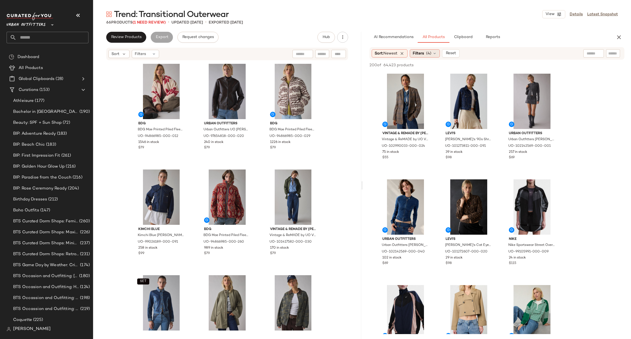
click at [427, 50] on div "Filters (4)" at bounding box center [425, 53] width 30 height 8
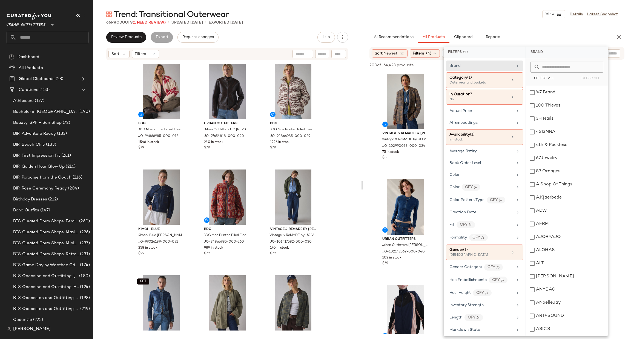
click at [356, 147] on div "BDG BDG Mae Printed Piled Fleece Zip-Up Jacket in Brushed Roses, Women's at Urb…" at bounding box center [227, 197] width 268 height 272
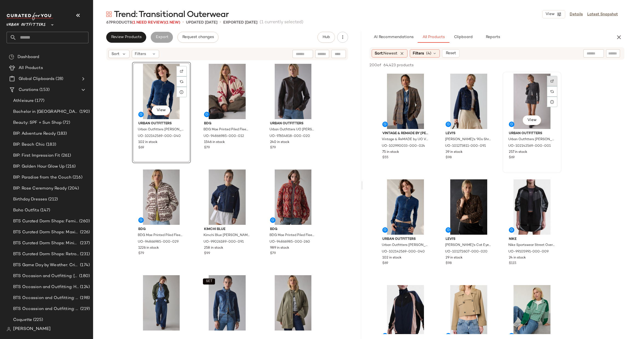
click at [554, 78] on div at bounding box center [552, 81] width 10 height 10
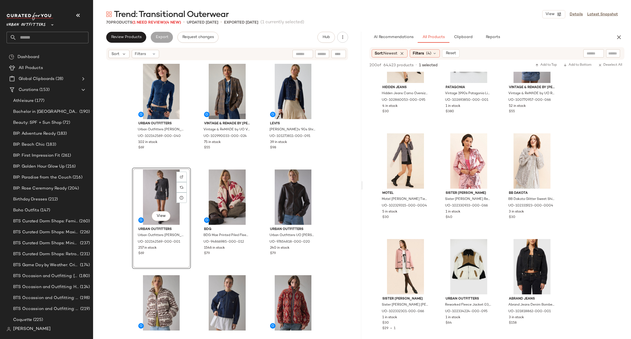
scroll to position [1561, 0]
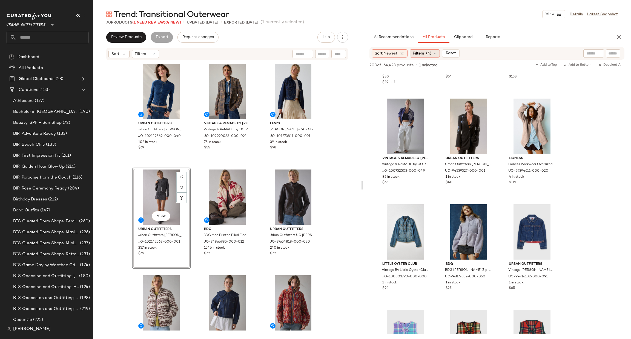
click at [416, 56] on div "Filters (4)" at bounding box center [425, 53] width 30 height 8
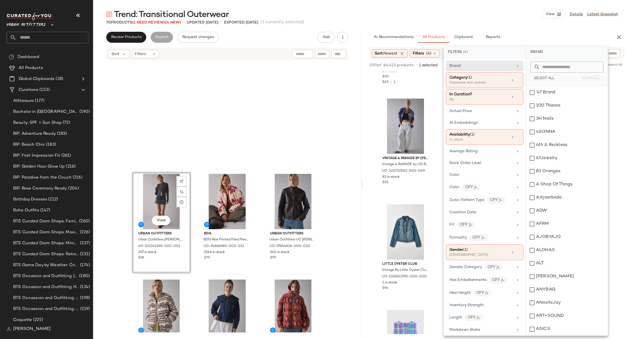
scroll to position [242, 0]
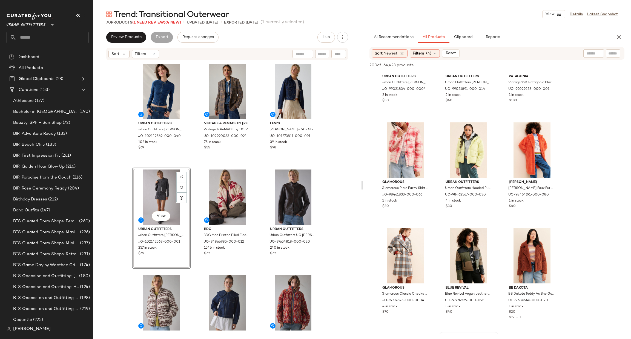
scroll to position [2548, 0]
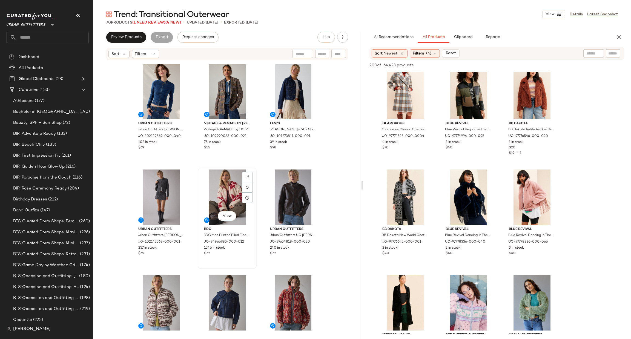
click at [231, 191] on div "View" at bounding box center [227, 197] width 55 height 55
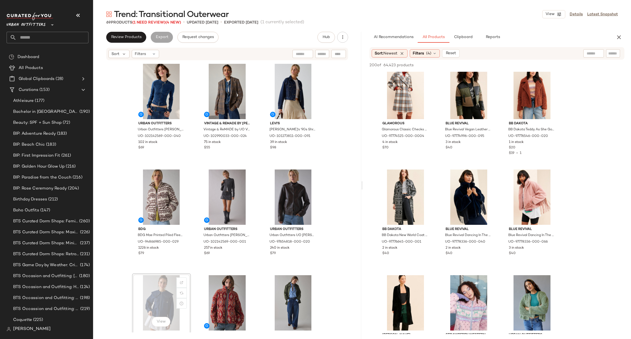
scroll to position [0, 0]
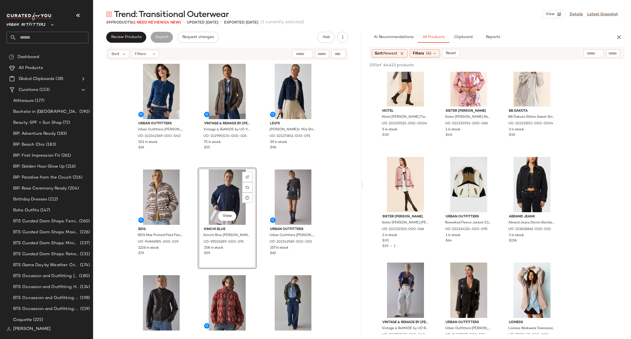
scroll to position [1068, 0]
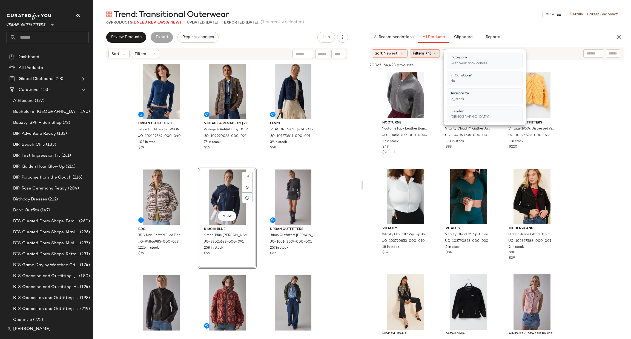
click at [414, 53] on div "Filters (4)" at bounding box center [425, 53] width 30 height 8
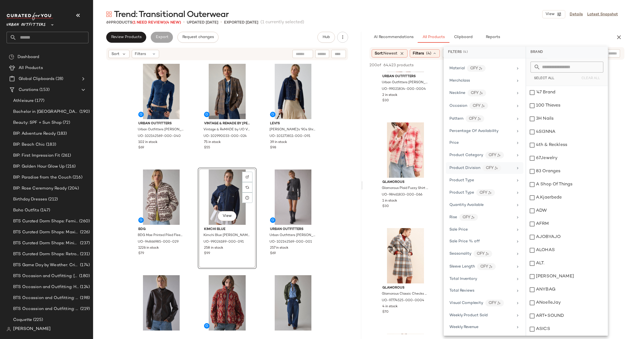
scroll to position [220, 0]
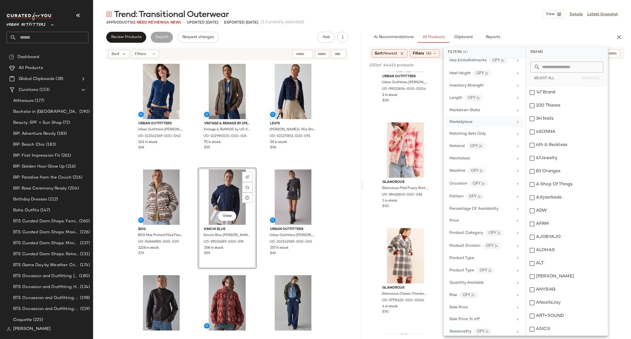
click at [484, 122] on div "Marketplace" at bounding box center [482, 122] width 64 height 6
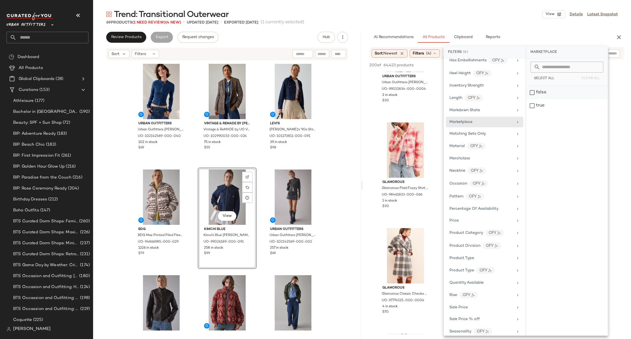
click at [548, 94] on div "false" at bounding box center [567, 92] width 82 height 13
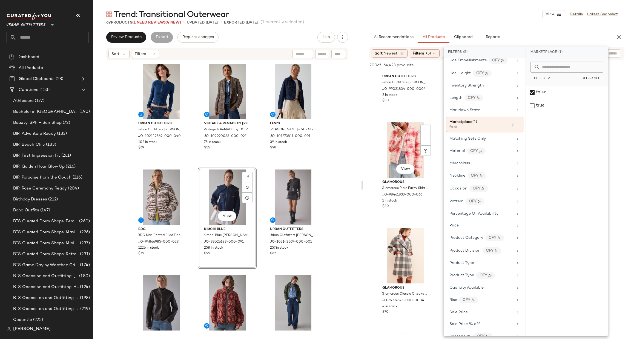
click at [369, 128] on div "Vintage & ReMADE by UO Vintage & ReMADE by UO Vintage By [PERSON_NAME] Check Bl…" at bounding box center [497, 119] width 268 height 4860
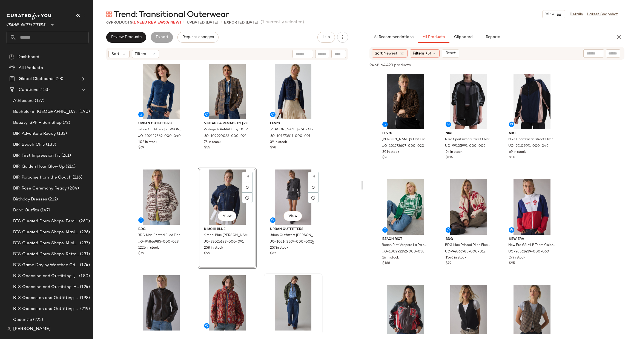
scroll to position [82, 0]
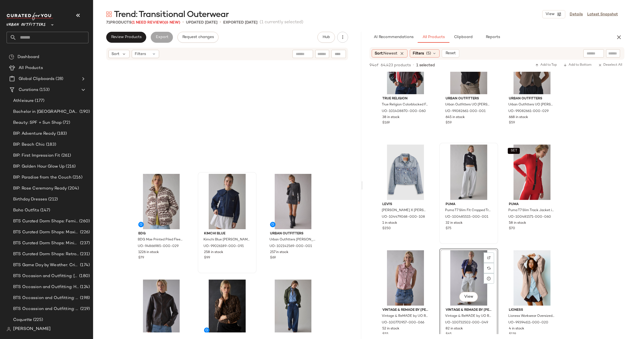
scroll to position [251, 0]
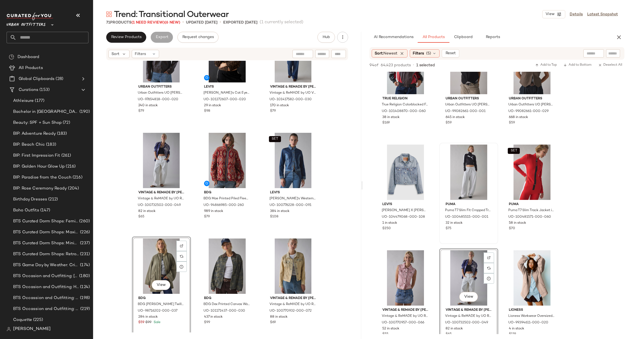
scroll to position [253, 0]
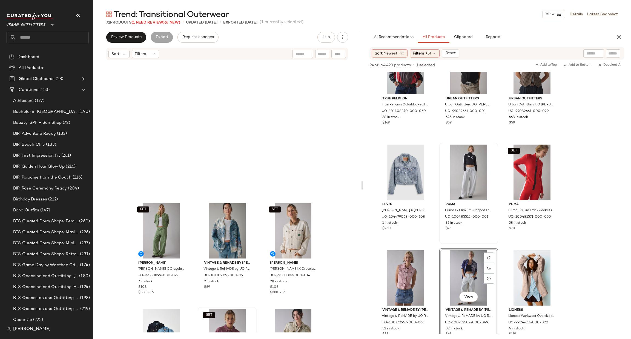
scroll to position [664, 0]
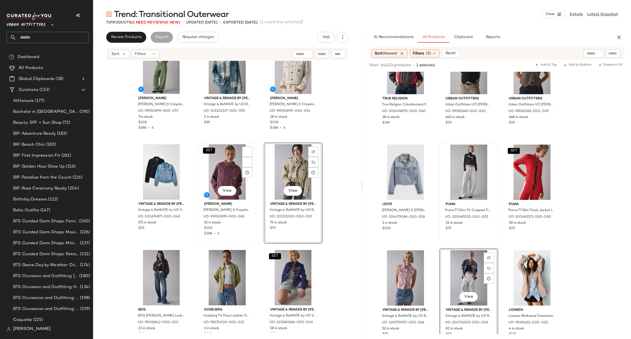
drag, startPoint x: 289, startPoint y: 182, endPoint x: 207, endPoint y: 203, distance: 84.7
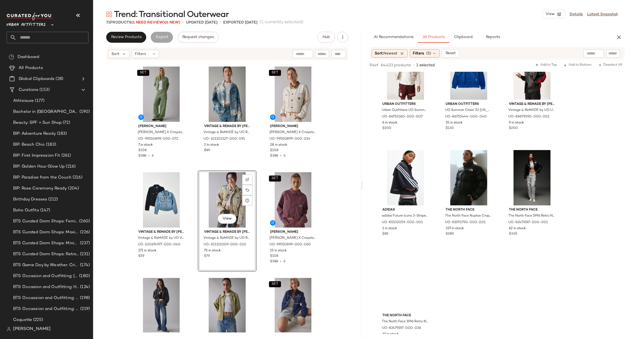
scroll to position [986, 0]
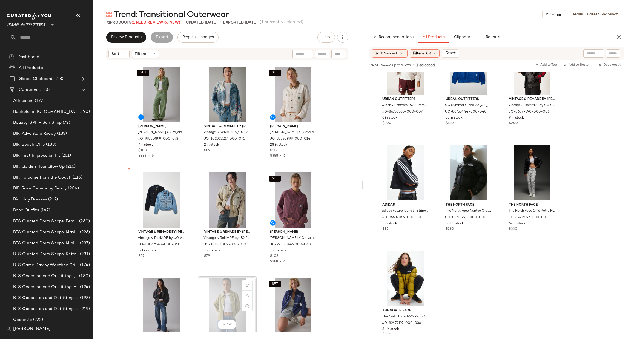
scroll to position [637, 0]
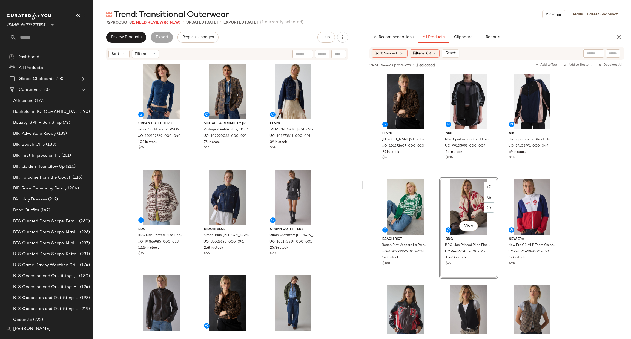
click at [620, 38] on icon "button" at bounding box center [619, 37] width 7 height 7
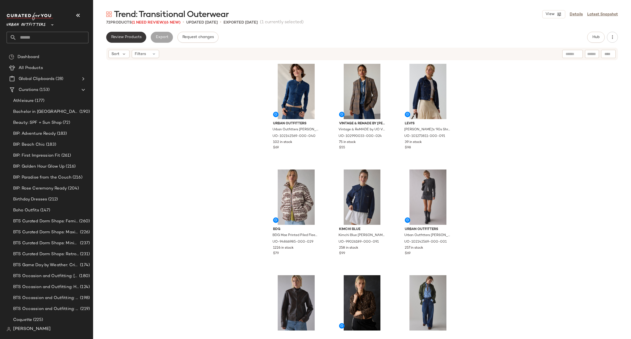
click at [135, 39] on span "Review Products" at bounding box center [126, 37] width 31 height 4
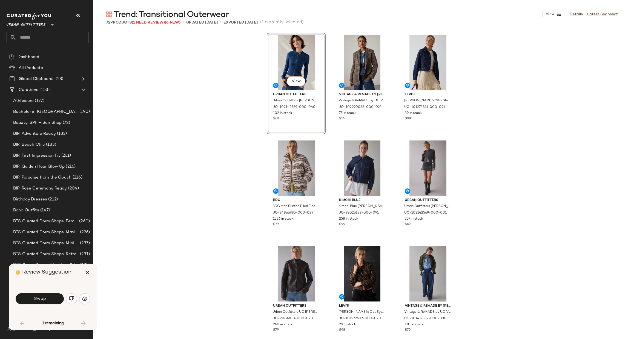
click at [143, 25] on div "72 Products (1 Need Review) (6 New)" at bounding box center [143, 23] width 74 height 6
click at [144, 22] on span "(1 Need Review)" at bounding box center [148, 23] width 33 height 4
click at [144, 24] on span "(1 Need Review)" at bounding box center [148, 23] width 33 height 4
click at [70, 299] on img "button" at bounding box center [71, 298] width 5 height 5
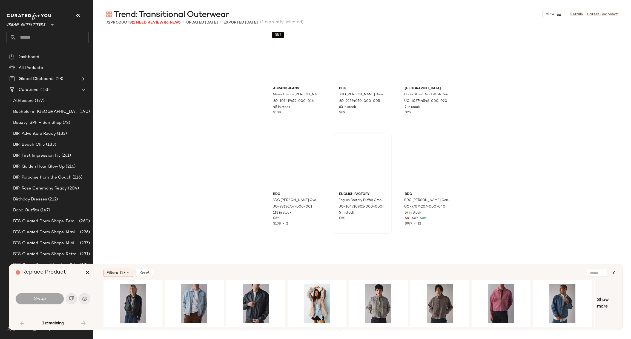
scroll to position [1401, 0]
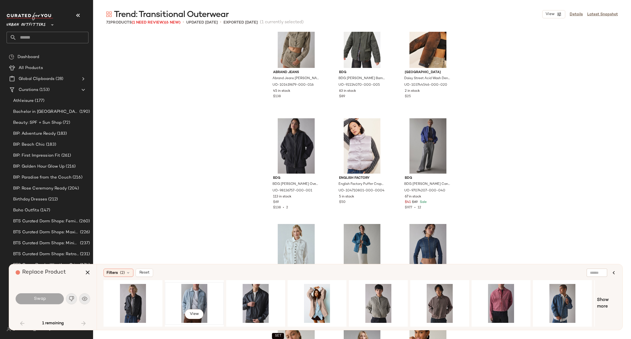
click at [202, 298] on div "View" at bounding box center [194, 303] width 55 height 39
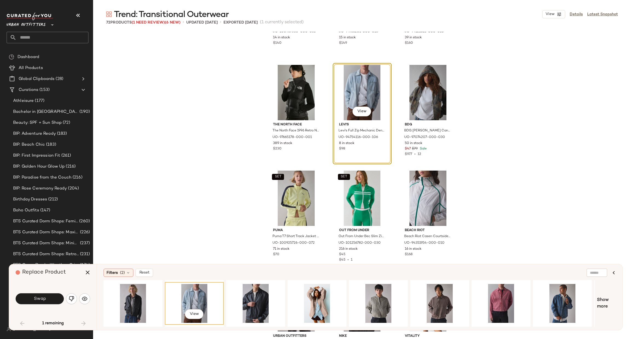
scroll to position [1985, 0]
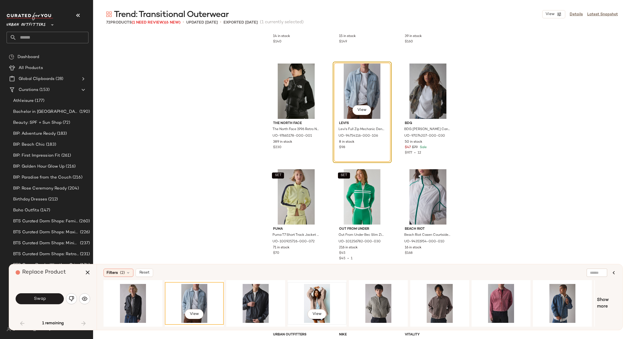
click at [323, 295] on div "View" at bounding box center [317, 303] width 55 height 39
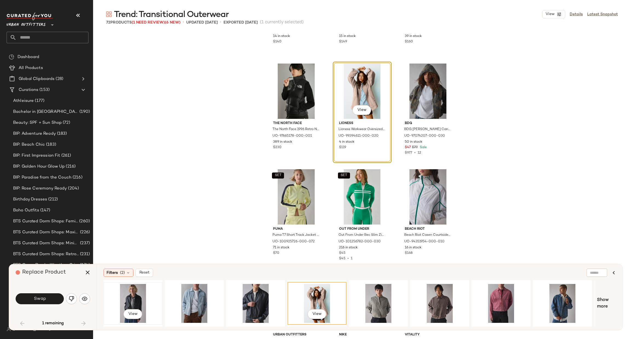
click at [138, 298] on div "View" at bounding box center [132, 303] width 55 height 39
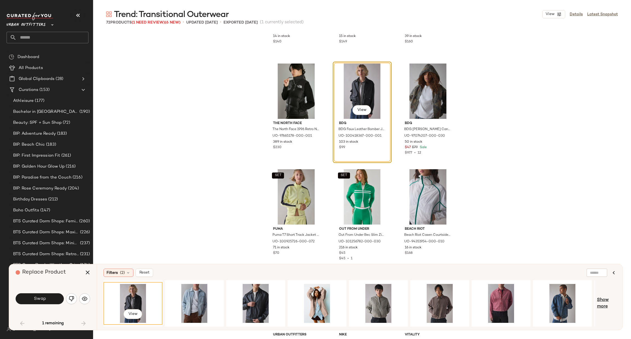
click at [602, 304] on span "Show more" at bounding box center [606, 303] width 19 height 13
click at [606, 301] on span "Show more" at bounding box center [610, 303] width 12 height 13
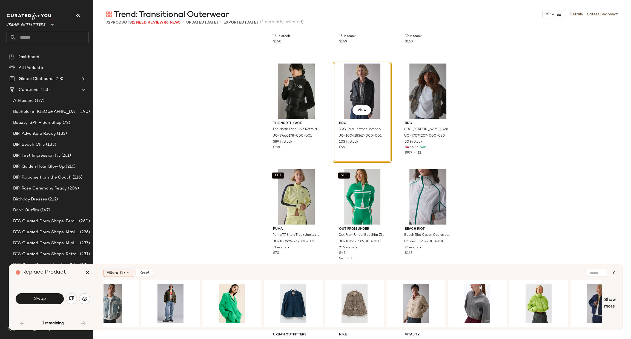
scroll to position [0, 0]
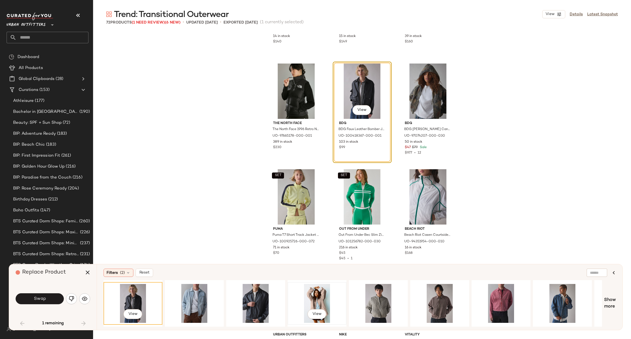
click at [320, 293] on div "View" at bounding box center [317, 303] width 55 height 39
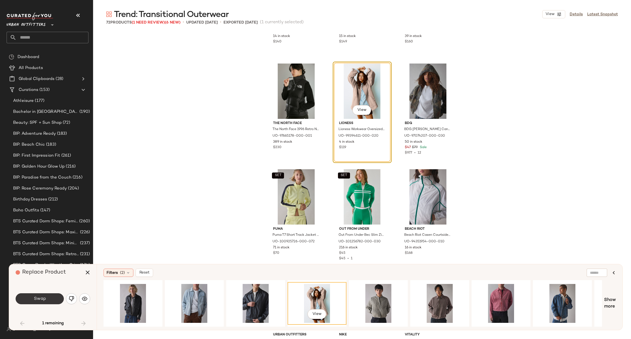
click at [50, 297] on button "Swap" at bounding box center [40, 298] width 48 height 11
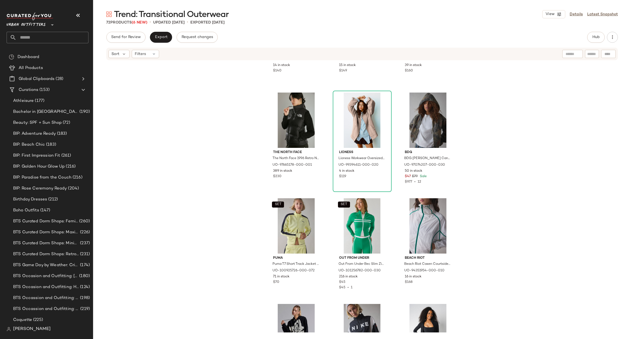
click at [511, 143] on div "SET Ghospell Ghospell Billie-Jean Studded Oversized Jacket in Olive, Women's at…" at bounding box center [362, 197] width 538 height 272
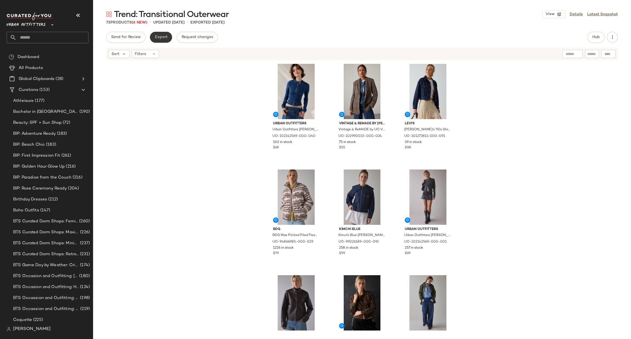
click at [160, 35] on span "Export" at bounding box center [161, 37] width 13 height 4
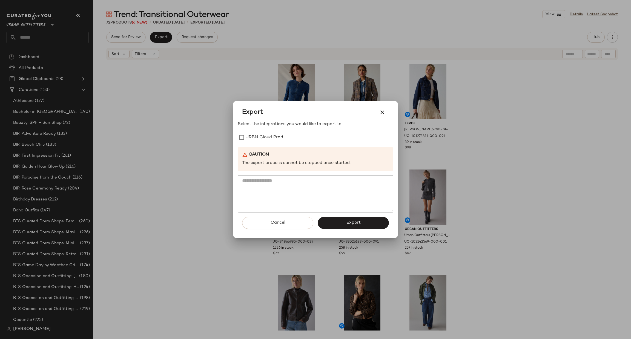
drag, startPoint x: 276, startPoint y: 138, endPoint x: 278, endPoint y: 148, distance: 10.2
click at [275, 138] on label "URBN Cloud Prod" at bounding box center [264, 137] width 38 height 11
click at [343, 227] on button "Export" at bounding box center [353, 223] width 71 height 12
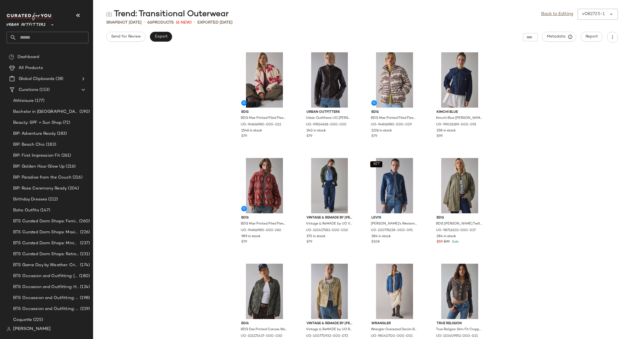
click at [60, 33] on input "text" at bounding box center [52, 38] width 72 height 12
type input "********"
click at [52, 53] on div "SEO: Fall Out fits" at bounding box center [47, 53] width 73 height 6
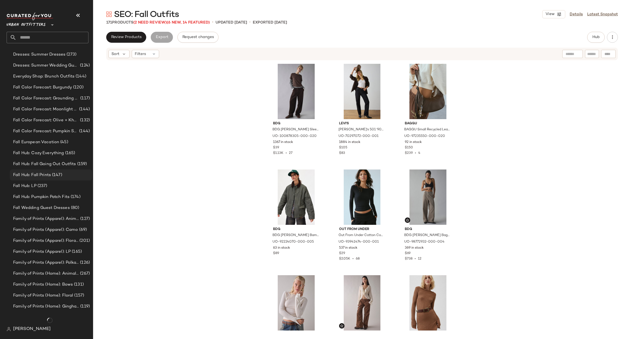
scroll to position [349, 0]
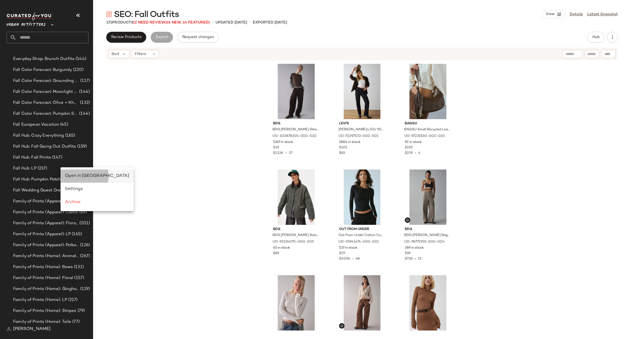
click at [75, 176] on span "Open in Split View" at bounding box center [97, 176] width 64 height 5
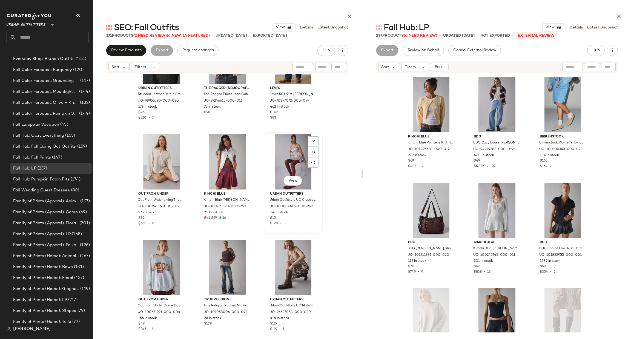
scroll to position [5769, 0]
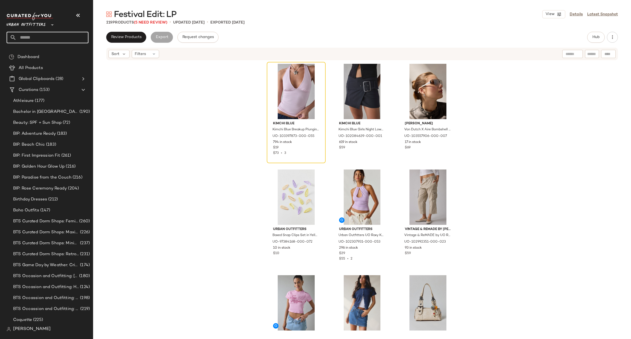
click at [56, 37] on input "text" at bounding box center [52, 38] width 72 height 12
type input "*******"
click at [53, 57] on div "SEO: Fall Ou tfits" at bounding box center [48, 53] width 82 height 11
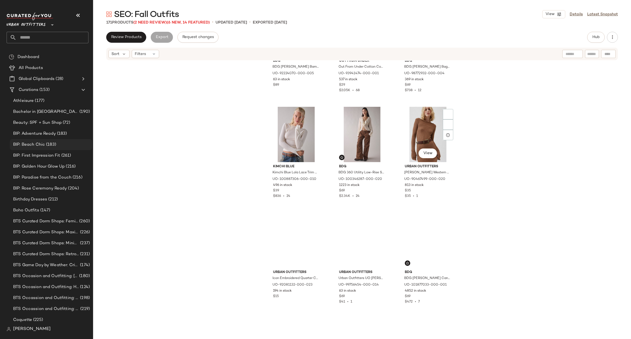
scroll to position [168, 0]
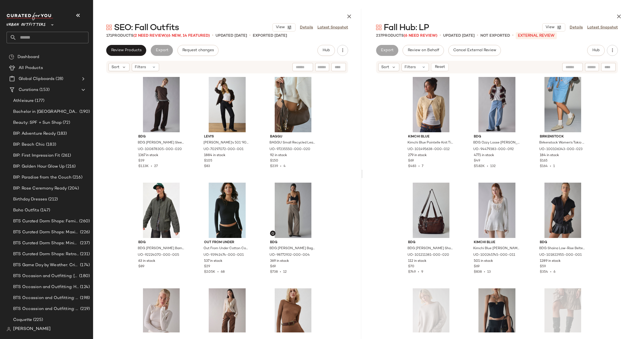
click at [47, 24] on div "Urban Outfitters **" at bounding box center [27, 22] width 41 height 14
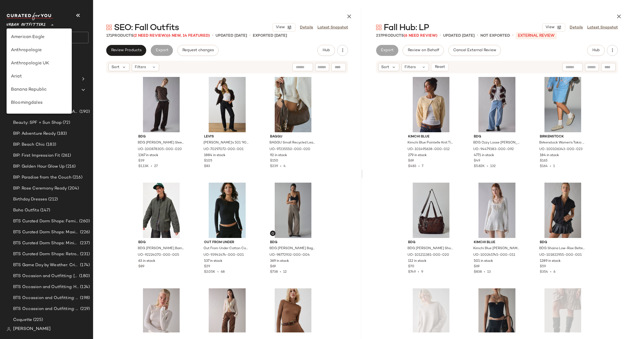
scroll to position [313, 0]
click at [45, 66] on div "Urban Outfitters UK" at bounding box center [39, 65] width 56 height 7
type input "**"
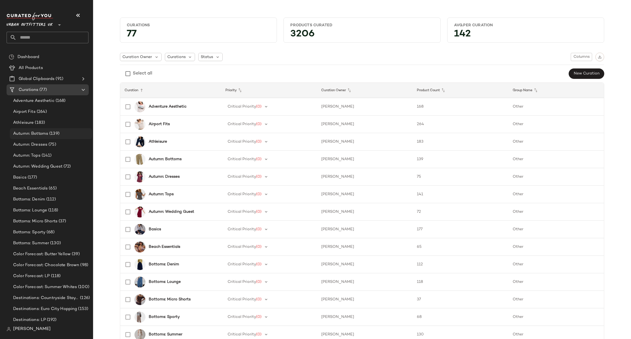
click at [73, 133] on div "Autumn: Bottoms (139)" at bounding box center [51, 134] width 78 height 6
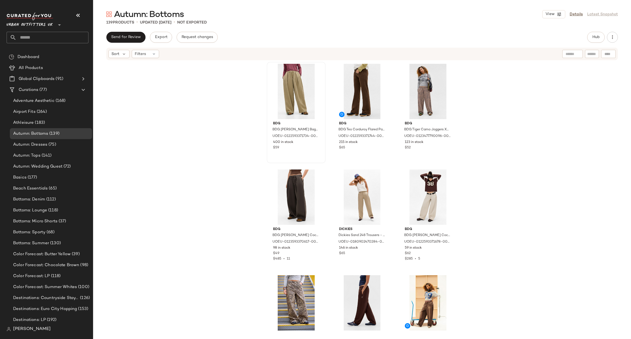
click at [293, 79] on div at bounding box center [296, 91] width 55 height 55
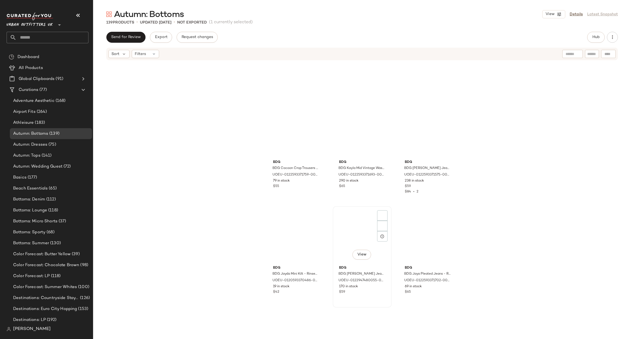
scroll to position [4699, 0]
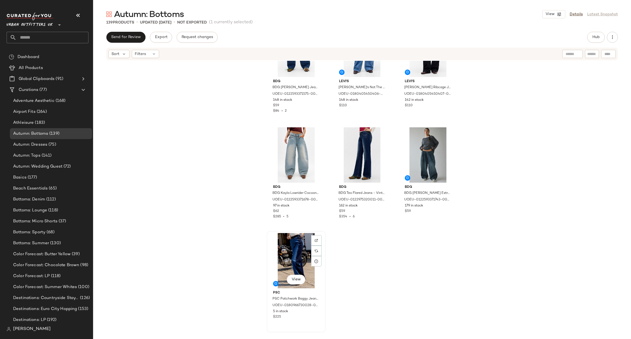
click at [296, 245] on div "View" at bounding box center [296, 260] width 55 height 55
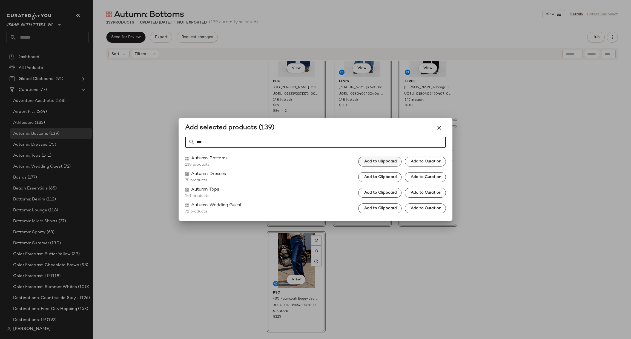
type input "***"
click at [388, 161] on span "Add to Clipboard" at bounding box center [380, 161] width 33 height 4
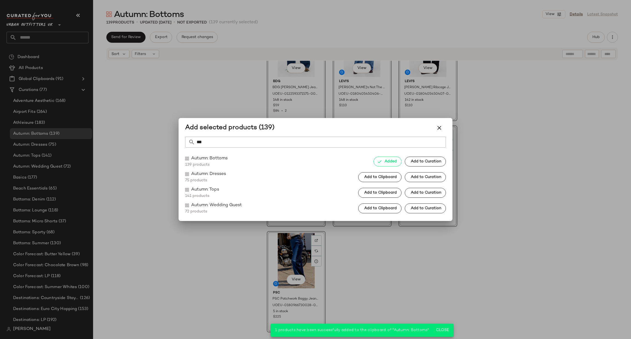
drag, startPoint x: 372, startPoint y: 259, endPoint x: 351, endPoint y: 263, distance: 21.0
click at [372, 259] on div at bounding box center [315, 169] width 631 height 339
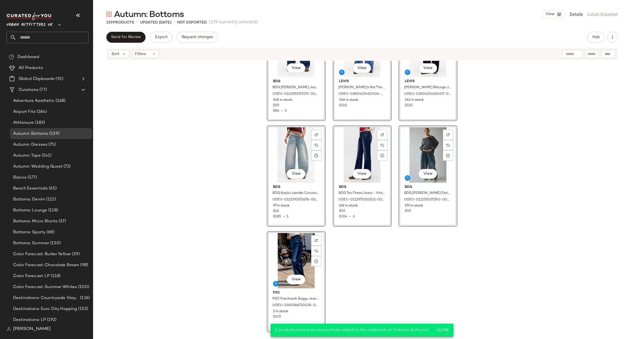
drag, startPoint x: 303, startPoint y: 251, endPoint x: 301, endPoint y: 254, distance: 3.7
click at [302, 252] on div "View" at bounding box center [296, 260] width 55 height 55
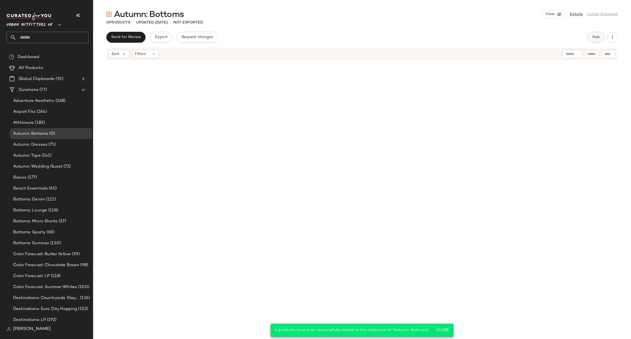
click at [591, 40] on button "Hub" at bounding box center [596, 37] width 18 height 11
click at [467, 38] on span "Clipboard" at bounding box center [463, 37] width 19 height 4
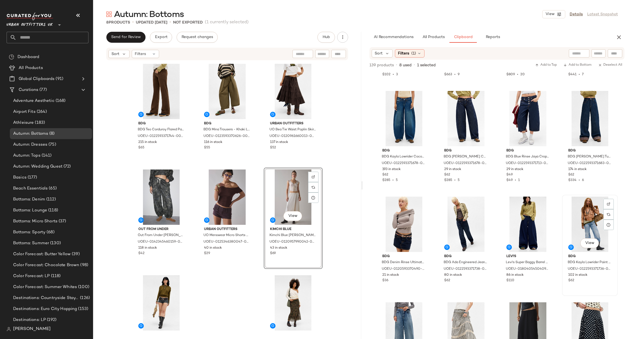
scroll to position [1894, 0]
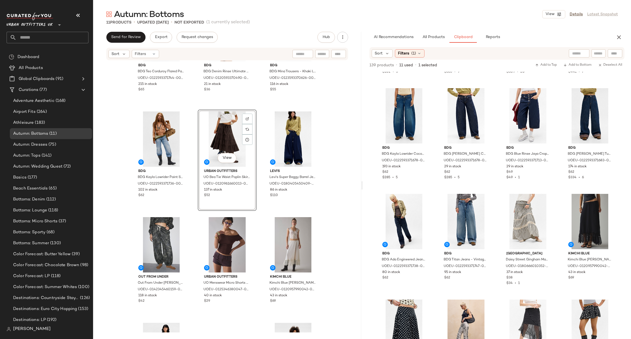
scroll to position [82, 0]
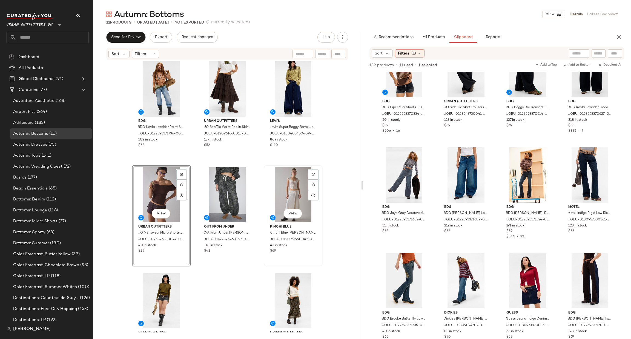
scroll to position [152, 0]
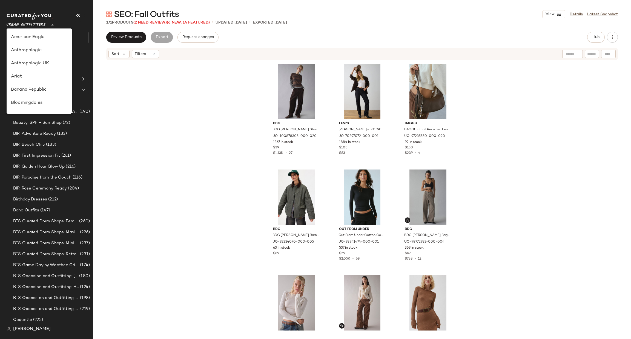
click at [53, 25] on icon at bounding box center [52, 25] width 7 height 7
click at [48, 67] on div "Urban Outfitters UK" at bounding box center [39, 65] width 56 height 7
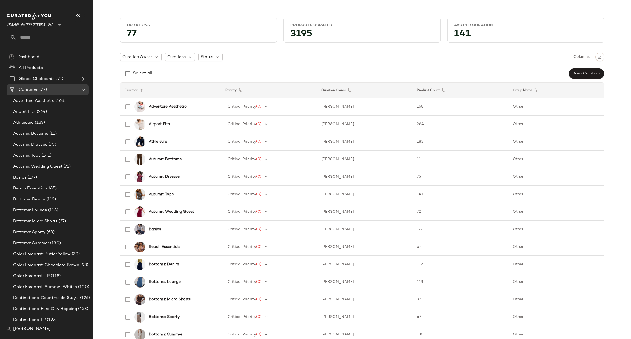
click at [50, 26] on span "Urban Outfitters UK" at bounding box center [30, 24] width 46 height 10
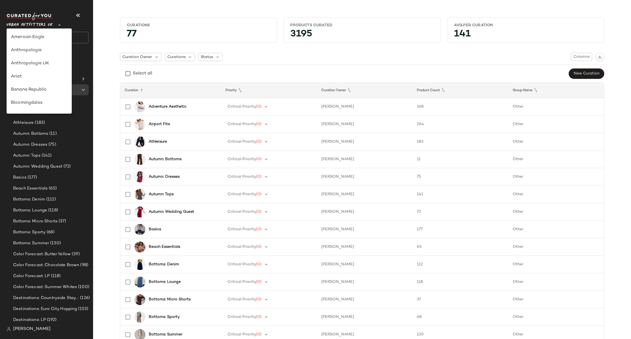
scroll to position [313, 0]
click at [62, 51] on div "Urban Outfitters" at bounding box center [39, 52] width 56 height 7
type input "**"
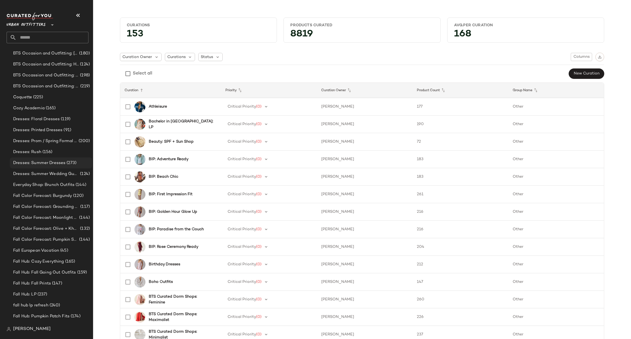
scroll to position [246, 0]
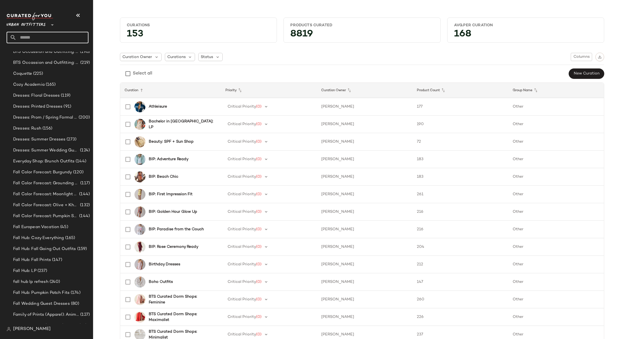
click at [59, 38] on input "text" at bounding box center [52, 38] width 72 height 12
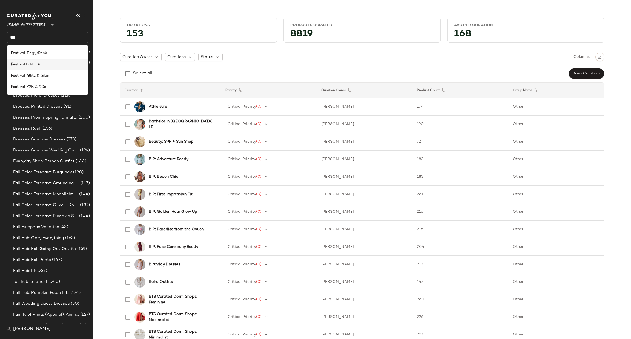
type input "***"
click at [33, 62] on span "tival Edit: LP" at bounding box center [28, 65] width 23 height 6
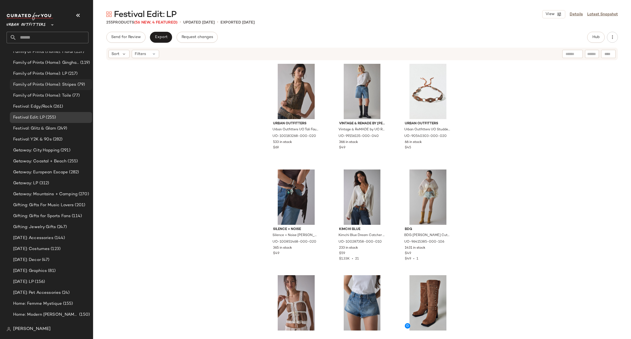
scroll to position [586, 0]
click at [59, 123] on div "Festival: Glitz & Glam (249)" at bounding box center [51, 128] width 82 height 11
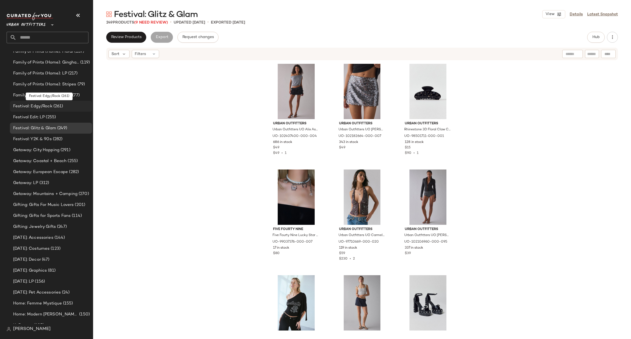
click at [67, 105] on div "Festival: Edgy/Rock (261)" at bounding box center [51, 106] width 78 height 6
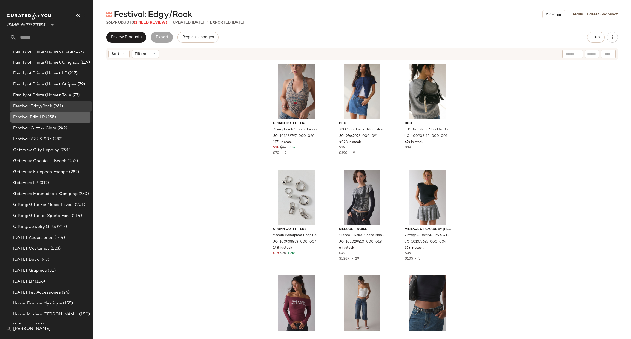
click at [64, 112] on div "Festival Edit: LP (255)" at bounding box center [51, 117] width 82 height 11
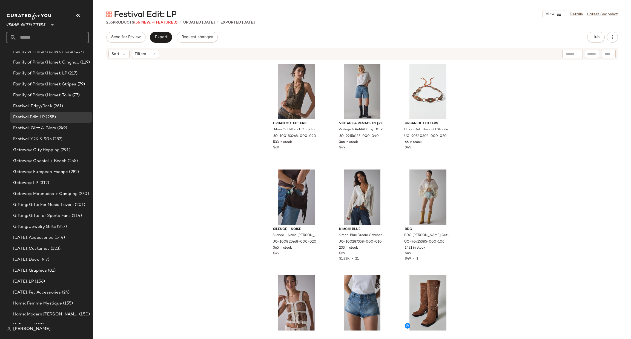
click at [65, 39] on input "text" at bounding box center [52, 38] width 72 height 12
click at [151, 78] on div "Urban Outfitters Urban Outfitters UO Tali Faux Leather Lace-Up Halter Top in Br…" at bounding box center [362, 197] width 538 height 272
click at [41, 42] on input "text" at bounding box center [52, 38] width 72 height 12
type input "******"
click at [49, 50] on div "Trend: Transi tional Outerwear" at bounding box center [48, 53] width 82 height 11
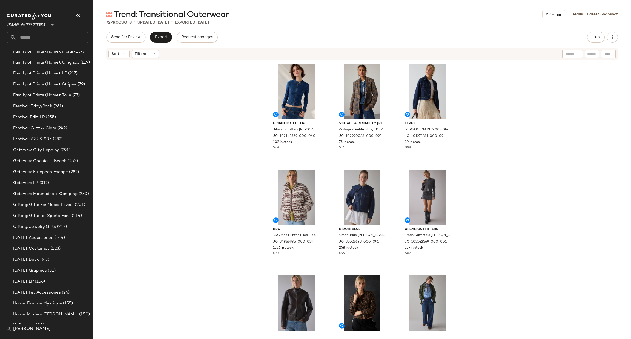
click at [38, 36] on input "text" at bounding box center [52, 38] width 72 height 12
type input "*******"
click at [36, 53] on span "tfits" at bounding box center [37, 53] width 8 height 6
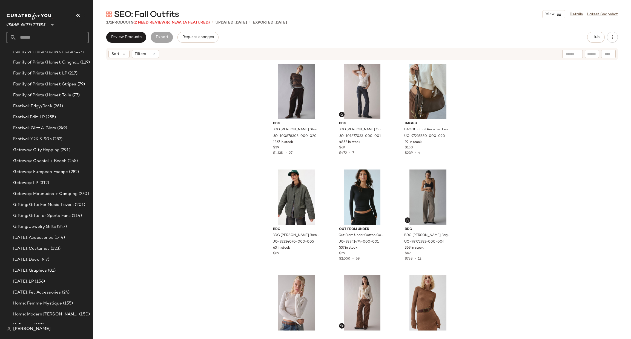
click at [45, 32] on input "text" at bounding box center [52, 38] width 72 height 12
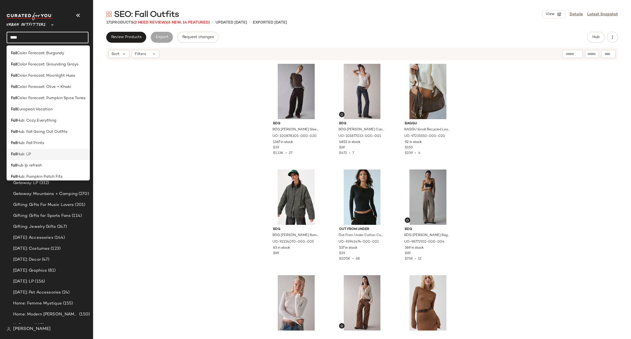
type input "****"
click at [58, 150] on div "Fall Hub: LP" at bounding box center [48, 154] width 83 height 11
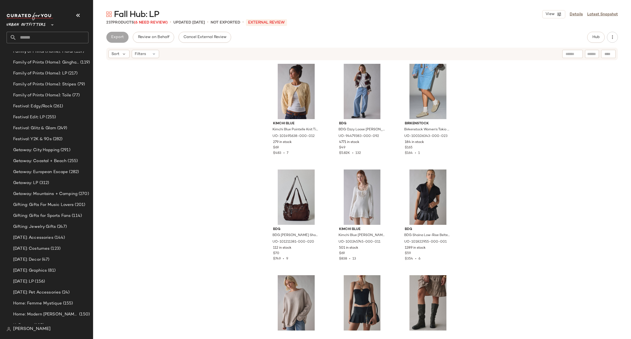
click at [70, 35] on input "text" at bounding box center [52, 38] width 72 height 12
type input "*********"
click at [46, 52] on div "SEO: Fall Outfits" at bounding box center [47, 53] width 73 height 6
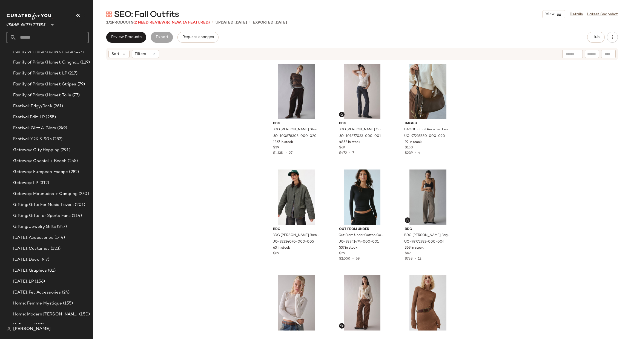
click at [61, 36] on input "text" at bounding box center [52, 38] width 72 height 12
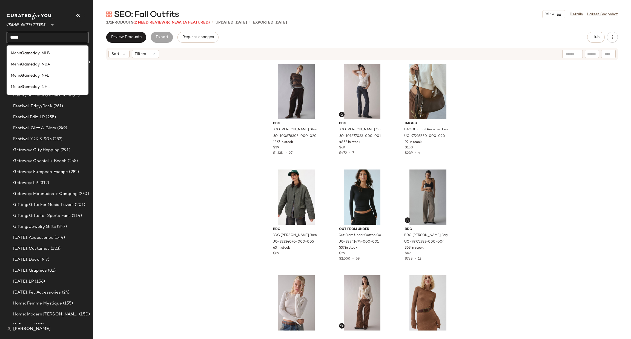
click at [53, 33] on input "*****" at bounding box center [48, 38] width 82 height 12
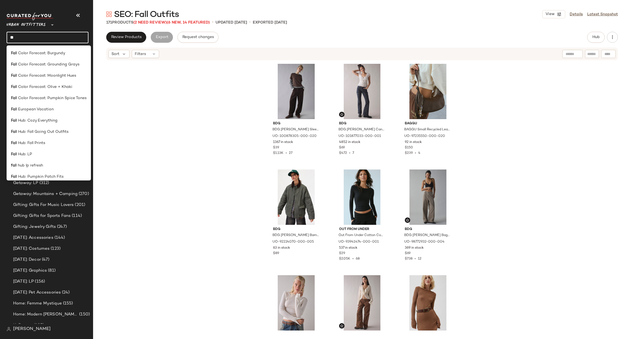
type input "*"
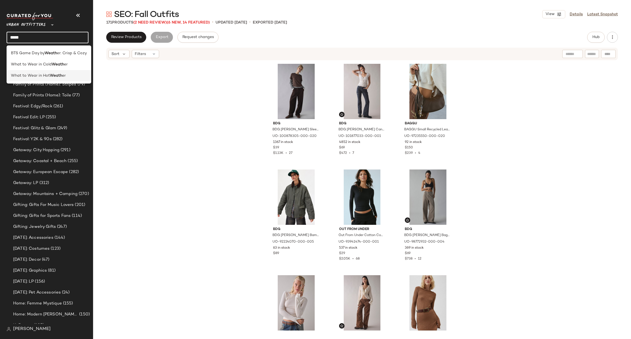
type input "*****"
click at [77, 77] on div "What to Wear in Hot Weath er" at bounding box center [49, 76] width 76 height 6
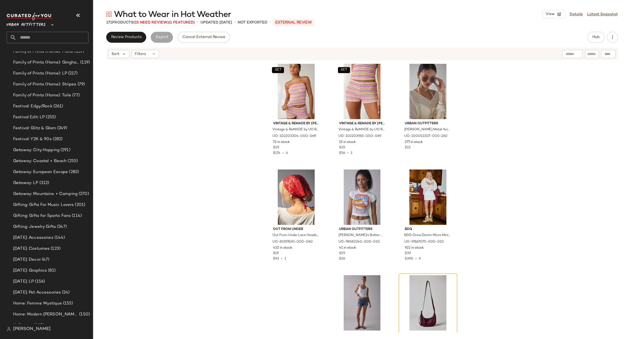
click at [72, 43] on input "text" at bounding box center [52, 38] width 72 height 12
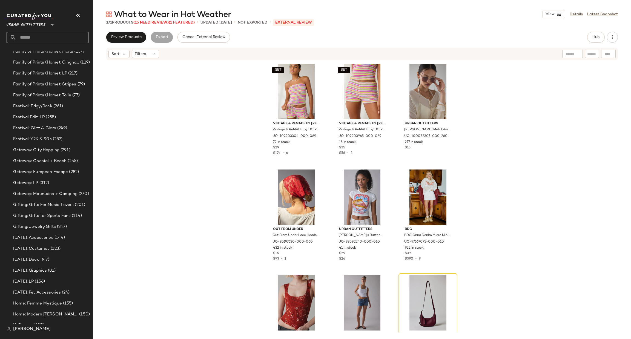
click at [33, 39] on input "text" at bounding box center [52, 38] width 72 height 12
click at [32, 38] on input "text" at bounding box center [52, 38] width 72 height 12
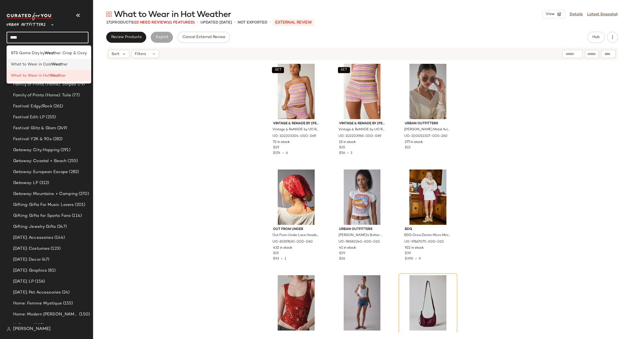
type input "****"
click at [45, 65] on span "What to Wear in Cold" at bounding box center [31, 65] width 41 height 6
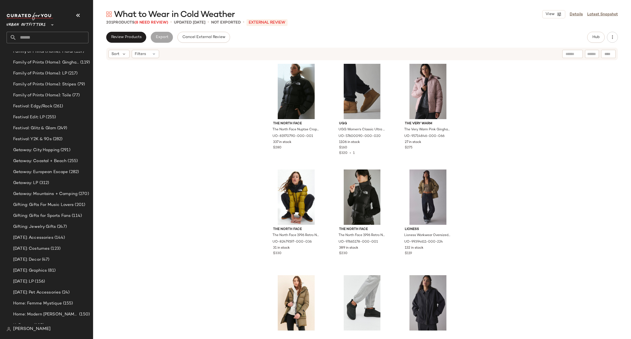
click at [45, 38] on input "text" at bounding box center [52, 38] width 72 height 12
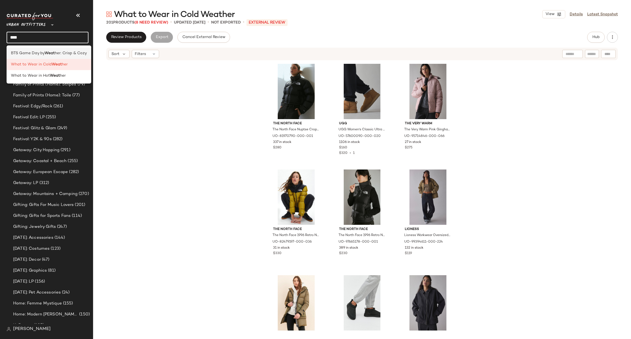
type input "****"
click at [52, 51] on b "Weat" at bounding box center [50, 53] width 10 height 6
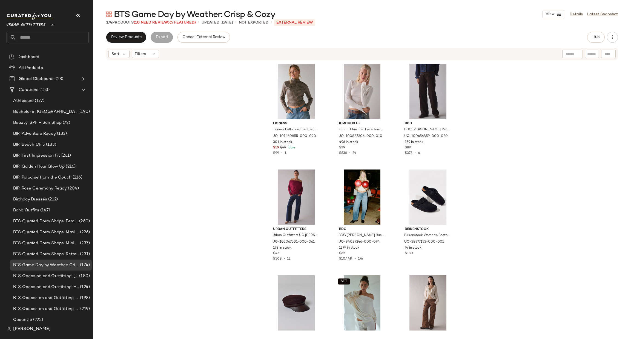
click at [25, 24] on span "Urban Outfitters" at bounding box center [26, 24] width 39 height 10
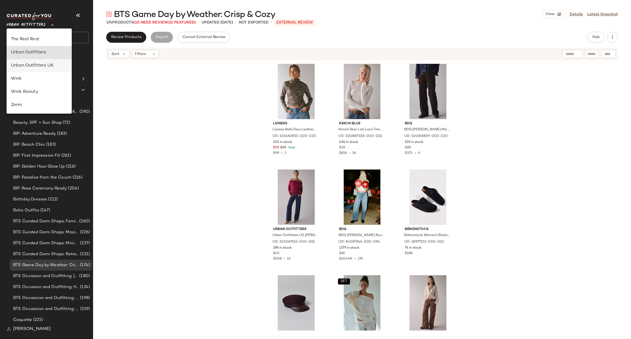
click at [54, 64] on div "Urban Outfitters UK" at bounding box center [39, 65] width 56 height 7
type input "**"
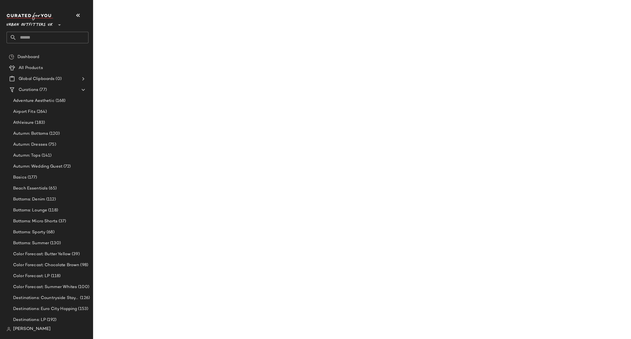
click at [43, 40] on input "text" at bounding box center [52, 38] width 72 height 12
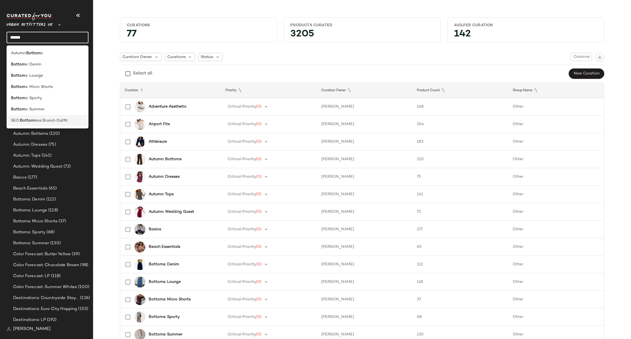
type input "******"
click at [77, 121] on div "SEO: Bottom less Brunch Outfit" at bounding box center [47, 121] width 73 height 6
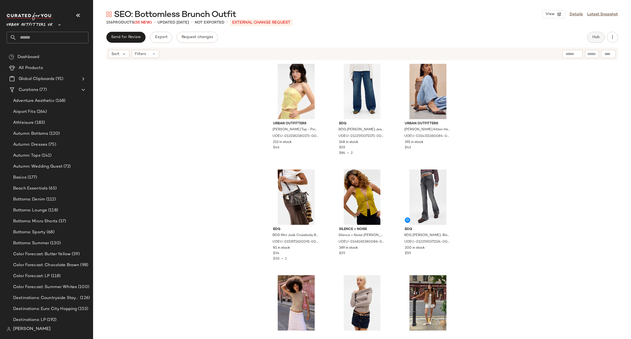
click at [595, 36] on span "Hub" at bounding box center [596, 37] width 8 height 4
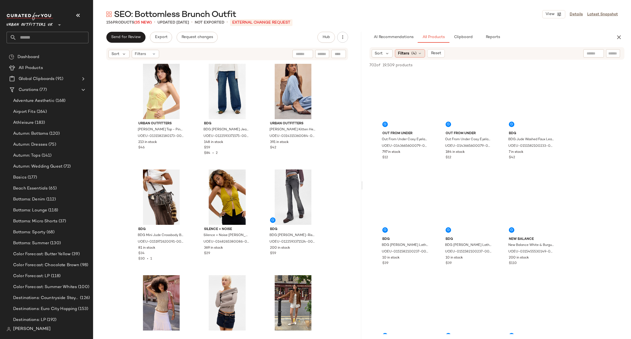
click at [410, 52] on div "Filters (4)" at bounding box center [410, 53] width 30 height 8
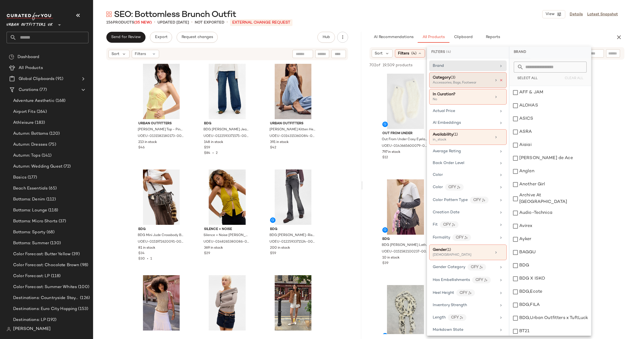
click at [500, 79] on icon at bounding box center [501, 80] width 4 height 4
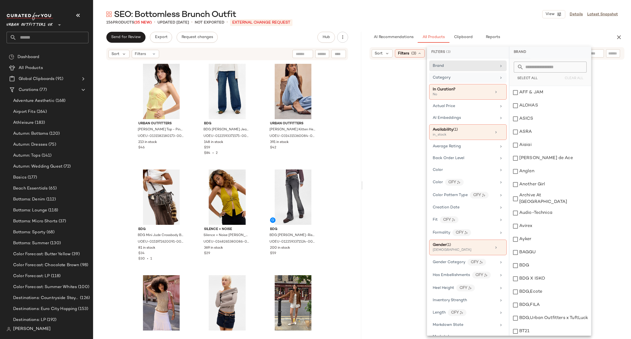
click at [463, 79] on div "Category" at bounding box center [465, 78] width 64 height 6
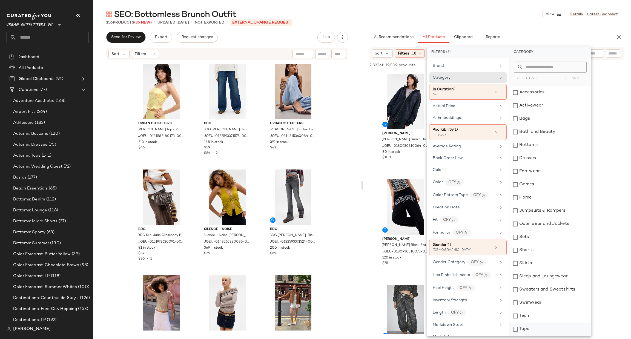
click at [553, 328] on div "Tops" at bounding box center [551, 329] width 82 height 13
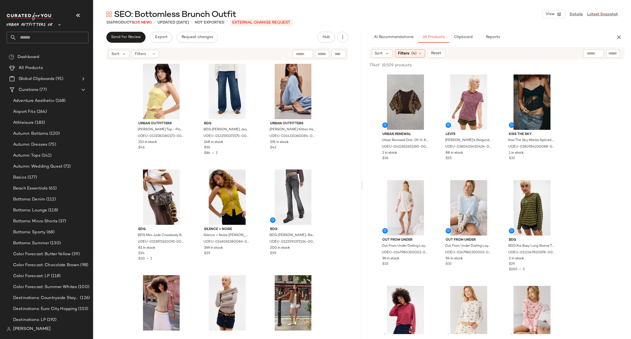
scroll to position [904, 0]
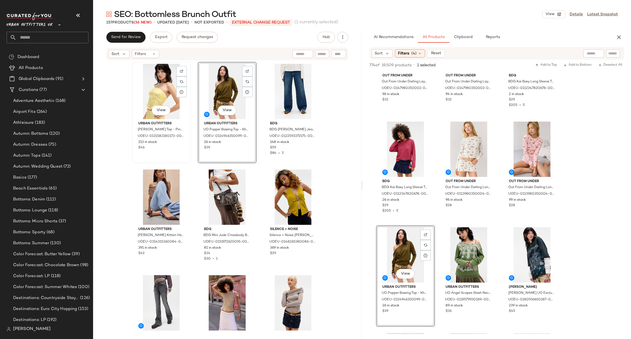
click at [147, 90] on div "View" at bounding box center [161, 91] width 55 height 55
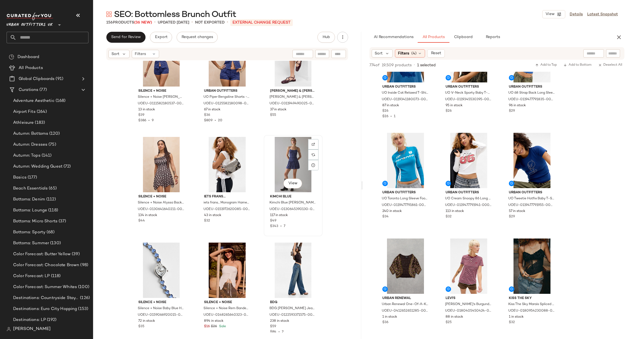
scroll to position [3374, 0]
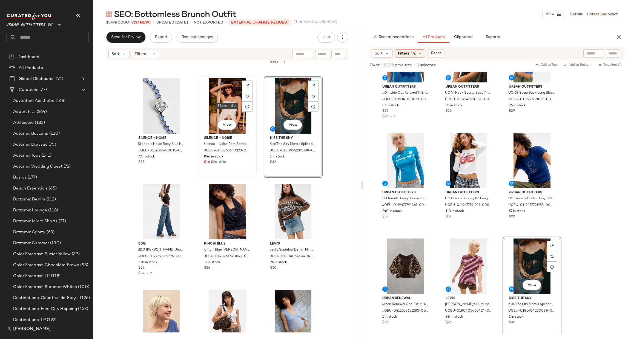
click at [234, 105] on div "View" at bounding box center [227, 105] width 55 height 55
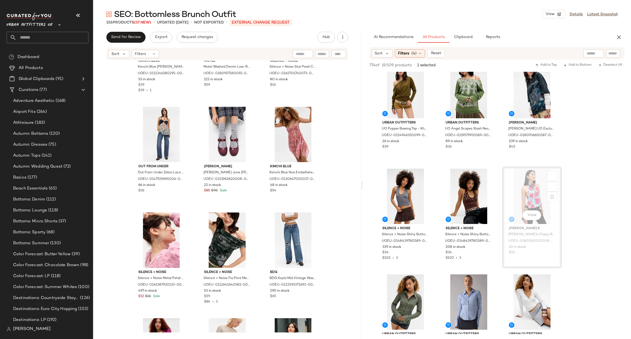
scroll to position [4278, 0]
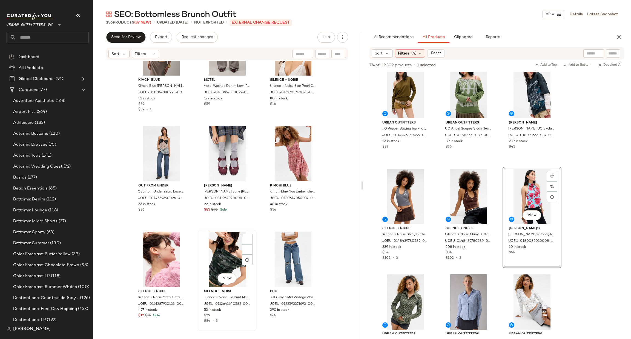
click at [224, 256] on div "View" at bounding box center [227, 259] width 55 height 55
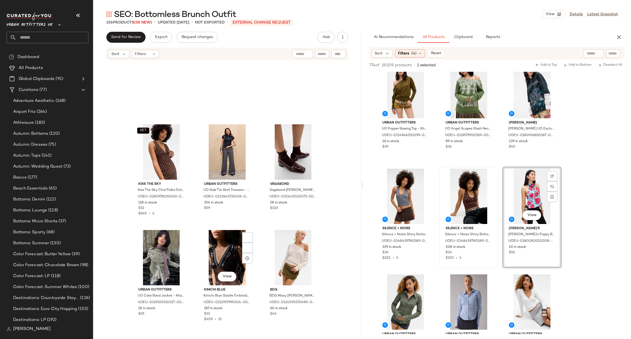
scroll to position [872, 0]
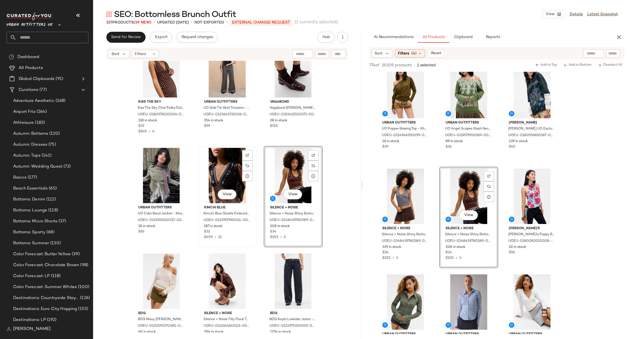
click at [213, 173] on div "View" at bounding box center [227, 175] width 55 height 55
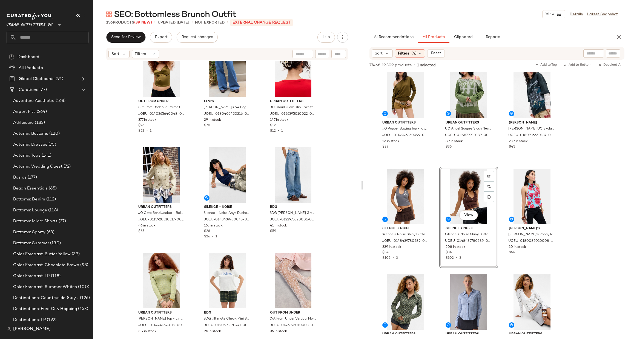
scroll to position [1319, 0]
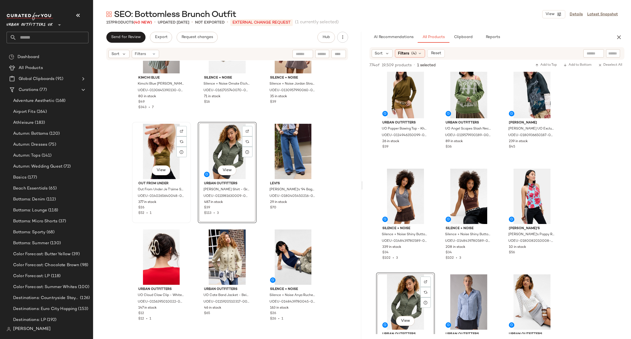
click at [156, 159] on div "View" at bounding box center [161, 151] width 55 height 55
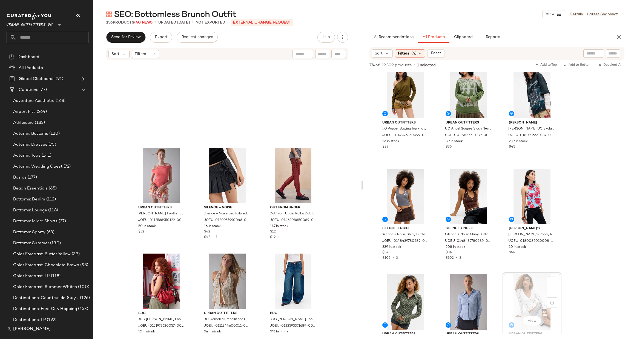
scroll to position [2223, 0]
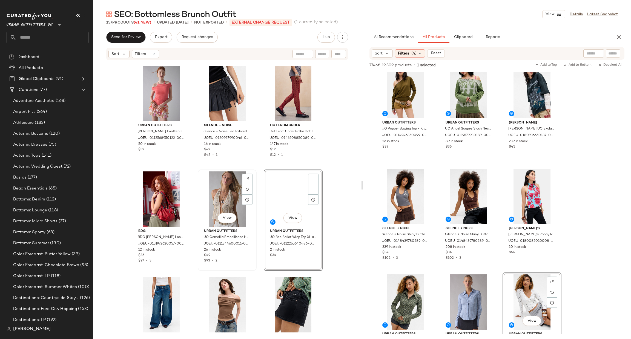
click at [227, 194] on div "View" at bounding box center [227, 198] width 55 height 55
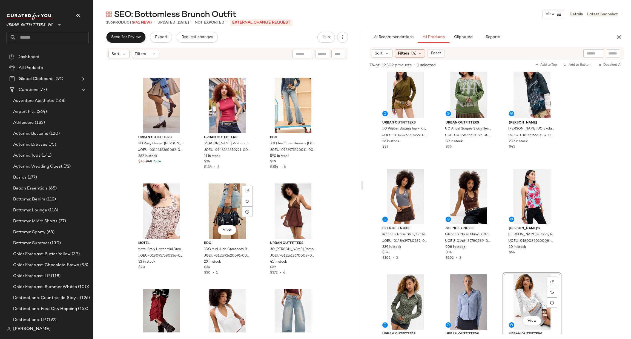
scroll to position [2716, 0]
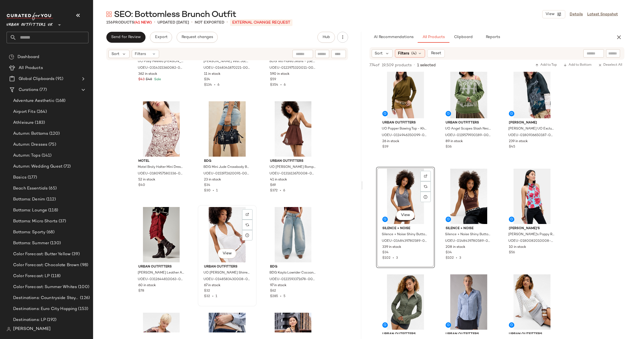
click at [236, 234] on div "View" at bounding box center [227, 234] width 55 height 55
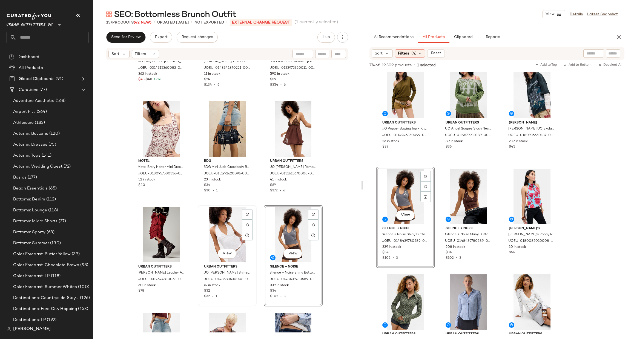
click at [222, 230] on div "View" at bounding box center [227, 234] width 55 height 55
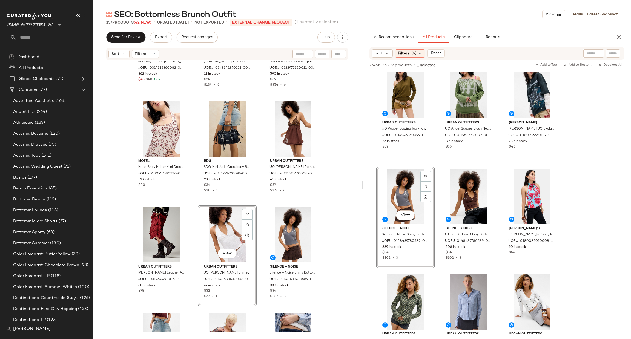
click at [223, 238] on div "View" at bounding box center [227, 234] width 55 height 55
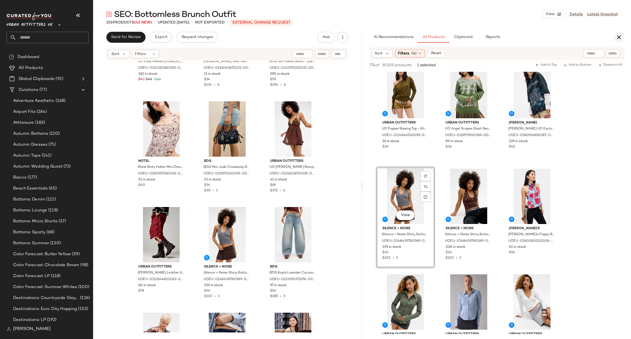
click at [622, 38] on icon "button" at bounding box center [619, 37] width 7 height 7
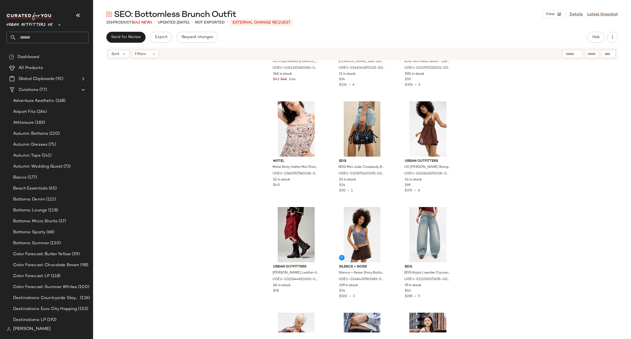
scroll to position [2552, 0]
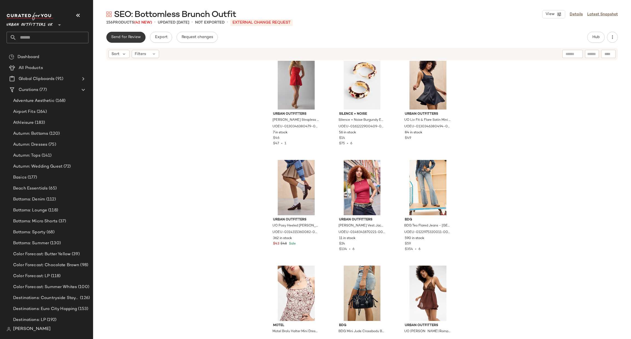
click at [115, 38] on span "Send for Review" at bounding box center [126, 37] width 30 height 4
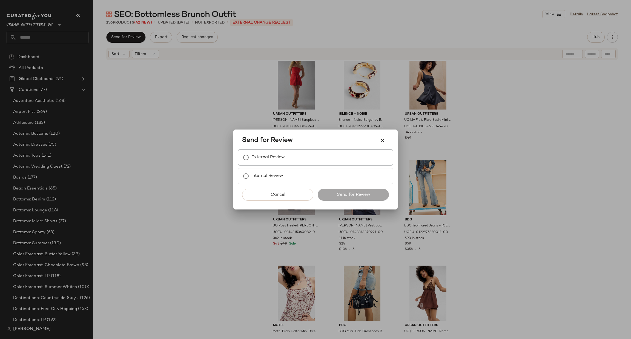
click at [266, 156] on label "External Review" at bounding box center [267, 157] width 33 height 11
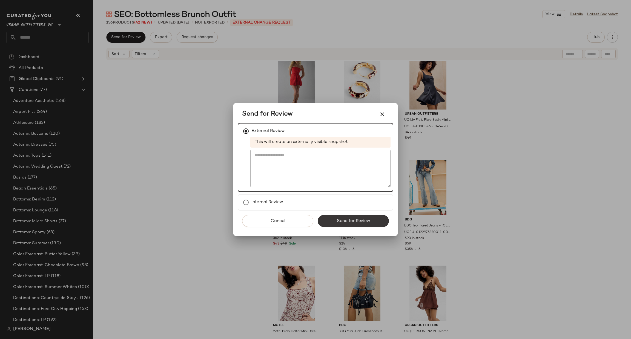
click at [356, 223] on span "Send for Review" at bounding box center [353, 221] width 34 height 5
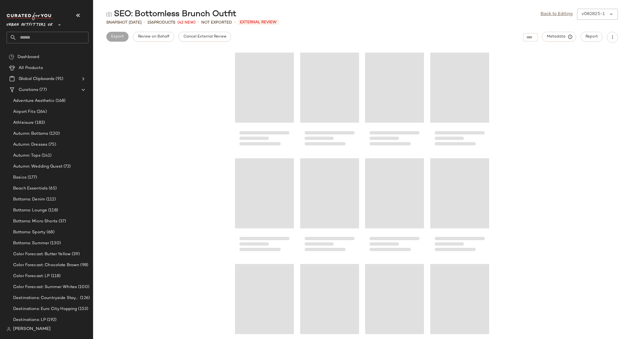
click at [59, 38] on input "text" at bounding box center [52, 38] width 72 height 12
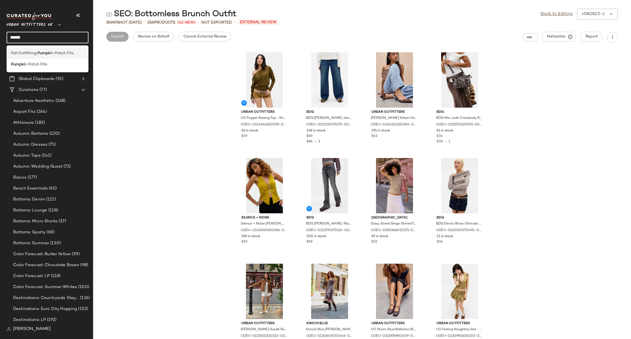
type input "******"
click at [53, 53] on span "n Patch Fits" at bounding box center [63, 53] width 22 height 6
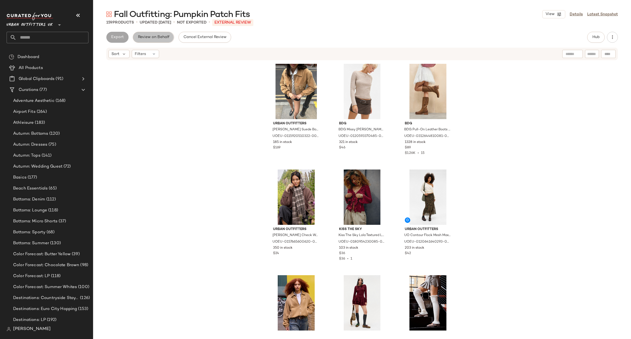
click at [152, 38] on span "Review on Behalf" at bounding box center [154, 37] width 32 height 4
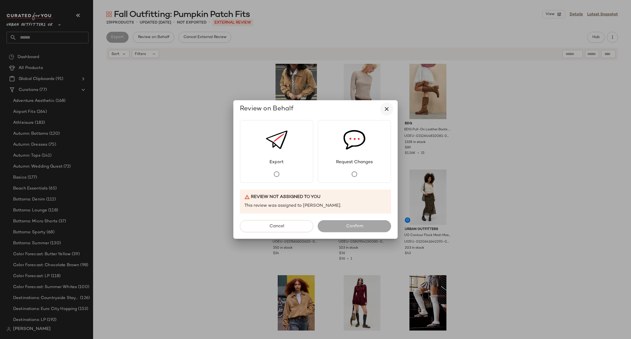
click at [387, 109] on icon "button" at bounding box center [387, 109] width 7 height 7
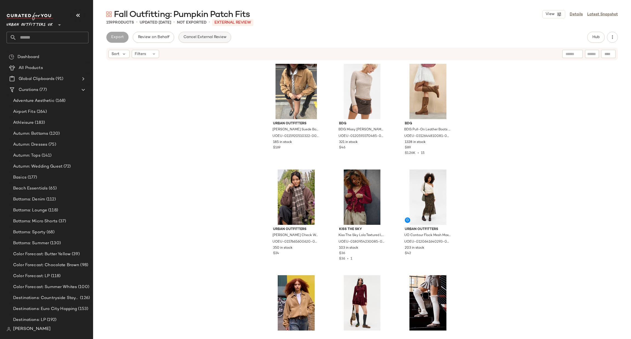
click at [214, 34] on button "Cancel External Review" at bounding box center [205, 37] width 53 height 11
click at [122, 38] on span "Send for Review" at bounding box center [126, 37] width 30 height 4
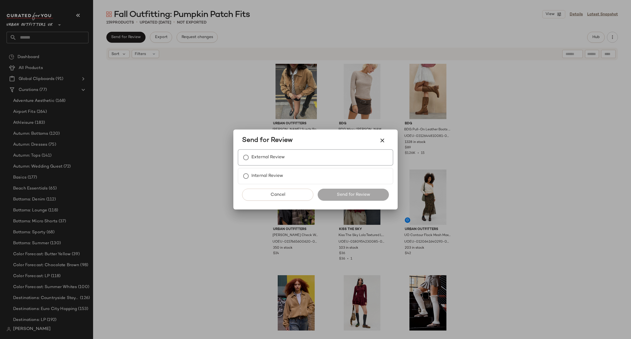
click at [277, 158] on label "External Review" at bounding box center [267, 157] width 33 height 11
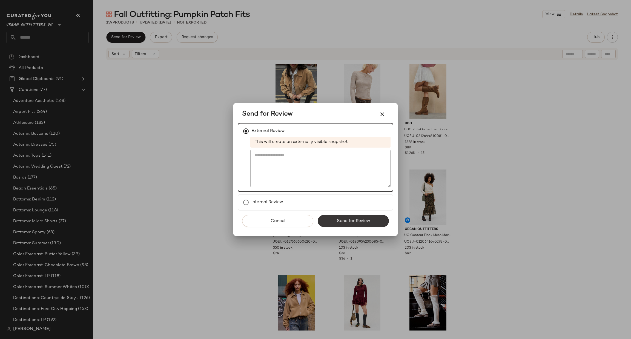
click at [350, 219] on span "Send for Review" at bounding box center [353, 221] width 34 height 5
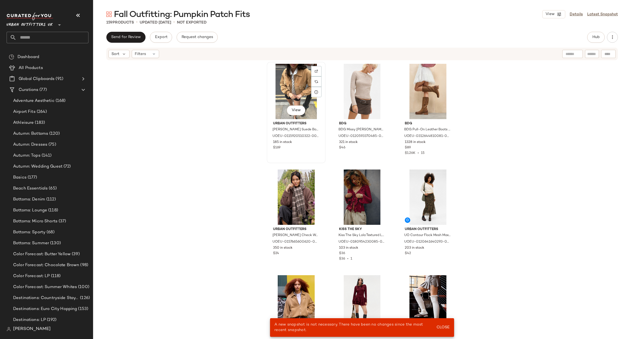
click at [293, 88] on div "View" at bounding box center [296, 91] width 55 height 55
click at [432, 86] on div "View" at bounding box center [427, 91] width 55 height 55
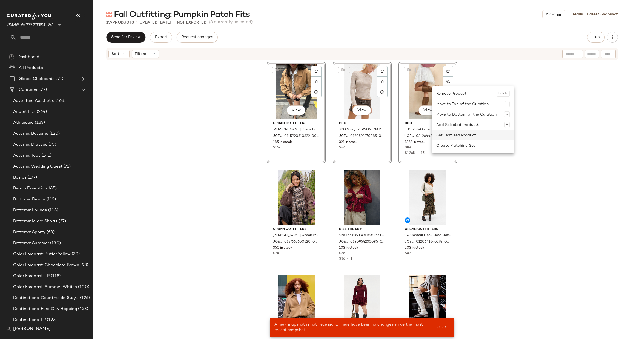
click at [457, 132] on div "Set Featured Product" at bounding box center [472, 135] width 73 height 10
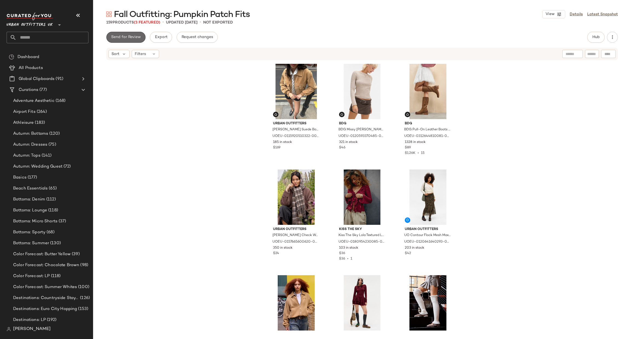
click at [125, 42] on button "Send for Review" at bounding box center [125, 37] width 39 height 11
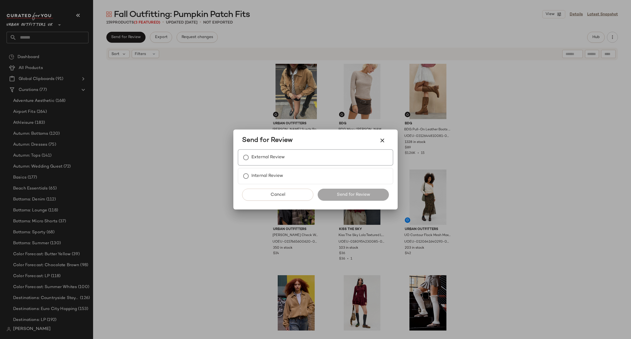
click at [282, 159] on label "External Review" at bounding box center [267, 157] width 33 height 11
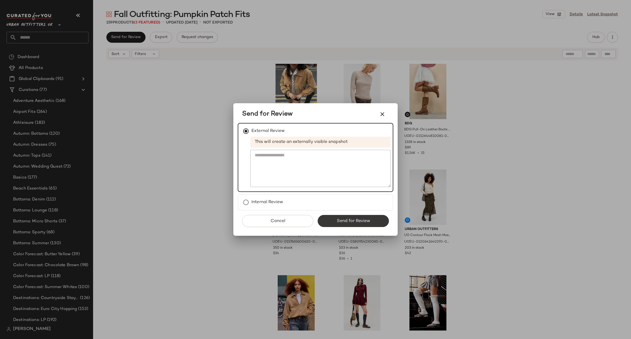
click at [349, 217] on button "Send for Review" at bounding box center [353, 221] width 71 height 12
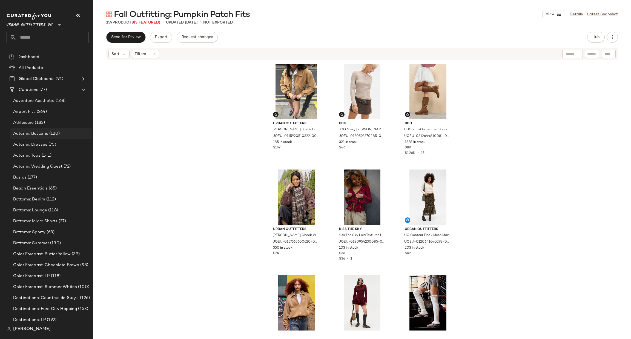
click at [64, 132] on div "Autumn: Bottoms (120)" at bounding box center [51, 134] width 78 height 6
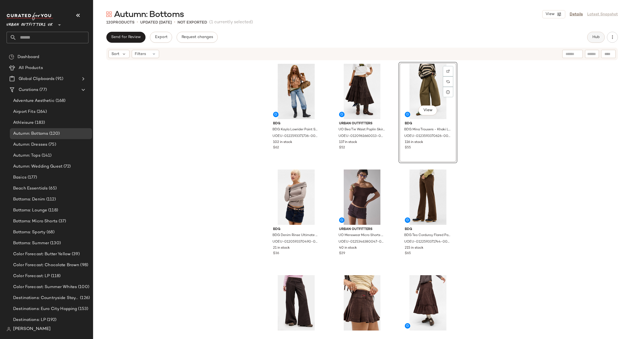
click at [593, 35] on span "Hub" at bounding box center [596, 37] width 8 height 4
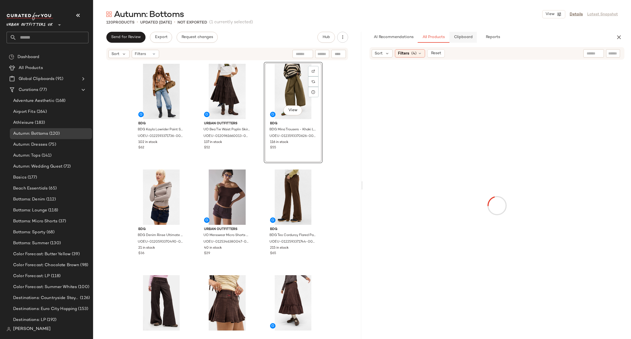
click at [461, 38] on span "Clipboard" at bounding box center [463, 37] width 19 height 4
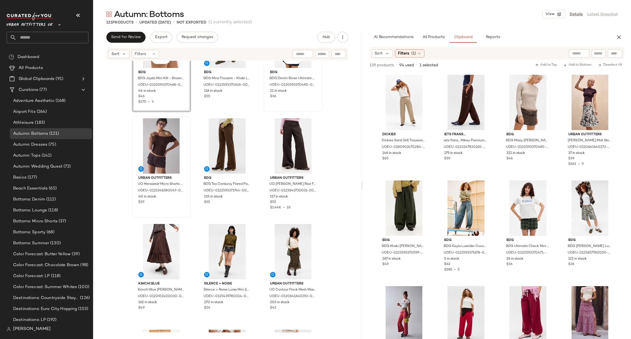
scroll to position [168, 0]
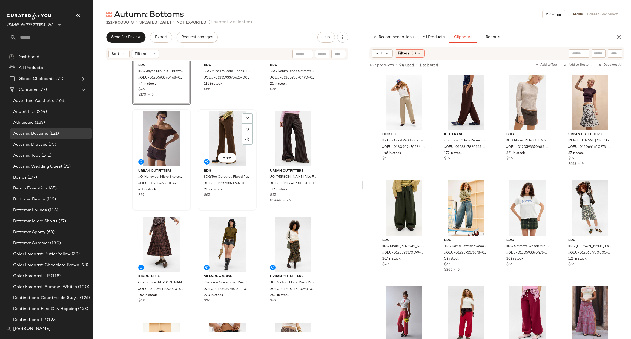
click at [229, 142] on div "View" at bounding box center [227, 138] width 55 height 55
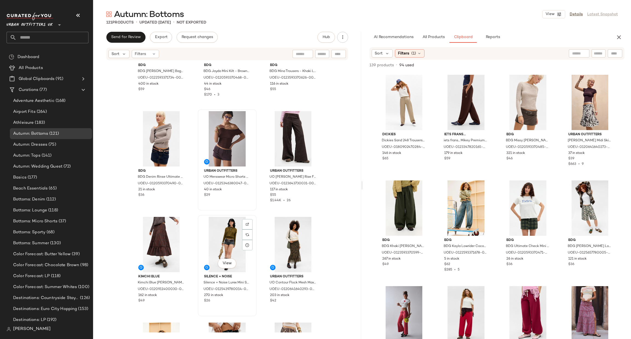
click at [220, 224] on div "View" at bounding box center [227, 244] width 55 height 55
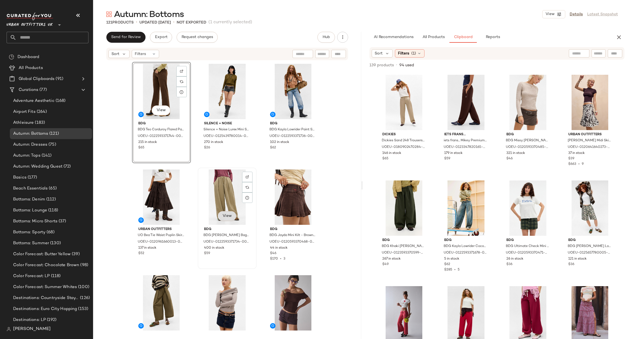
click at [228, 212] on button "View" at bounding box center [227, 216] width 19 height 10
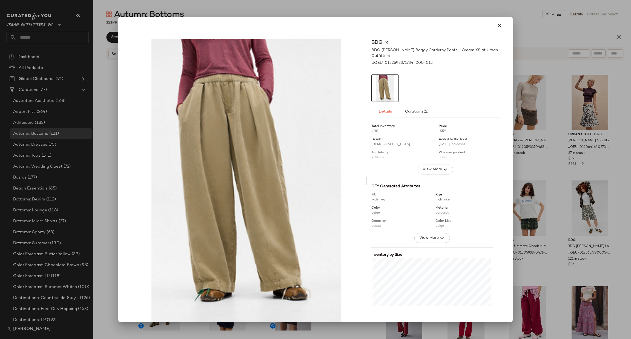
click at [539, 56] on div at bounding box center [315, 169] width 631 height 339
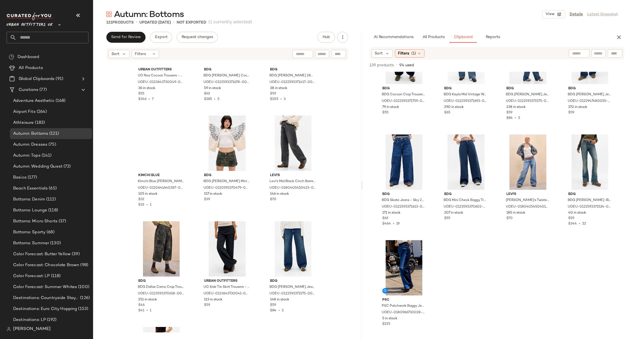
scroll to position [3431, 0]
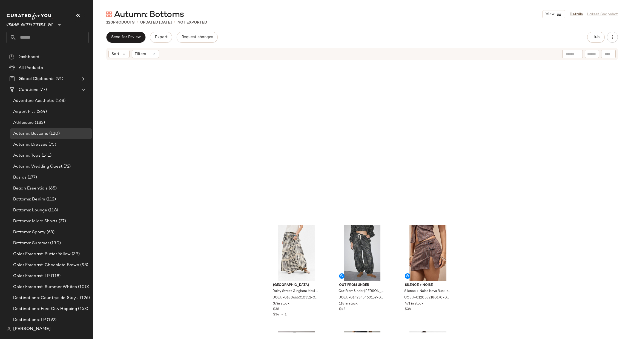
scroll to position [662, 0]
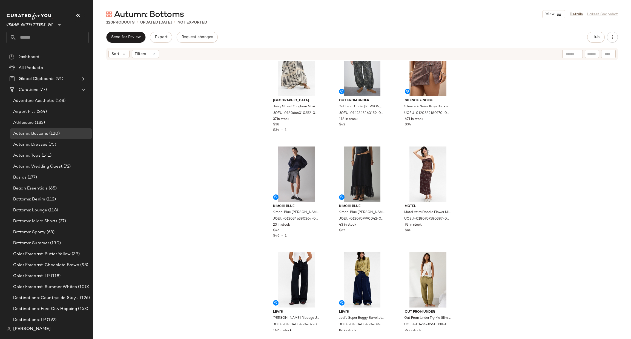
click at [48, 39] on input "text" at bounding box center [52, 38] width 72 height 12
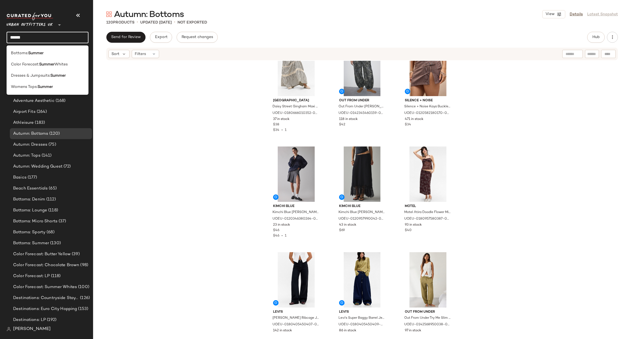
type input "******"
click at [138, 89] on div "Daisy Street Daisy Street Gingham Maxi Skirt - Black XS at Urban Outfitters UOE…" at bounding box center [362, 197] width 538 height 272
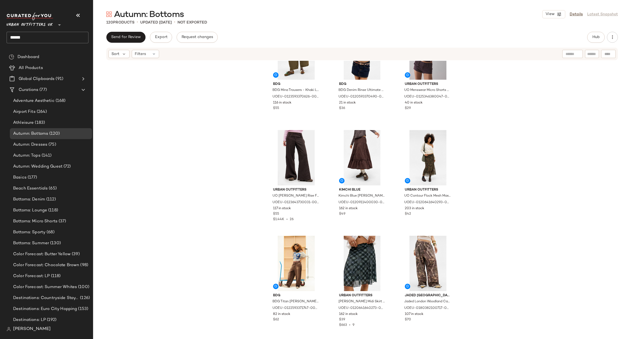
scroll to position [0, 0]
